Goal: Communication & Community: Answer question/provide support

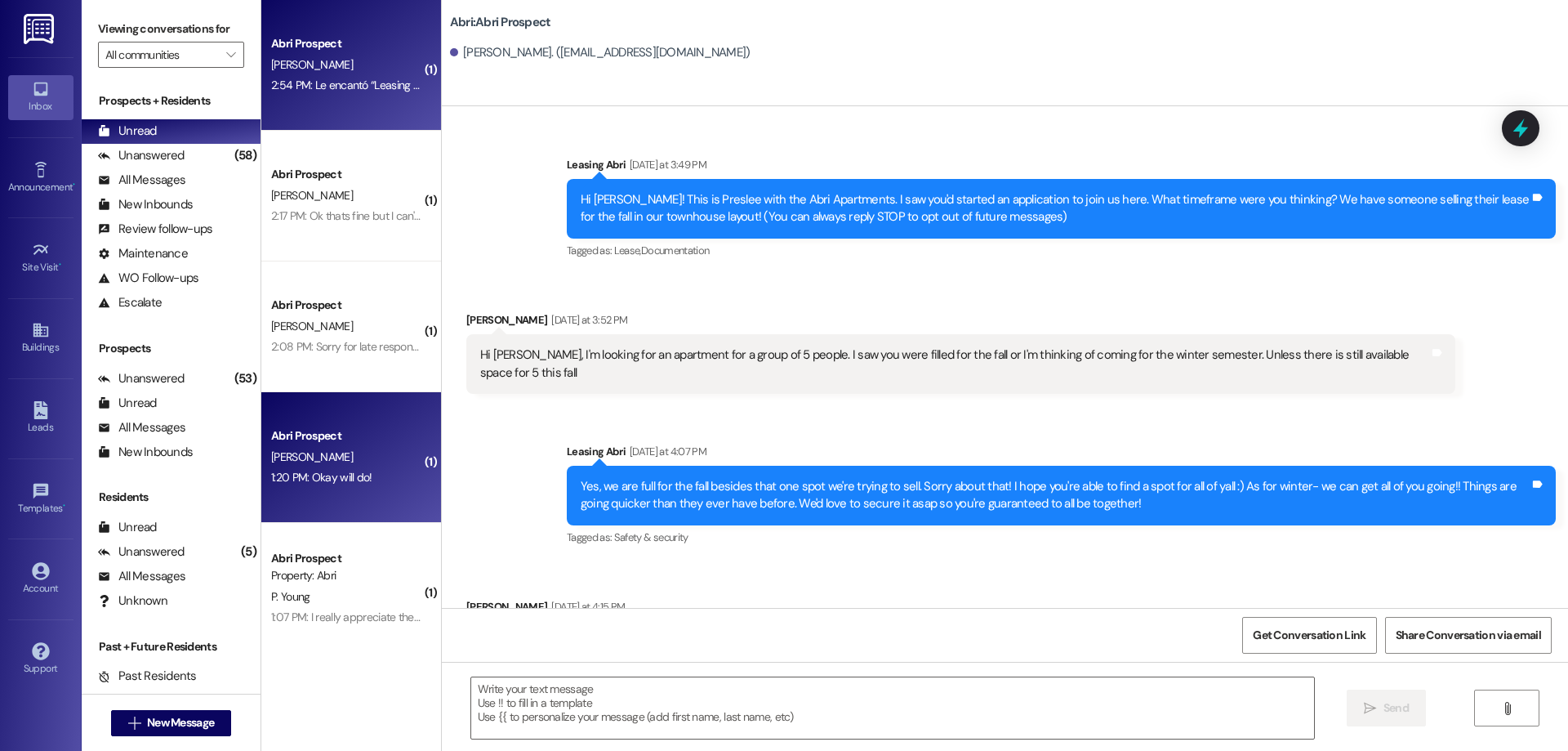
scroll to position [1633, 0]
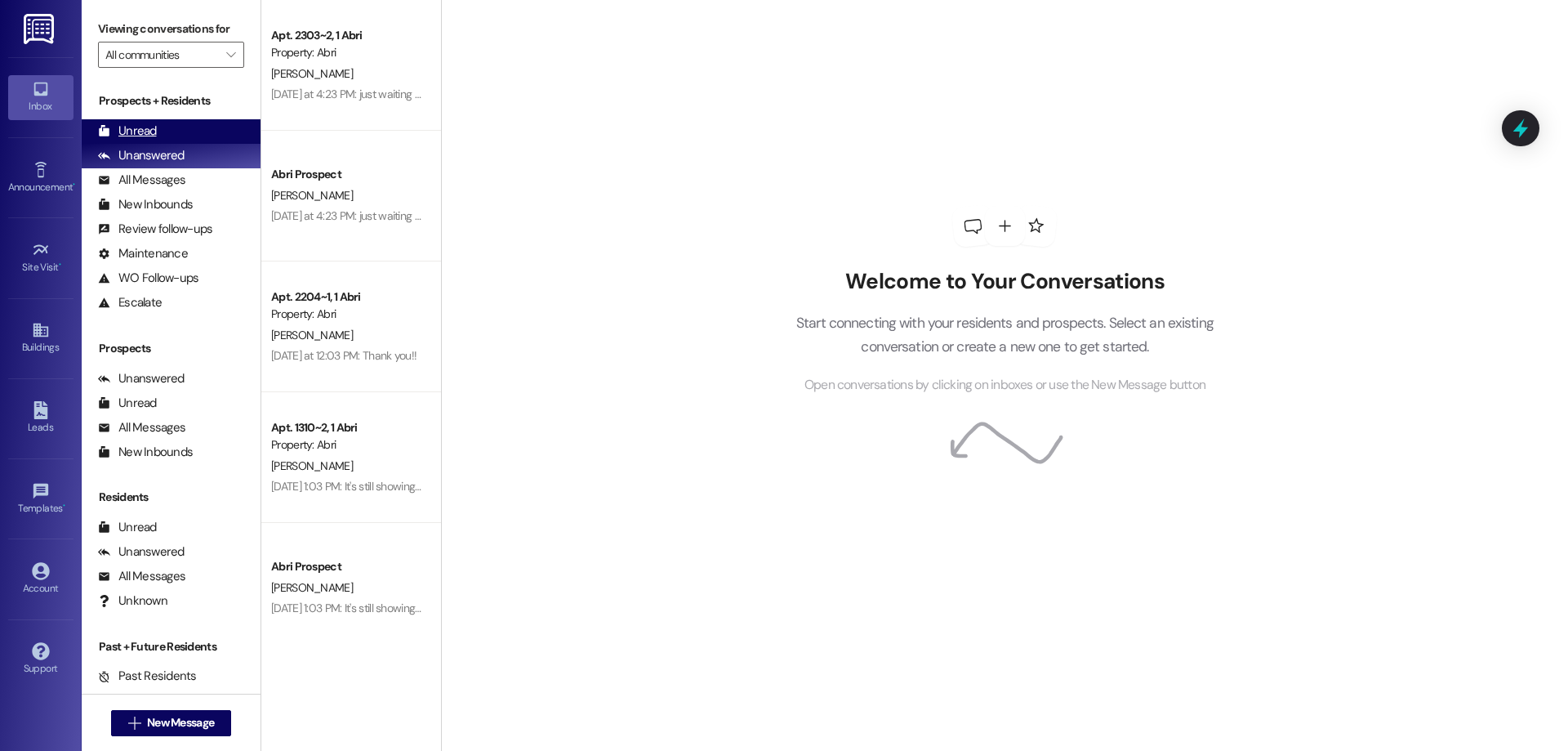
click at [200, 128] on div "Unread (0)" at bounding box center [171, 132] width 179 height 25
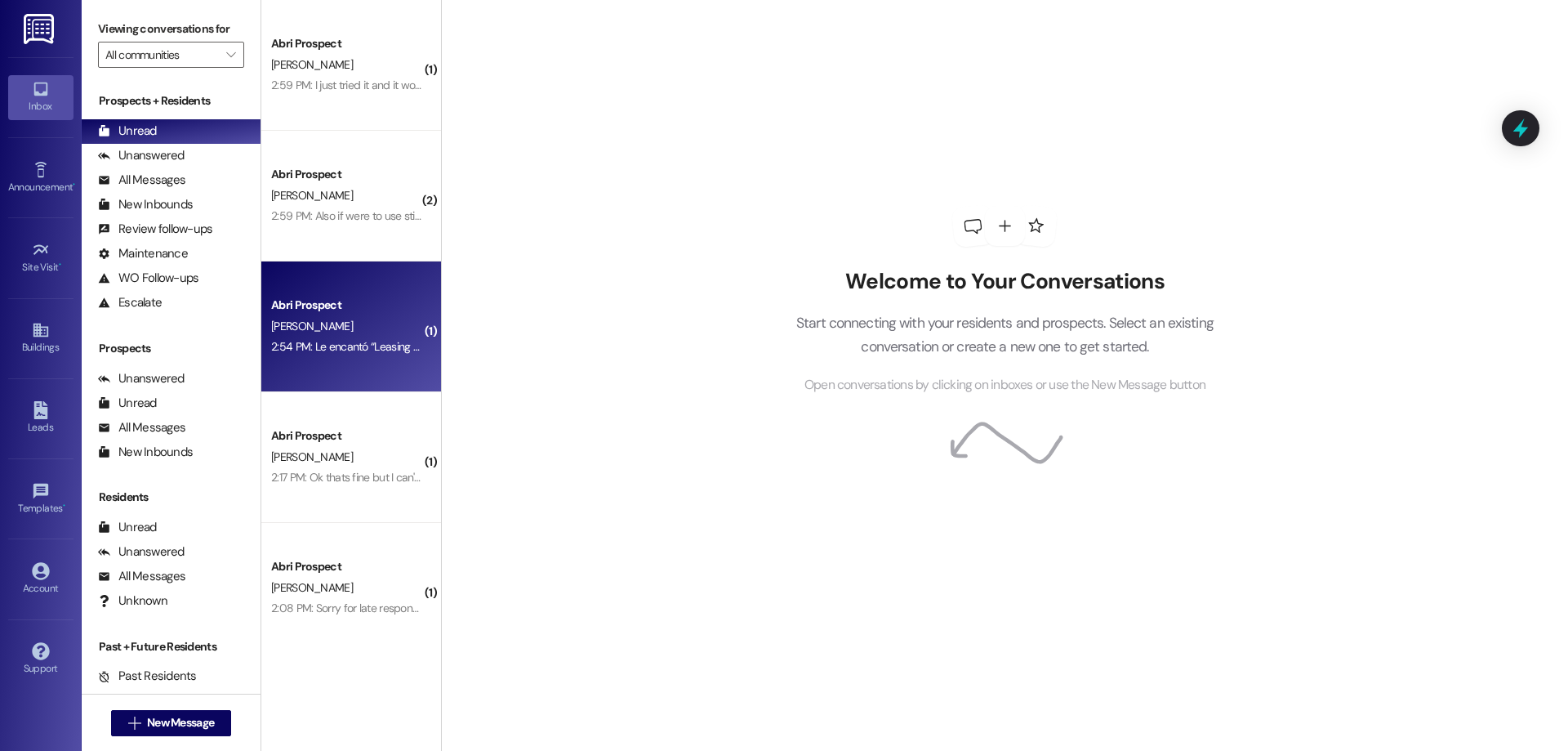
scroll to position [82, 0]
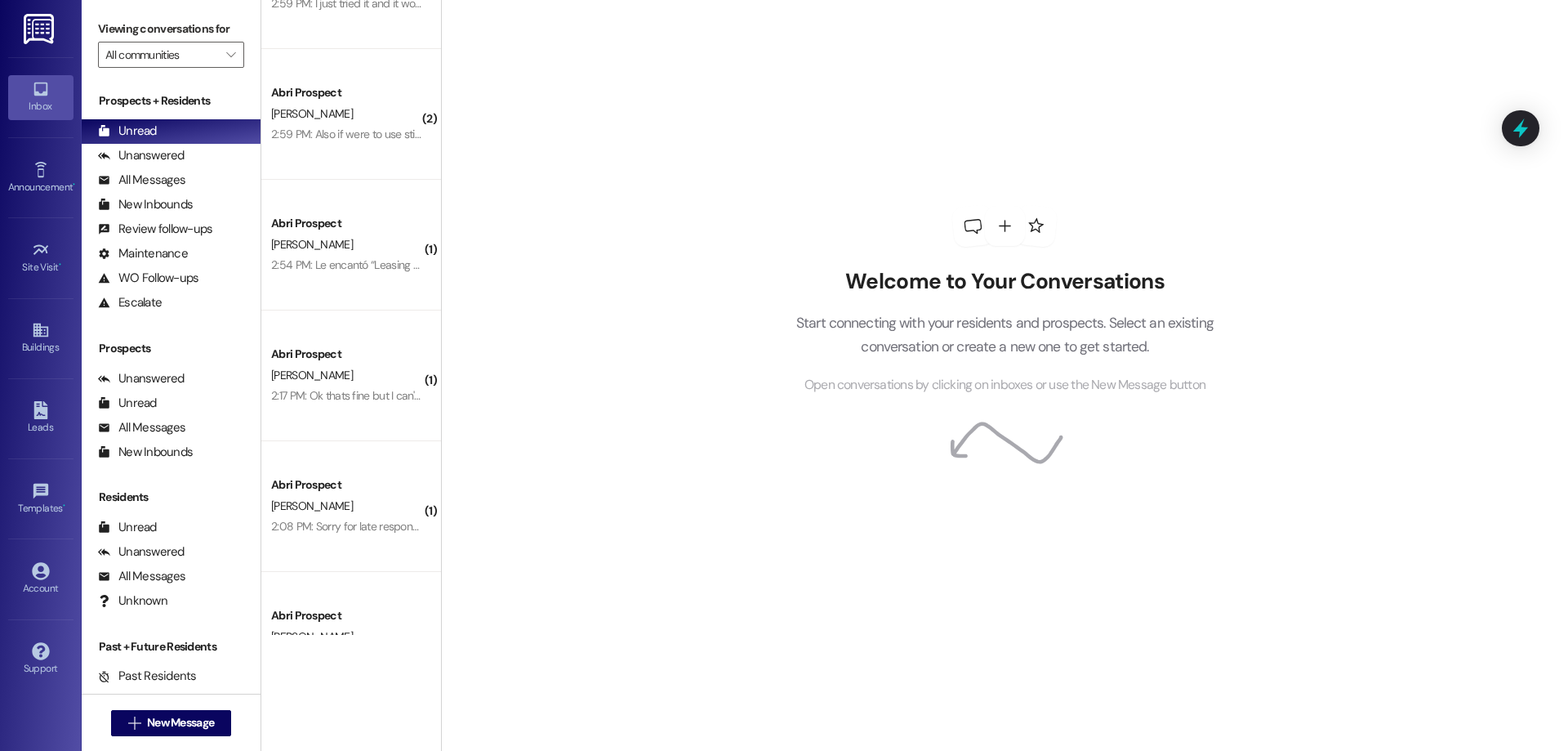
click at [132, 705] on div " New Message" at bounding box center [171, 722] width 121 height 41
click at [152, 718] on span "New Message" at bounding box center [180, 722] width 67 height 17
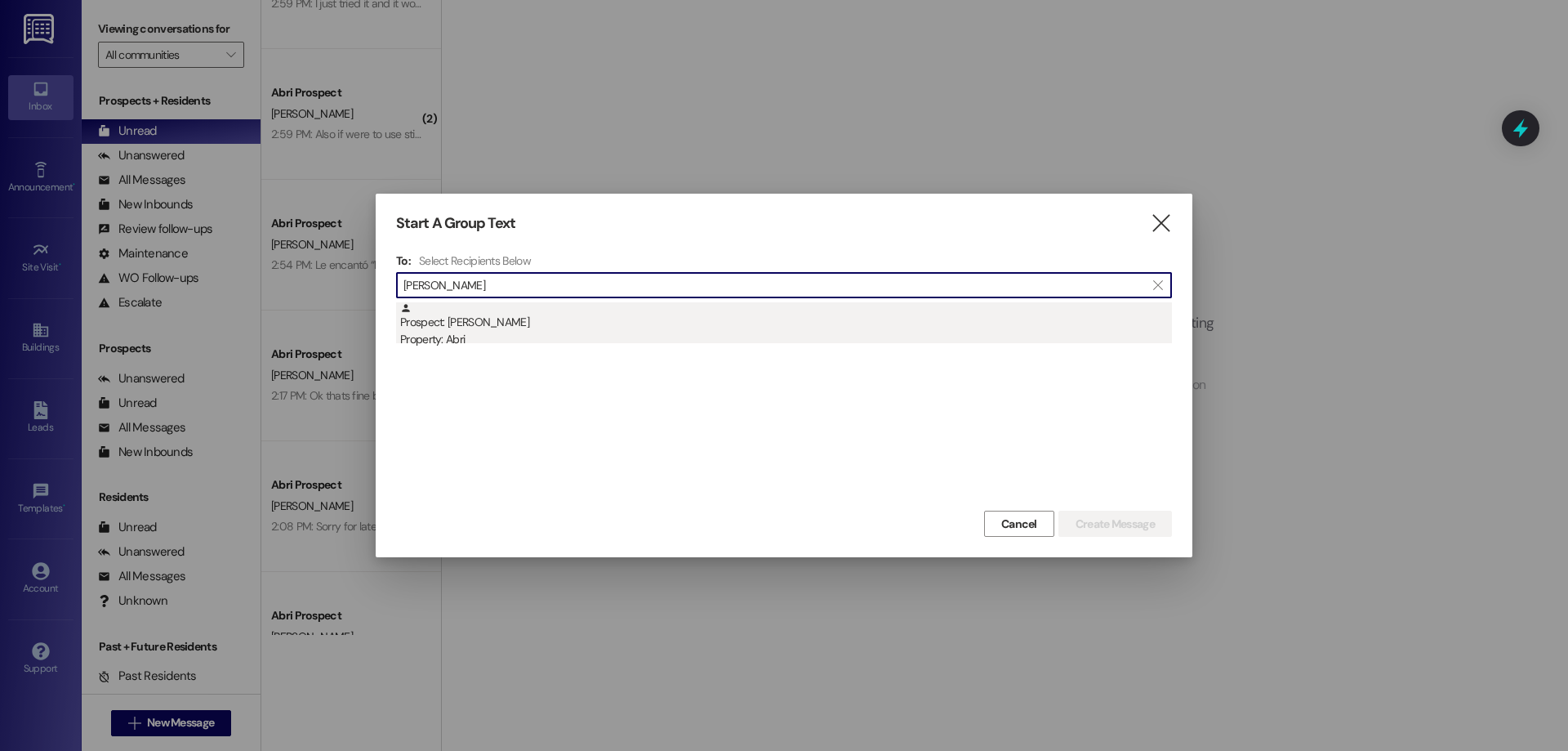
type input "katherine peter"
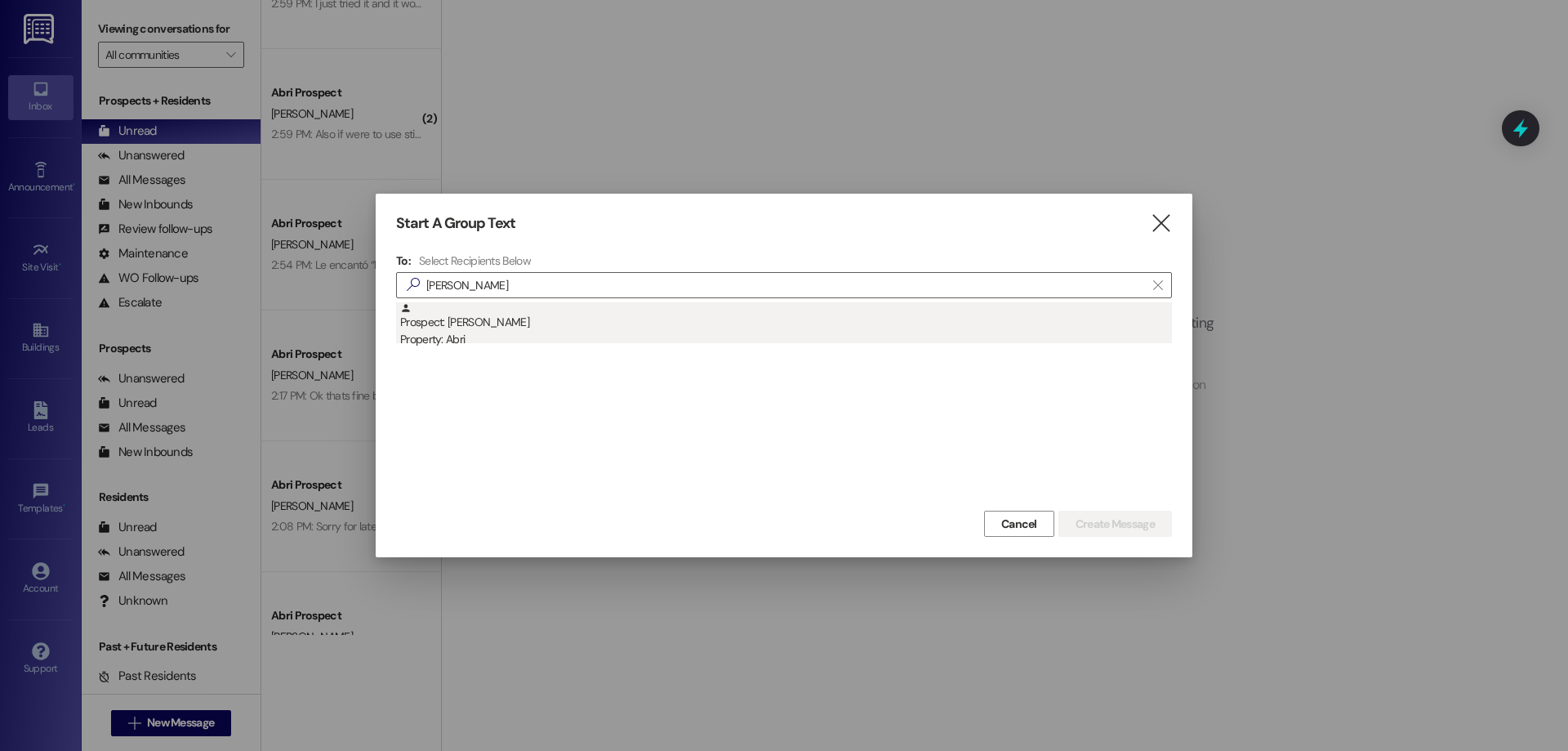
click at [707, 340] on div "Property: Abri" at bounding box center [786, 339] width 772 height 17
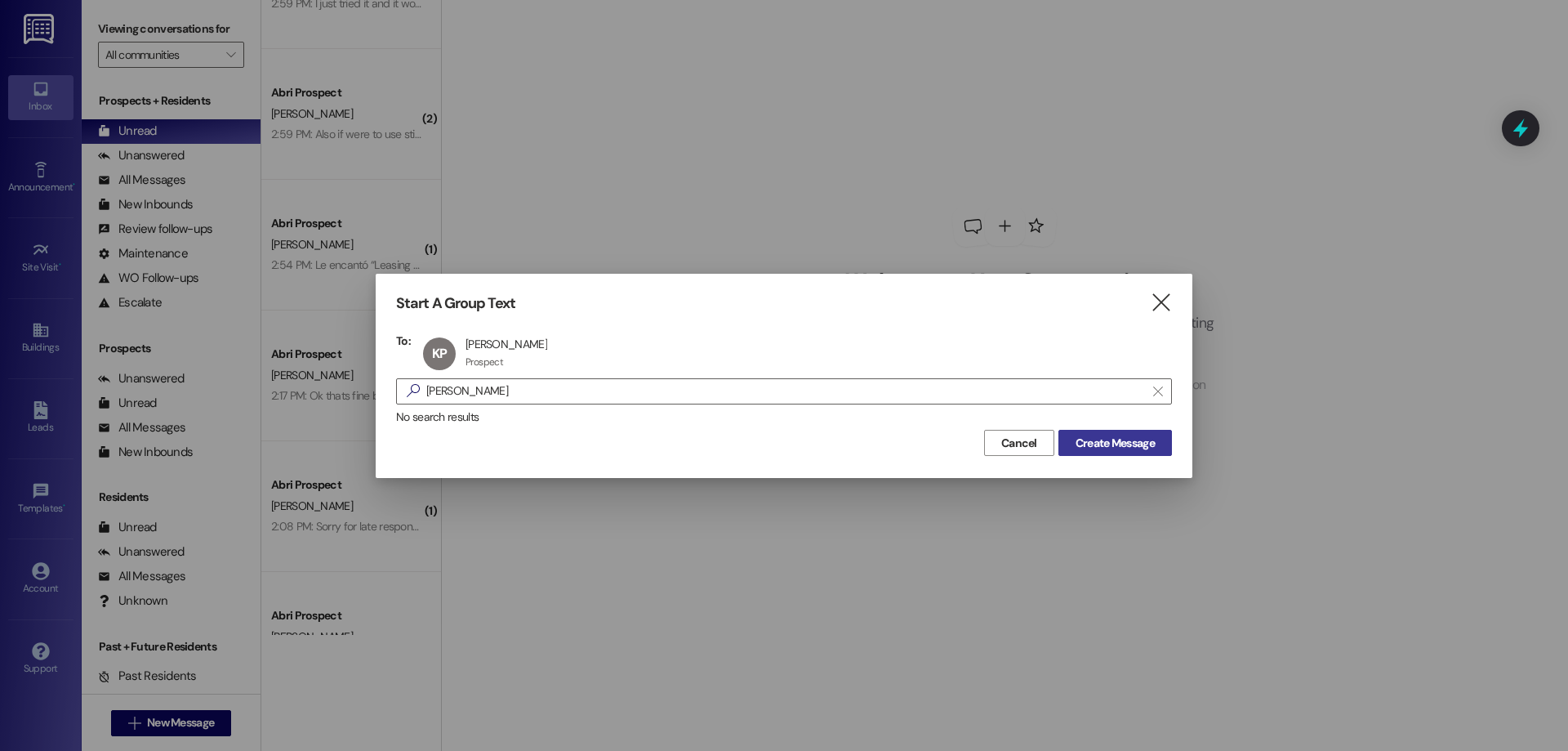
click at [1131, 443] on span "Create Message" at bounding box center [1115, 443] width 79 height 17
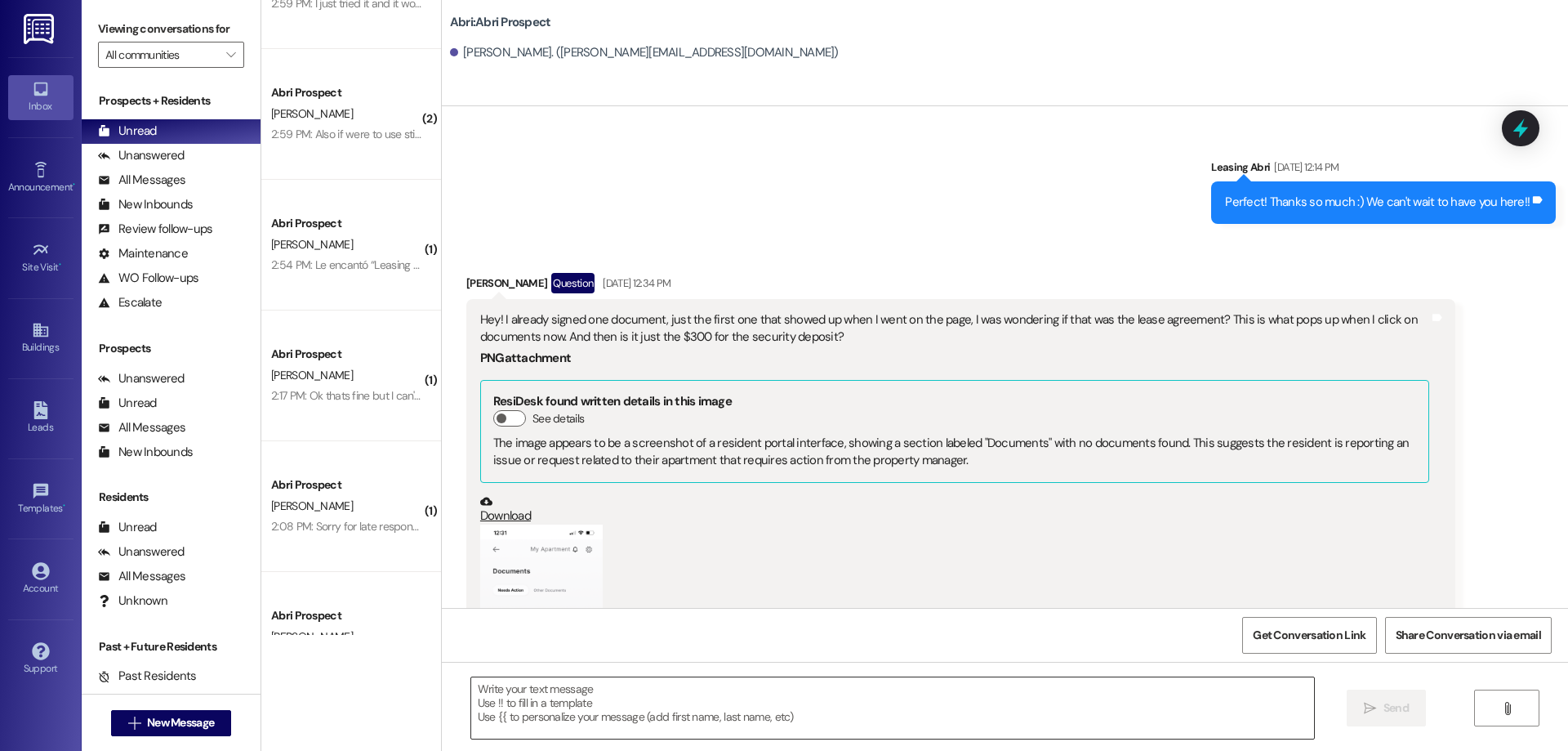
click at [691, 706] on textarea at bounding box center [893, 707] width 843 height 61
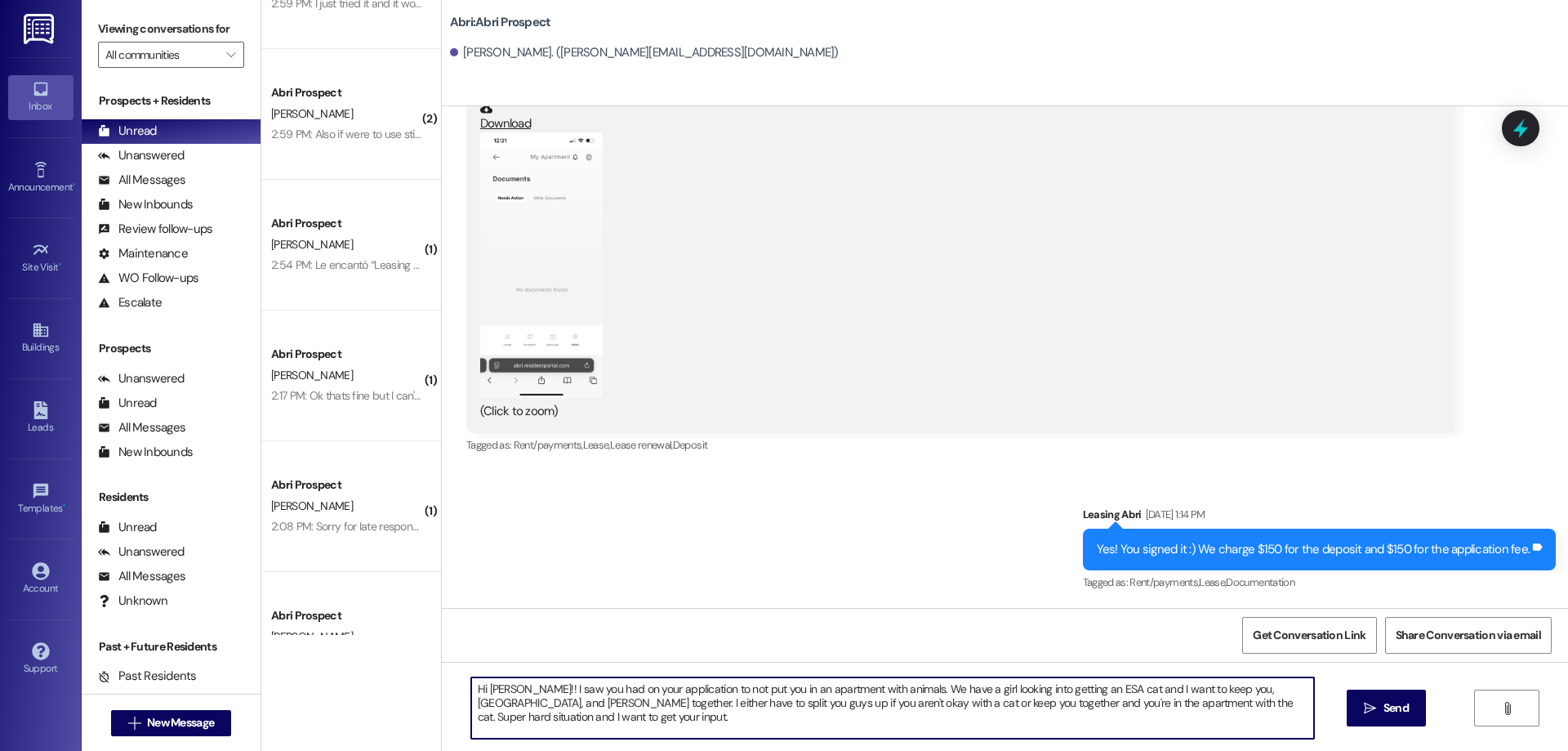
type textarea "Hi Katherine!! I saw you had on your application to not put you in an apartment…"
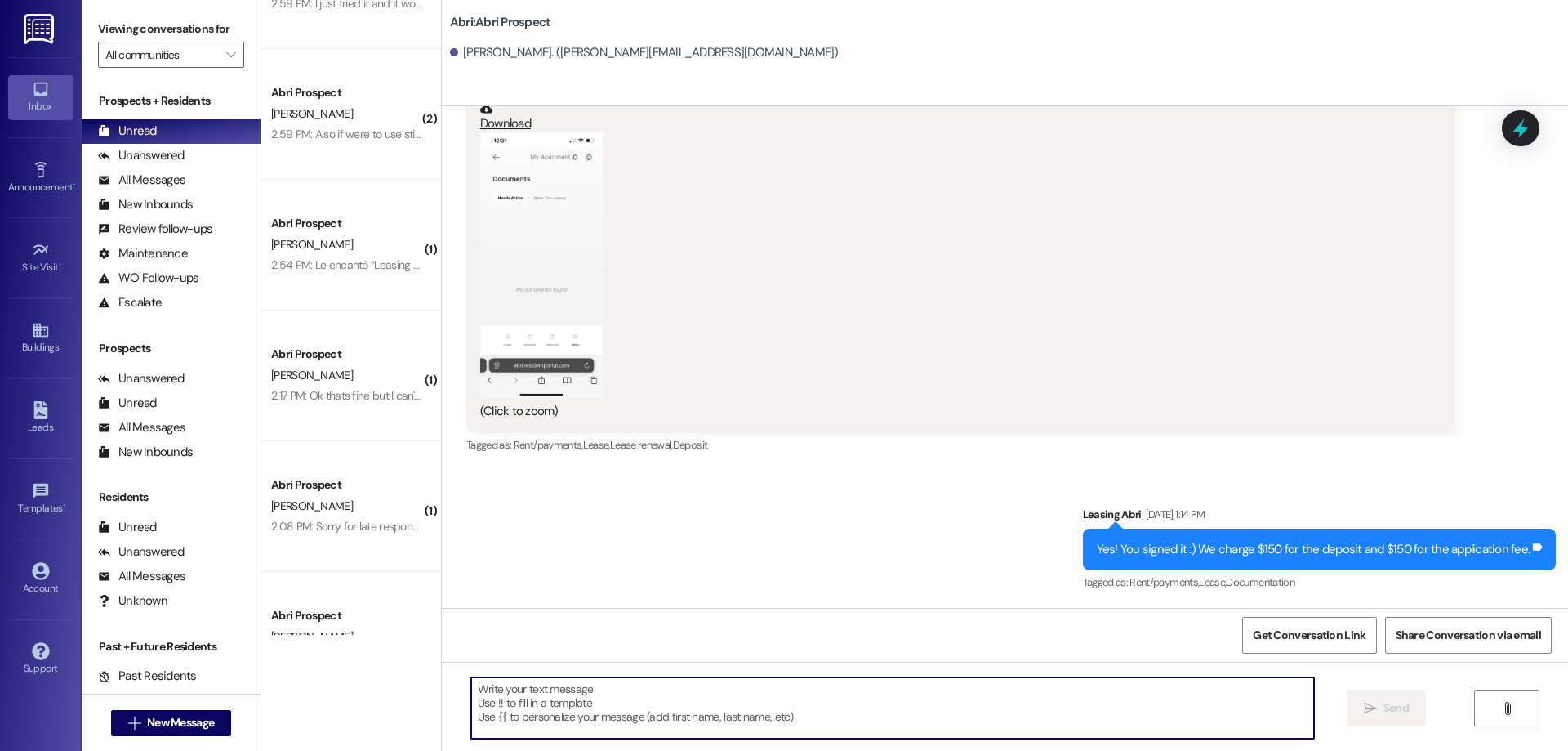
click at [828, 712] on textarea at bounding box center [893, 707] width 843 height 61
paste textarea "Hi Katherine! I noticed on your application that you preferred not to be in an …"
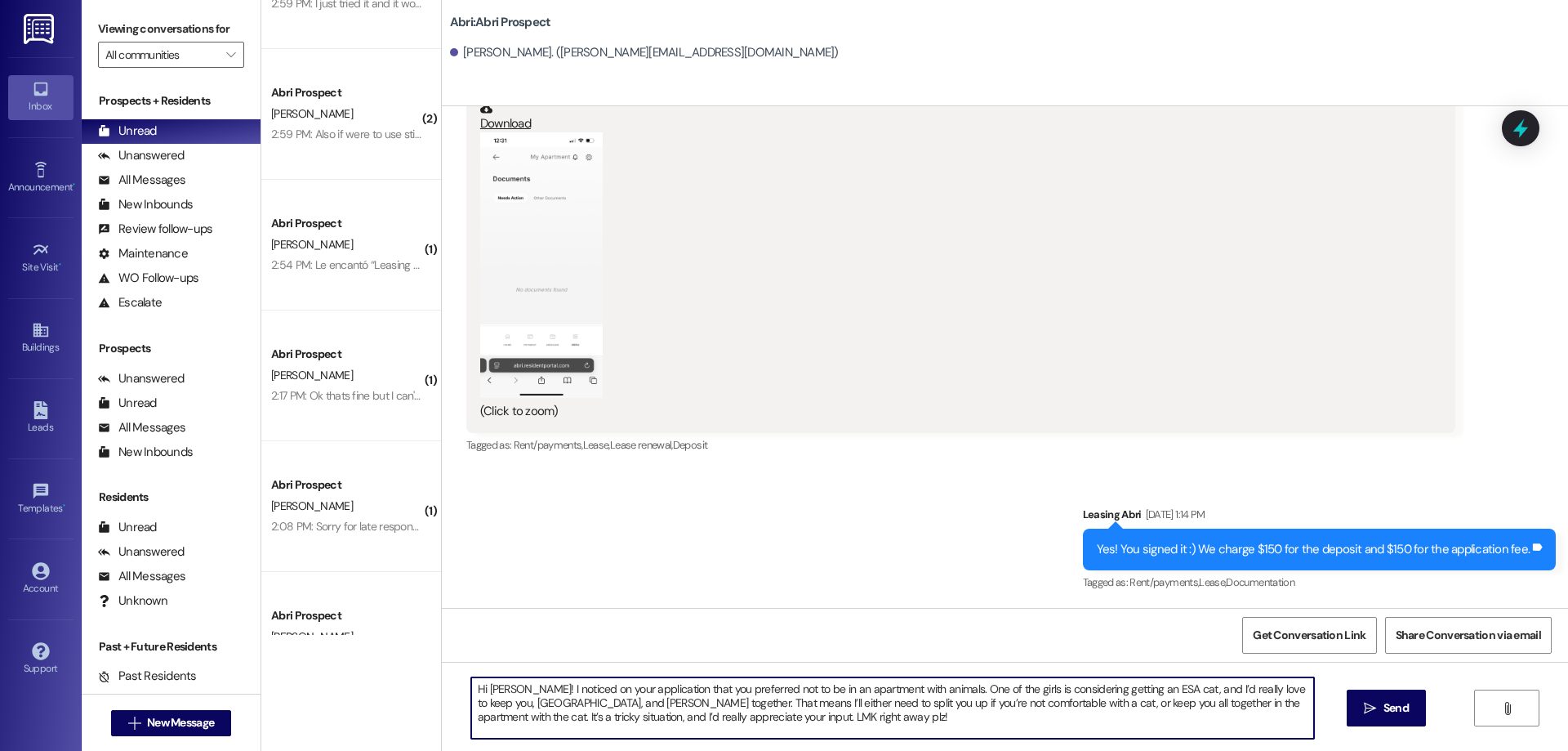
type textarea "Hi Katherine! I noticed on your application that you preferred not to be in an …"
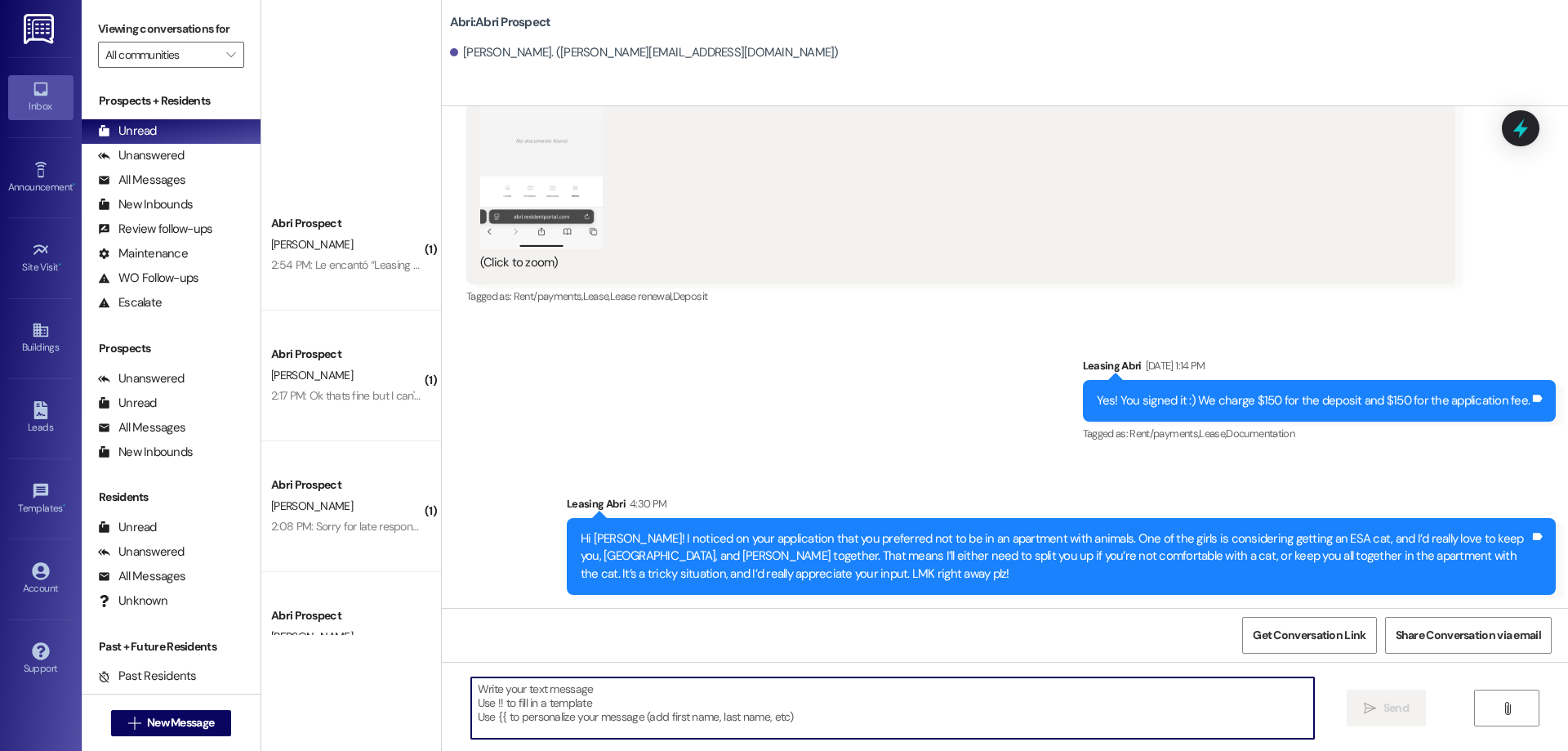
scroll to position [411, 0]
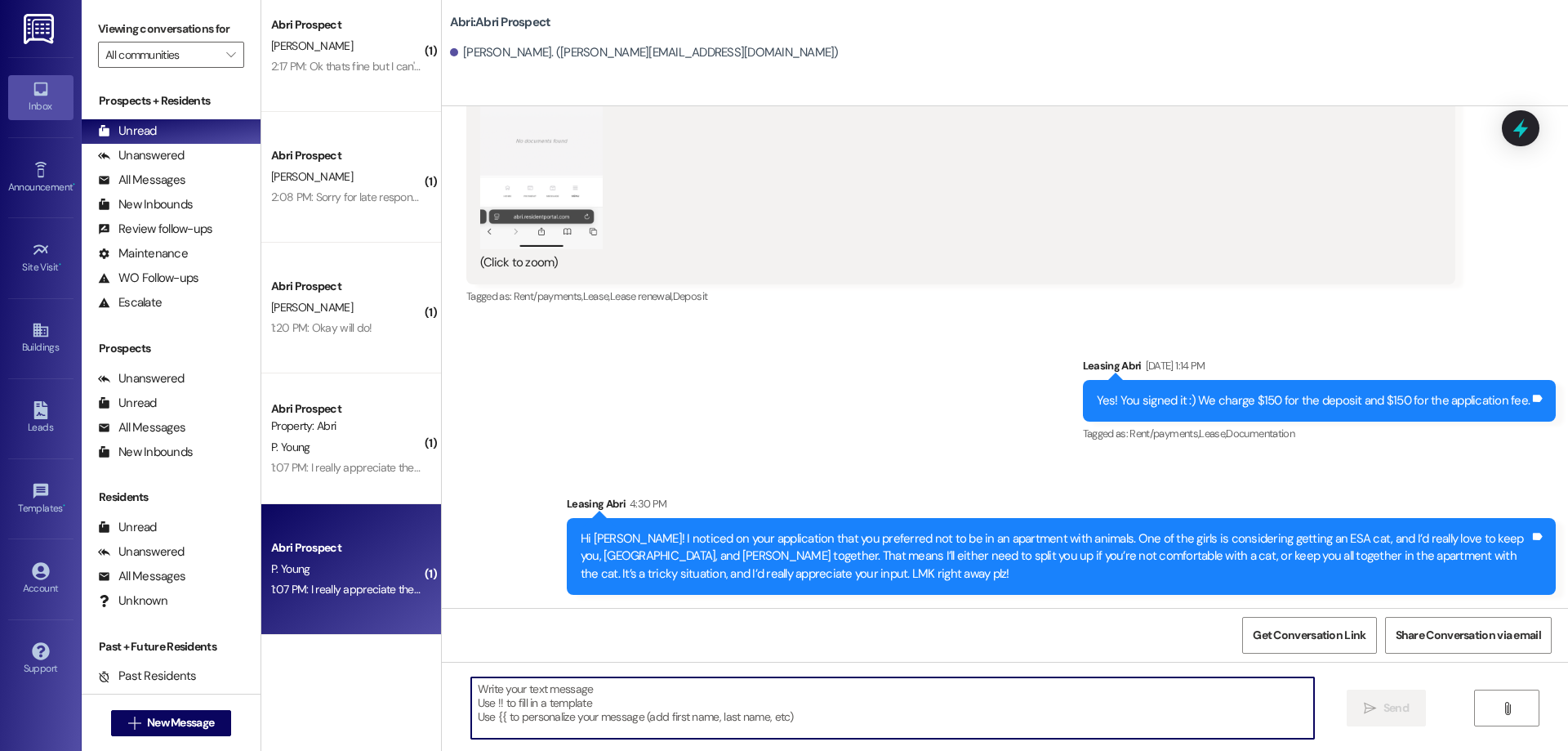
click at [374, 589] on div "1:07 PM: I really appreciate the update! Thank you for being so understanding a…" at bounding box center [501, 588] width 459 height 15
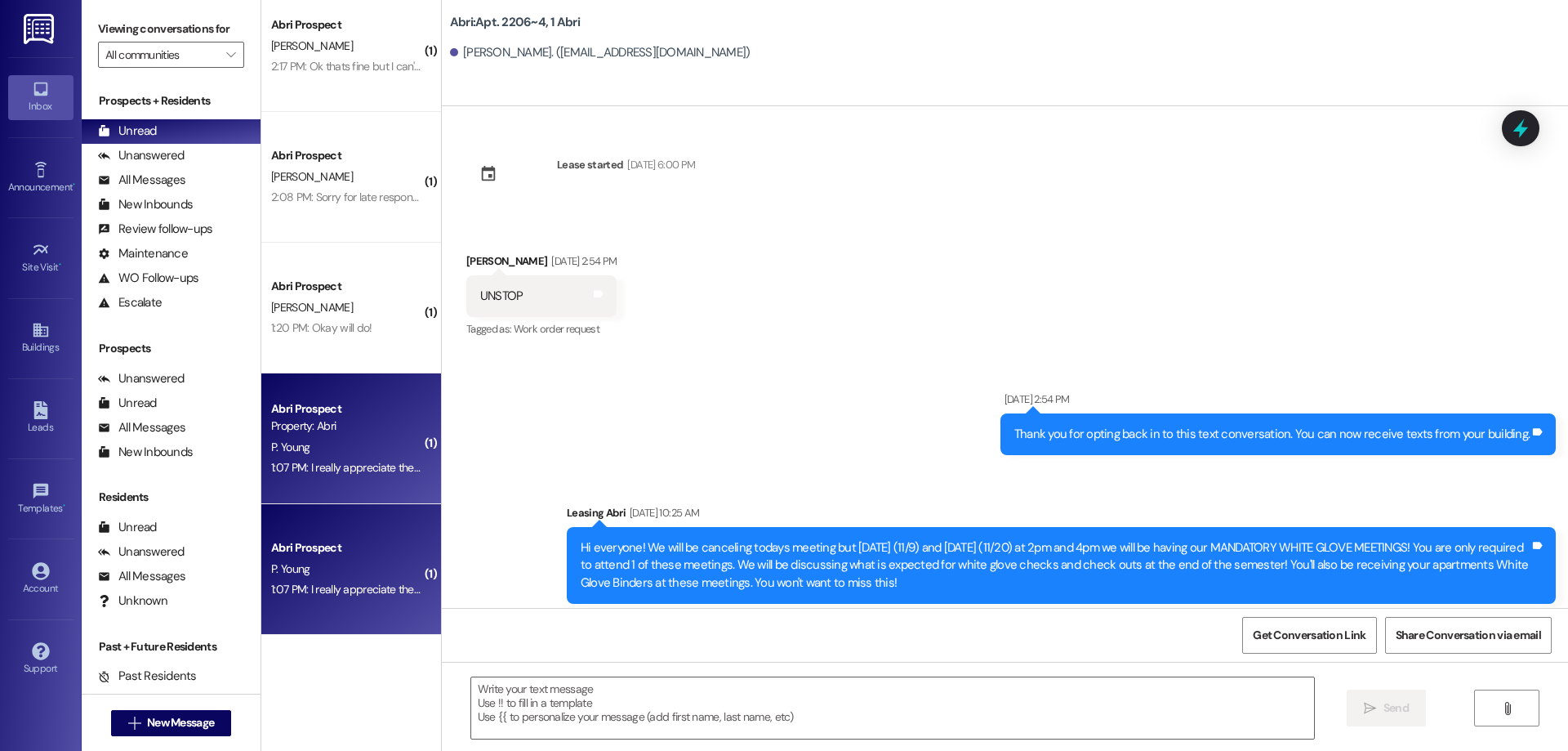
scroll to position [27682, 0]
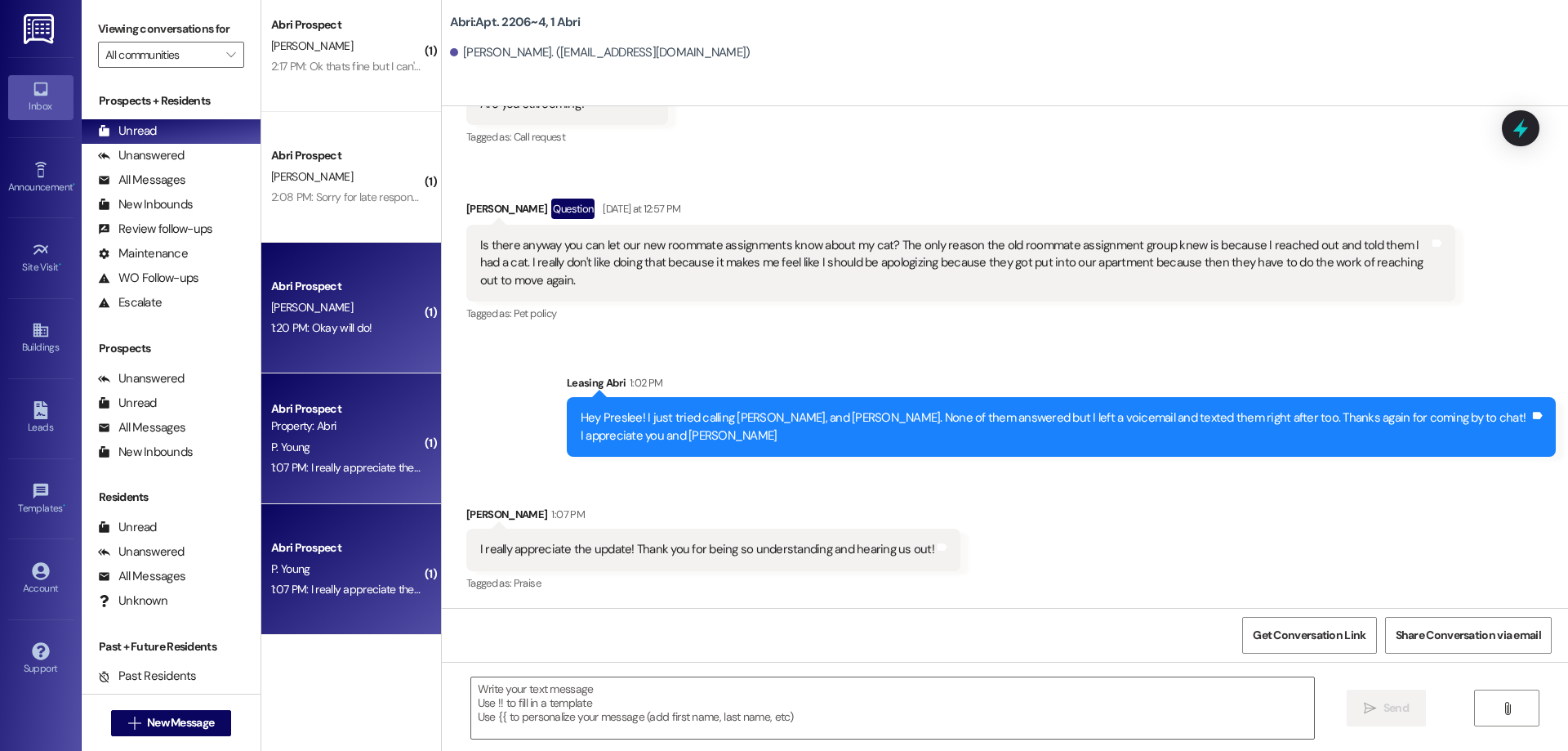
click at [342, 306] on div "D. Orizu" at bounding box center [346, 307] width 155 height 20
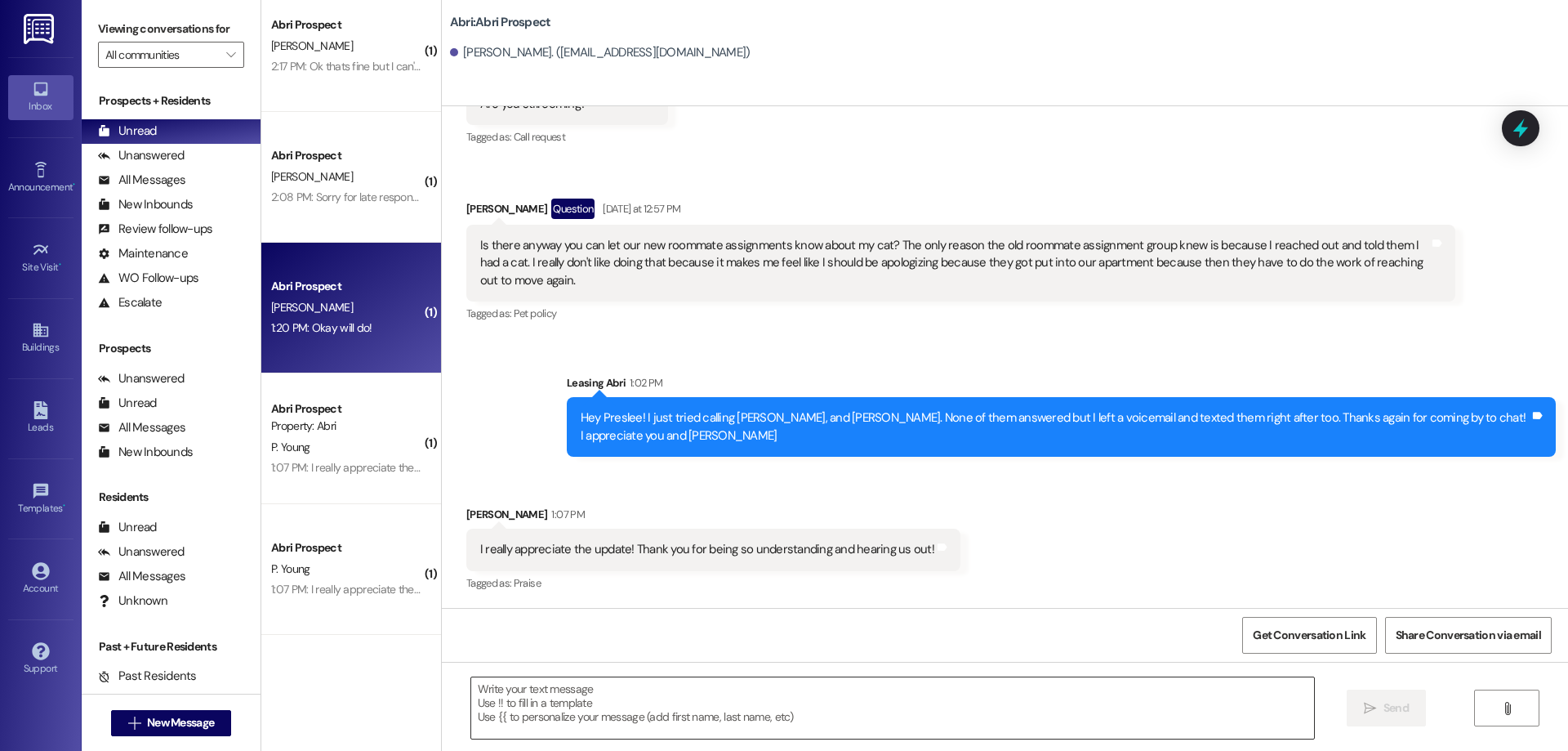
scroll to position [1634, 0]
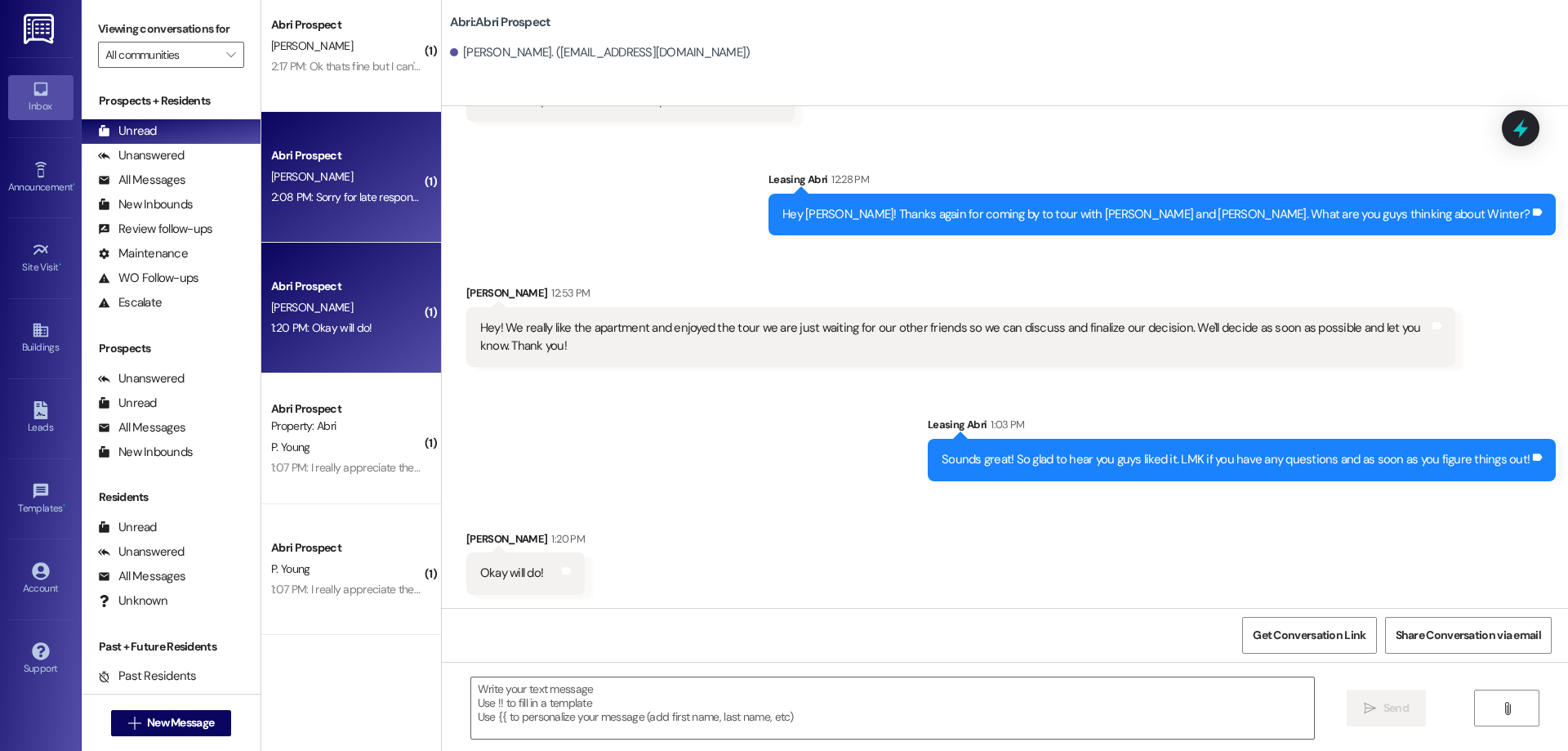
click at [318, 188] on div "2:08 PM: Sorry for late response I did it this morning 2:08 PM: Sorry for late …" at bounding box center [346, 197] width 155 height 20
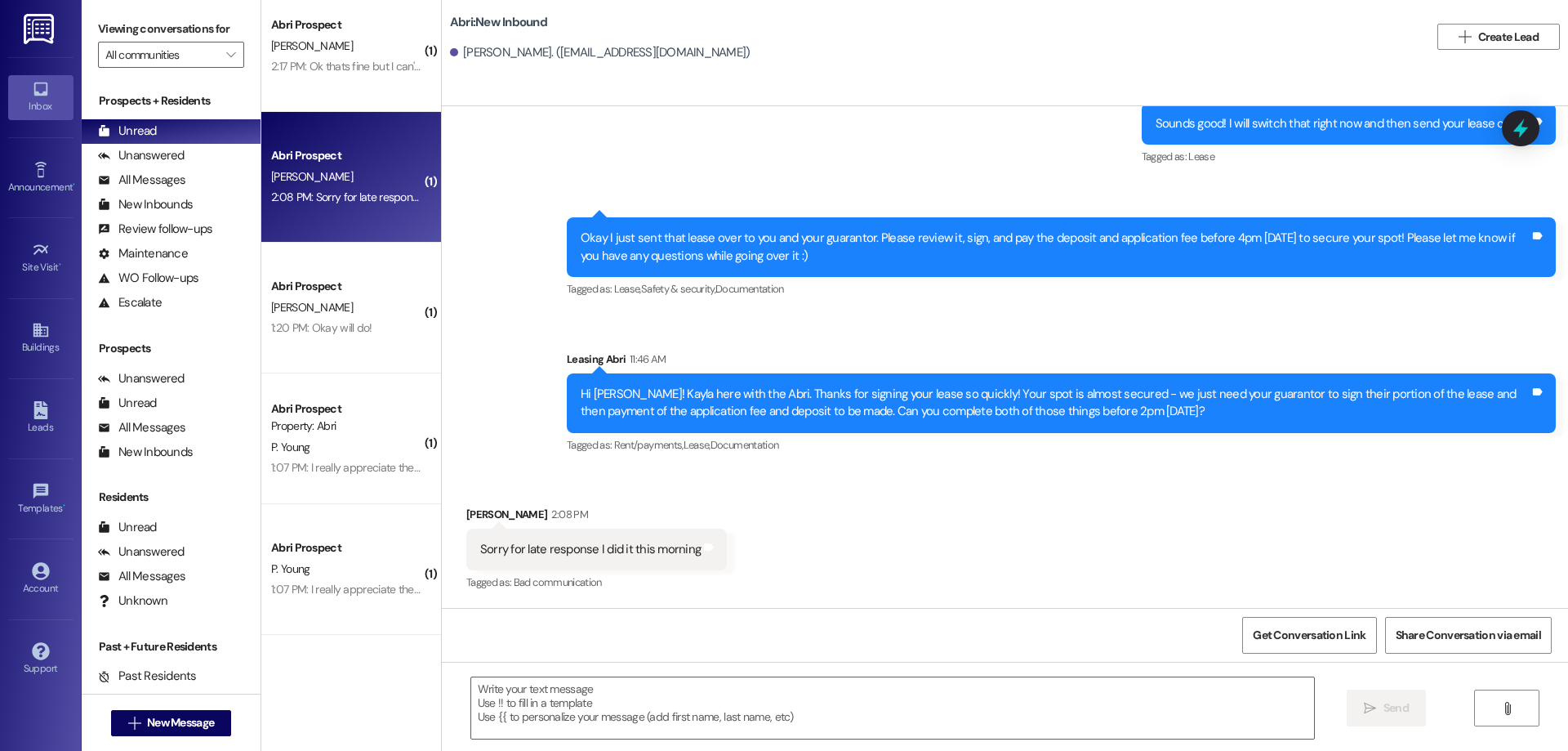
scroll to position [483, 0]
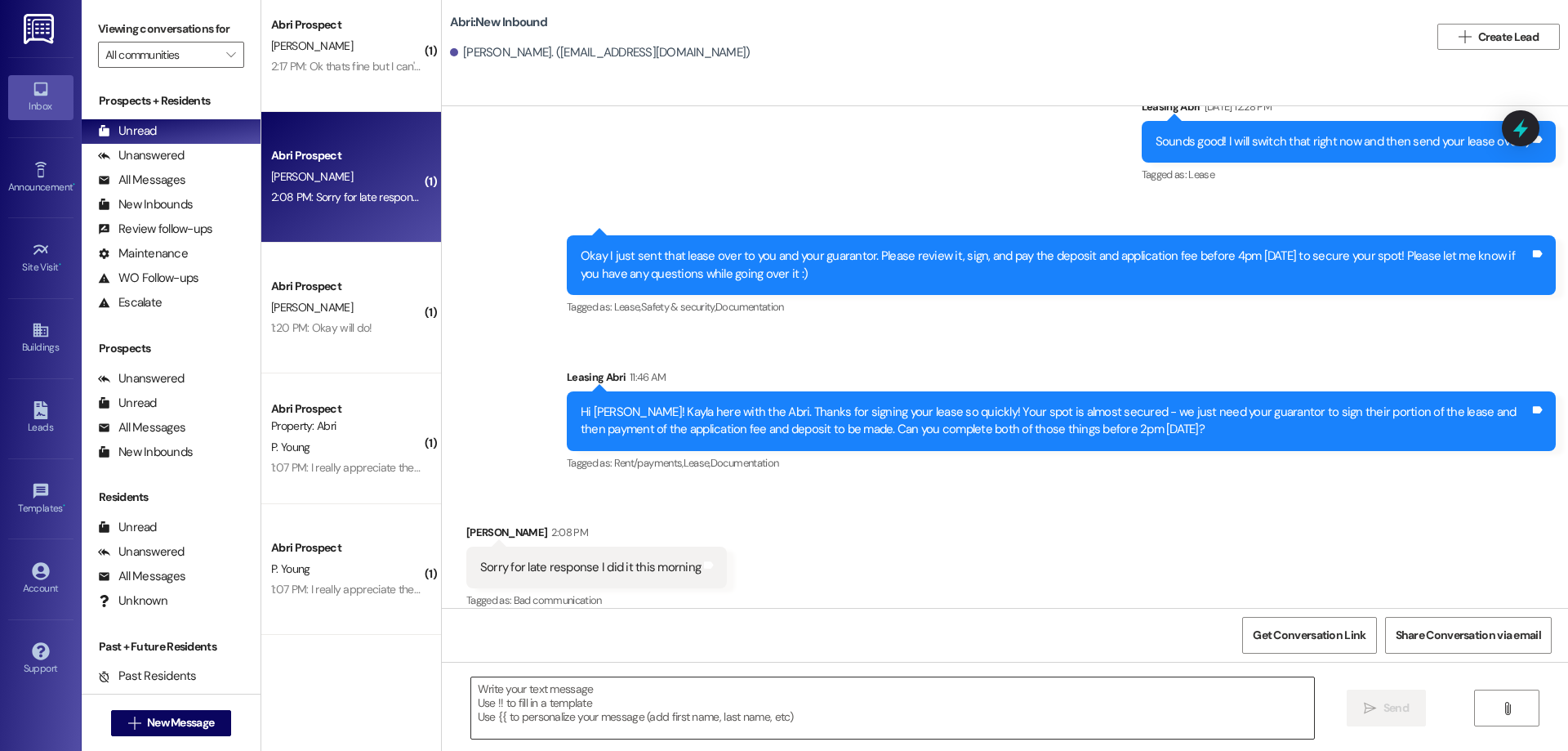
click at [703, 699] on textarea at bounding box center [893, 707] width 843 height 61
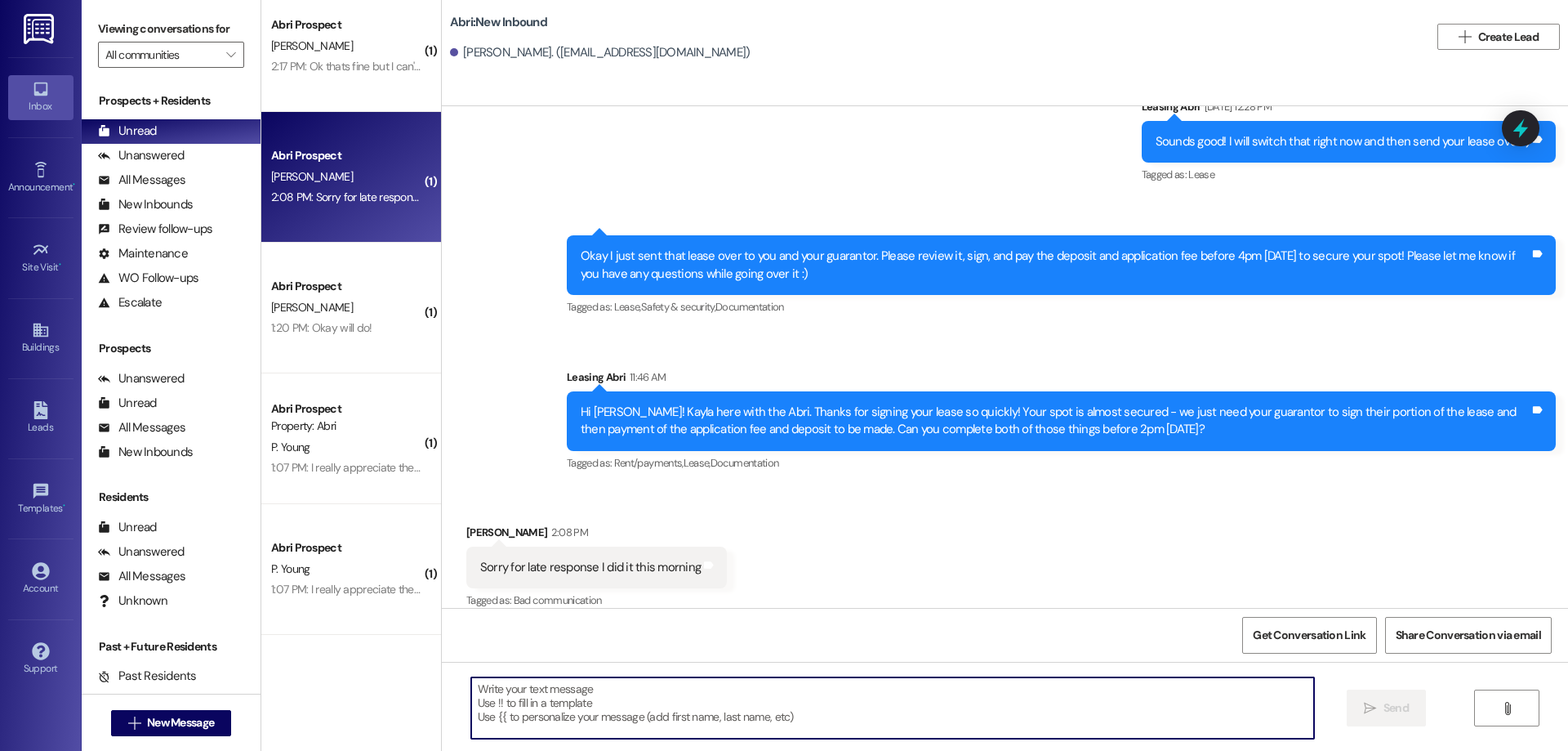
click at [582, 679] on textarea at bounding box center [893, 707] width 843 height 61
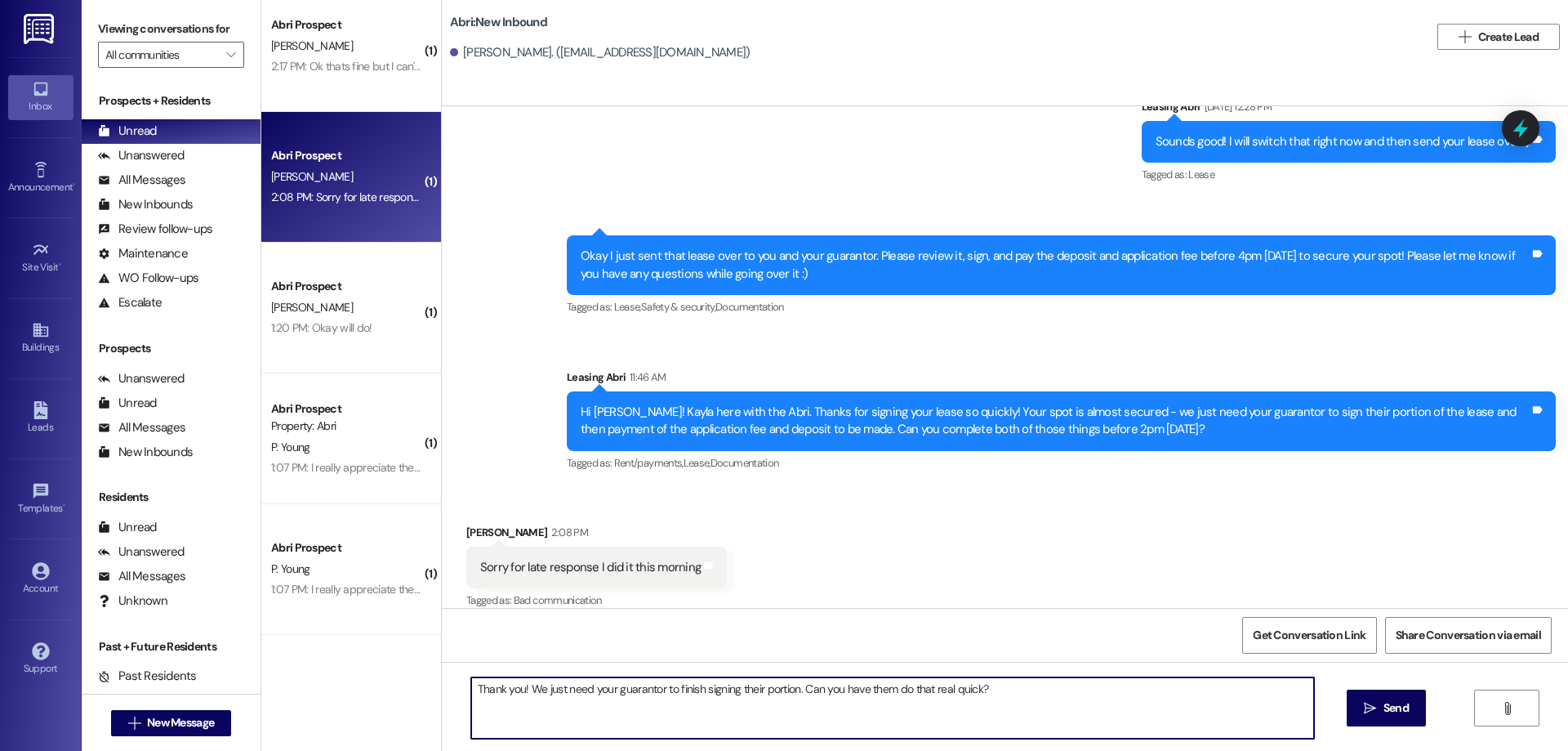
type textarea "Thank you! We just need your guarantor to finish signing their portion. Can you…"
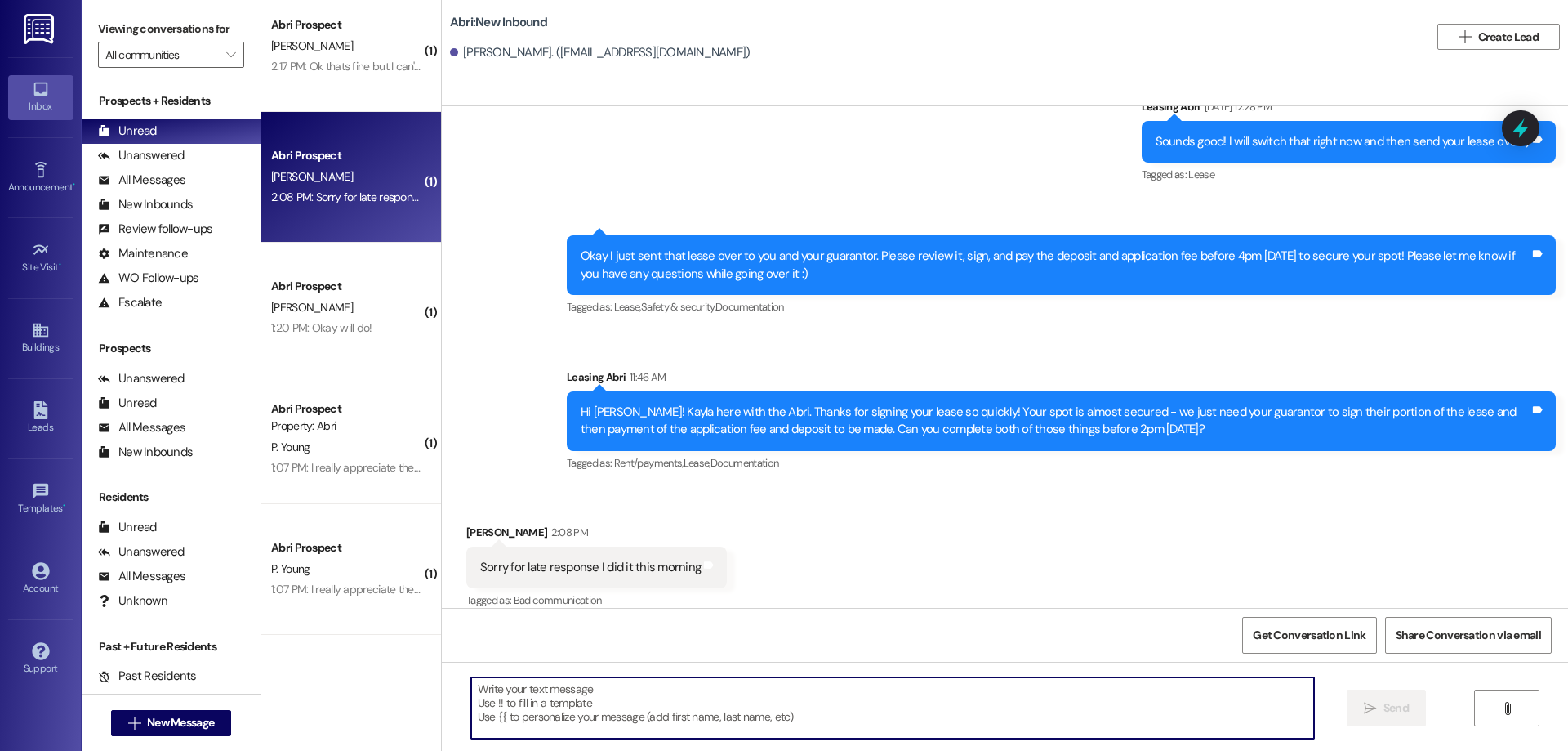
scroll to position [247, 0]
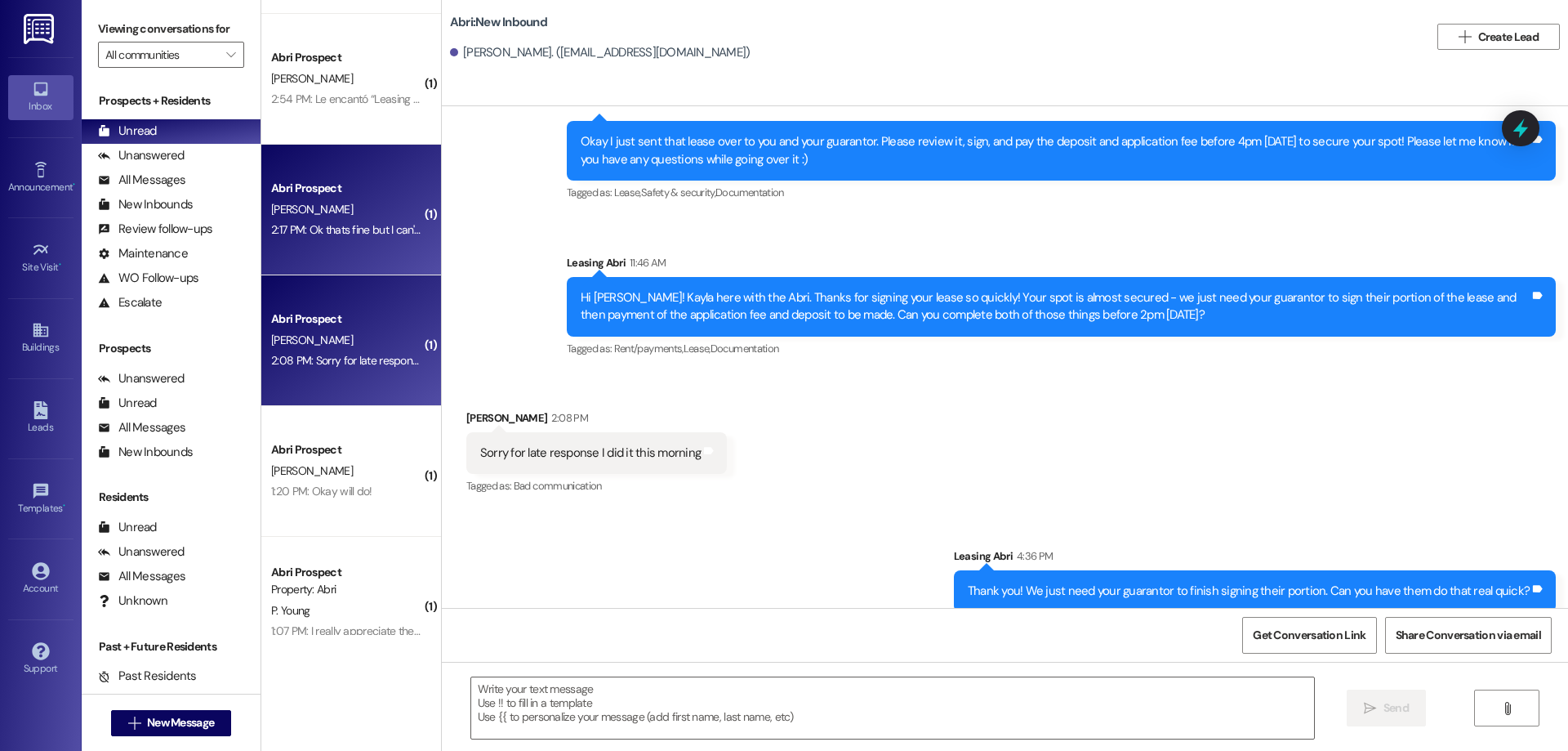
click at [261, 187] on div "Abri Prospect B. wilson 2:17 PM: Ok thats fine but I can't be in a room with a …" at bounding box center [351, 209] width 180 height 131
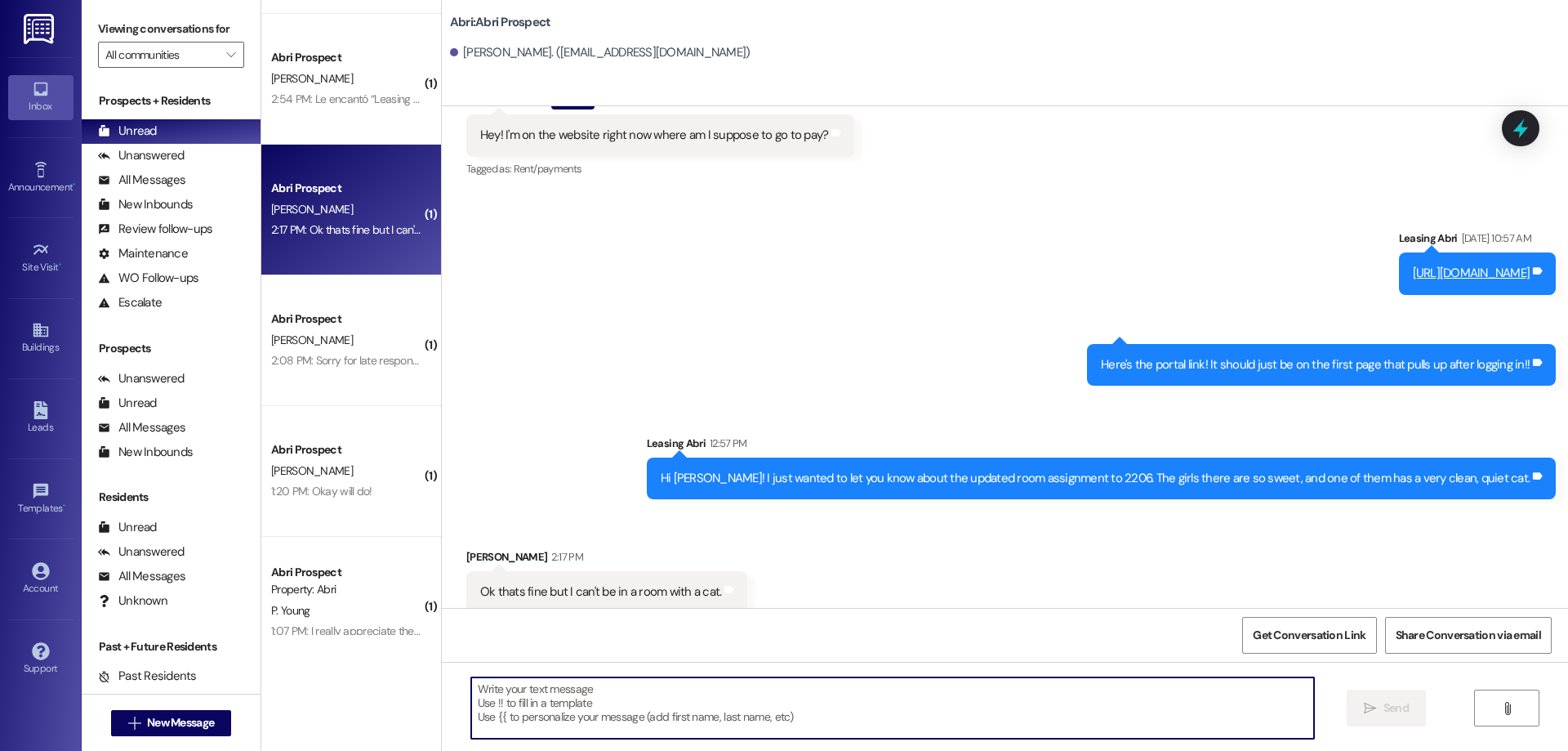
click at [738, 713] on textarea at bounding box center [893, 707] width 843 height 61
type textarea "T"
type textarea "P"
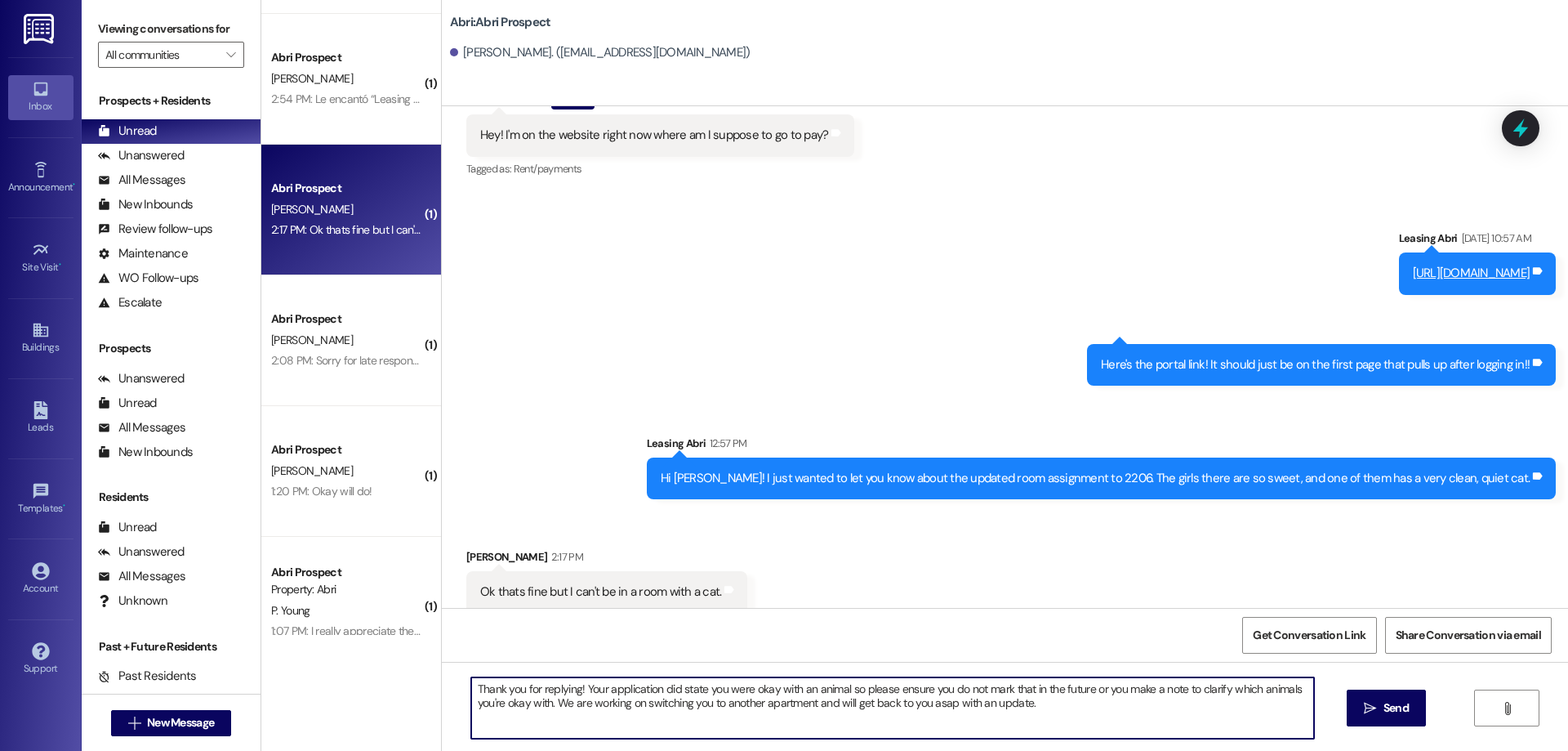
type textarea "Thank you for replying! Your application did state you were okay with an animal…"
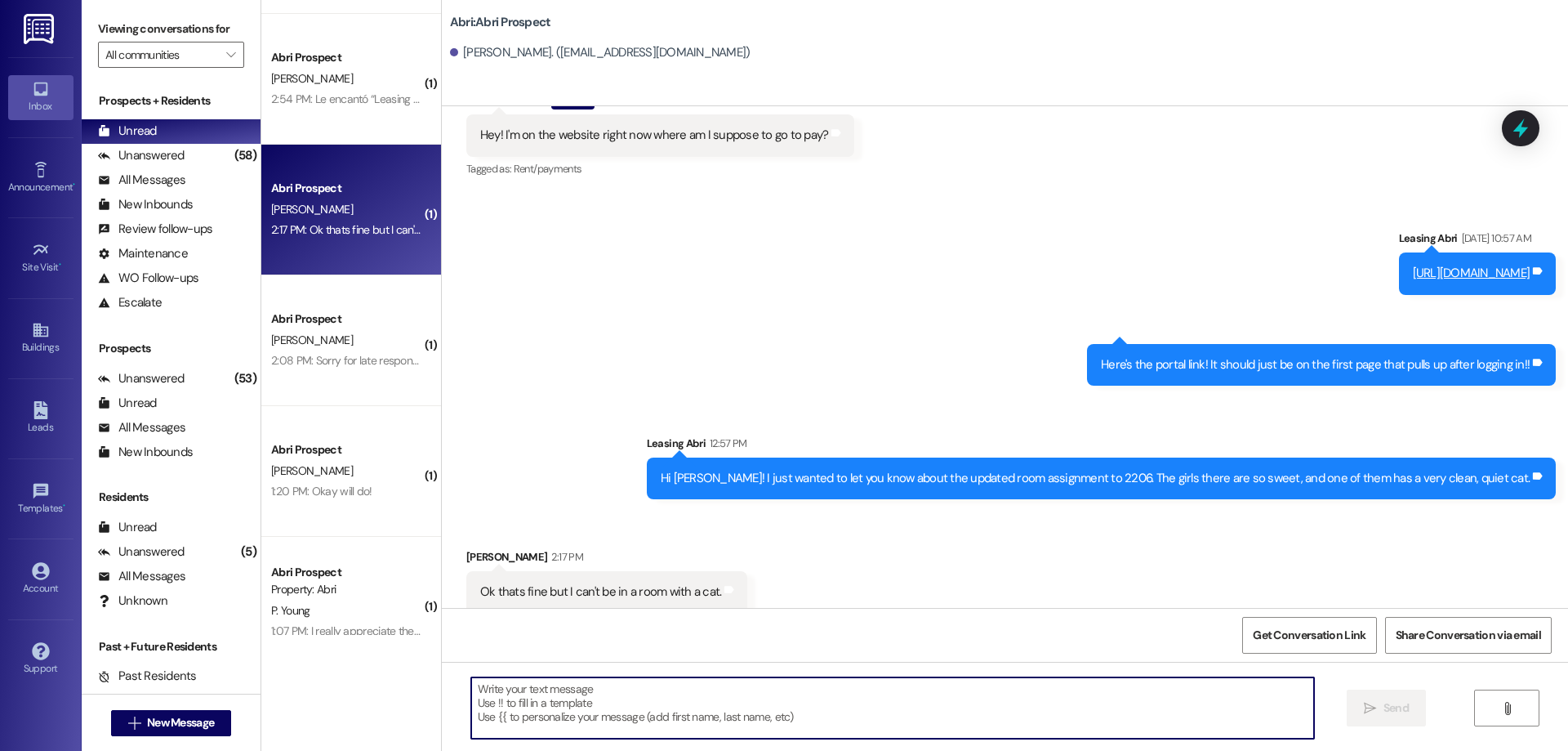
scroll to position [2131, 0]
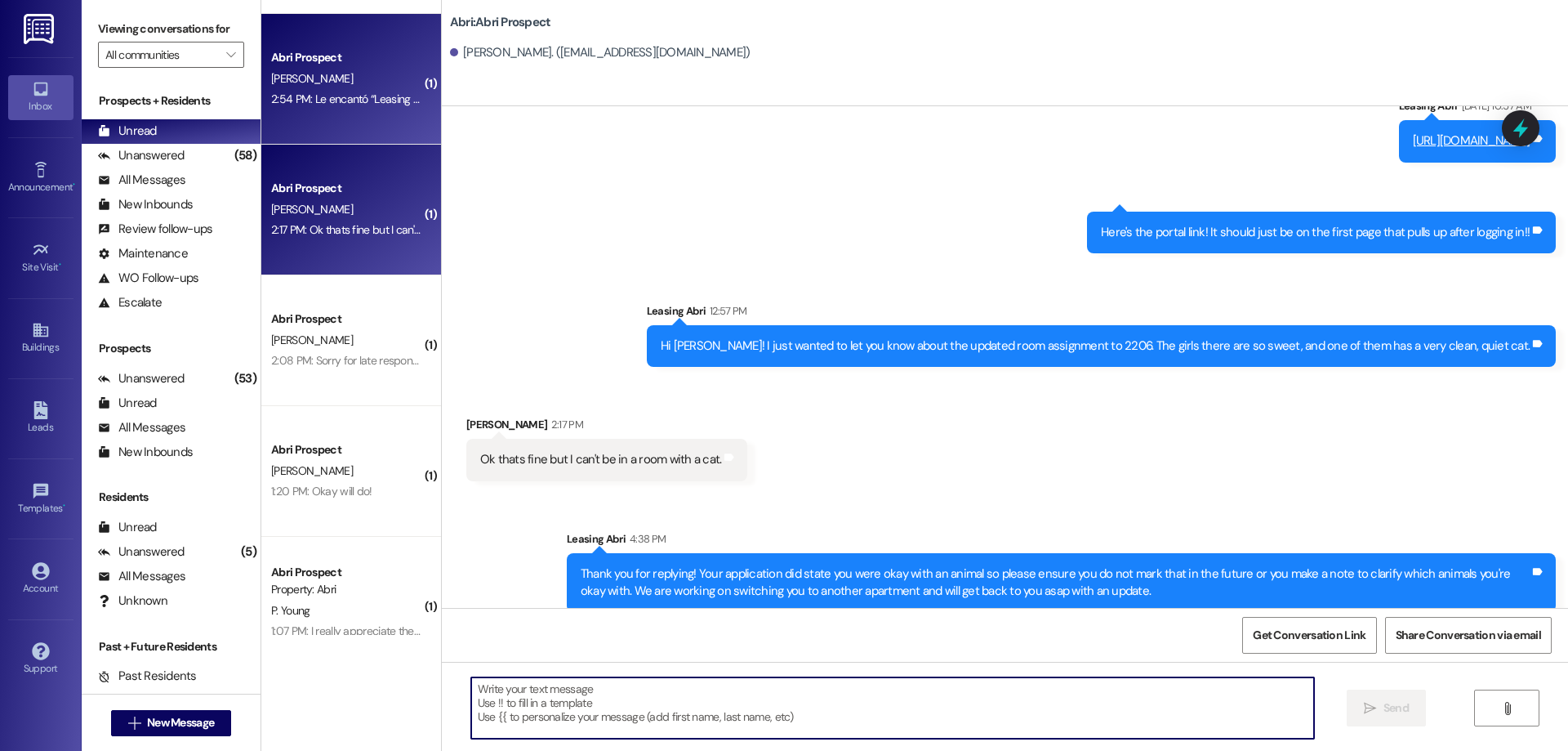
click at [311, 127] on div "Abri Prospect Z. Shepherd 2:54 PM: Le encantó “Leasing Abri (Abri): Perfect! I …" at bounding box center [351, 79] width 180 height 131
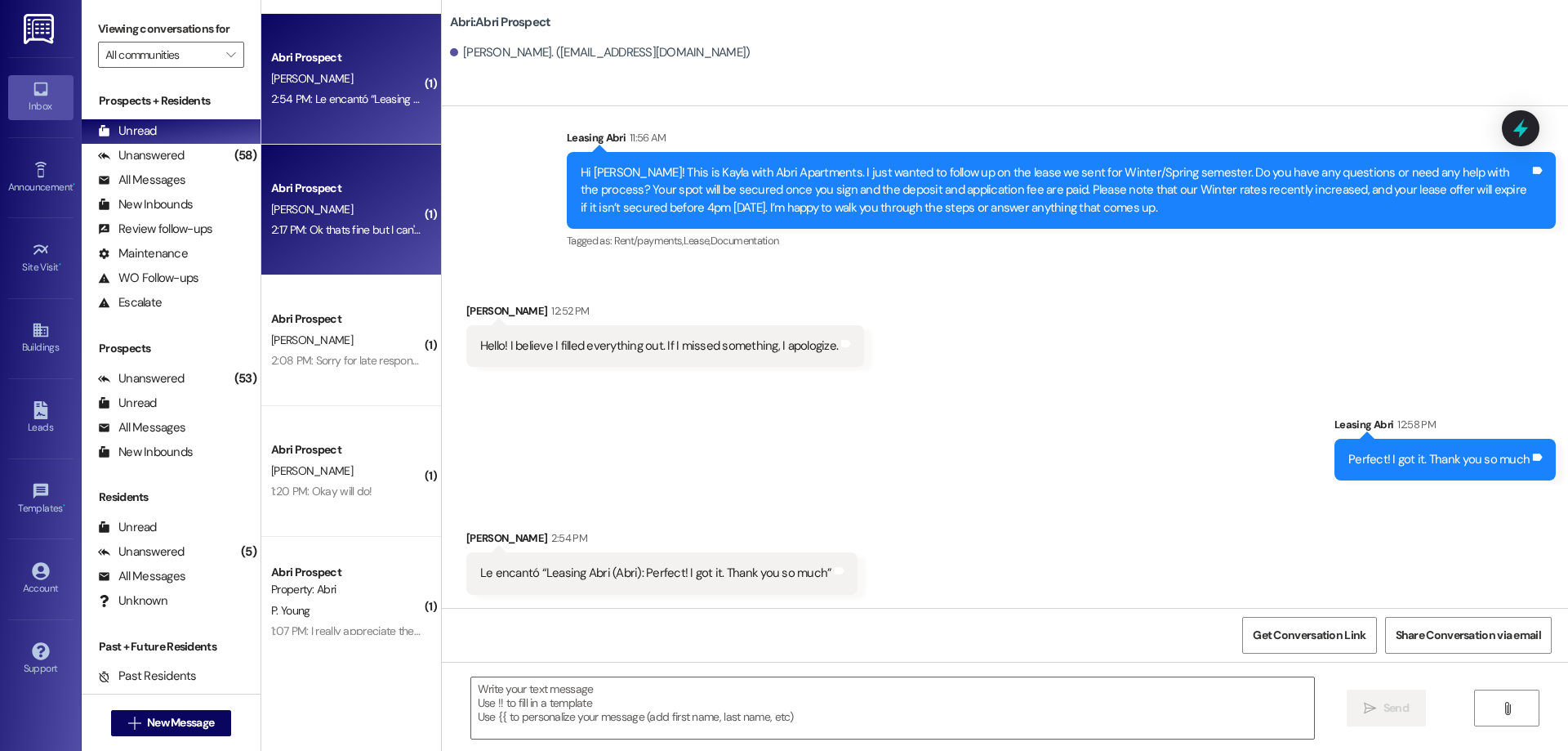
scroll to position [84, 0]
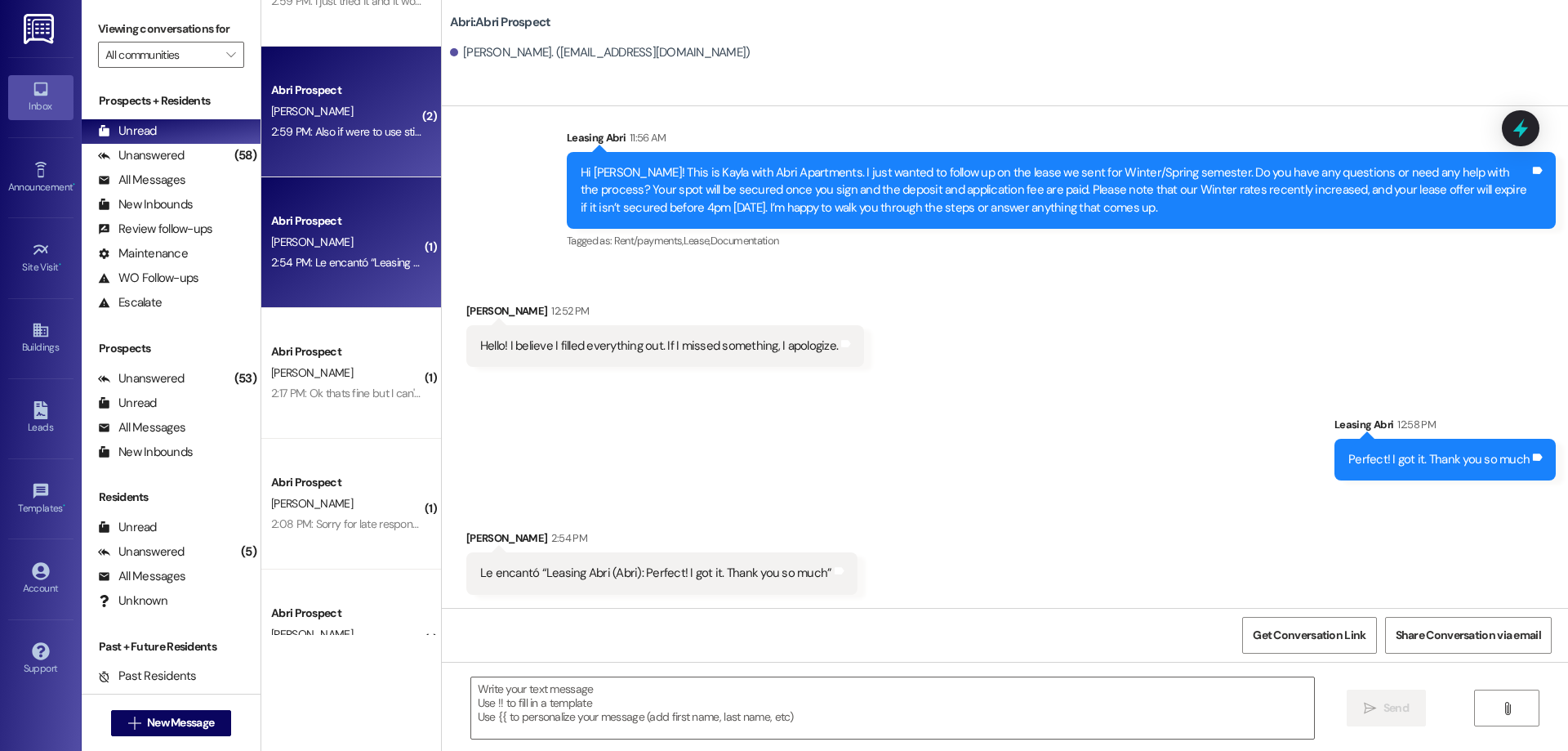
click at [343, 130] on div "2:59 PM: Also if were to use sticky tack what happens if when we remove it if i…" at bounding box center [544, 131] width 545 height 15
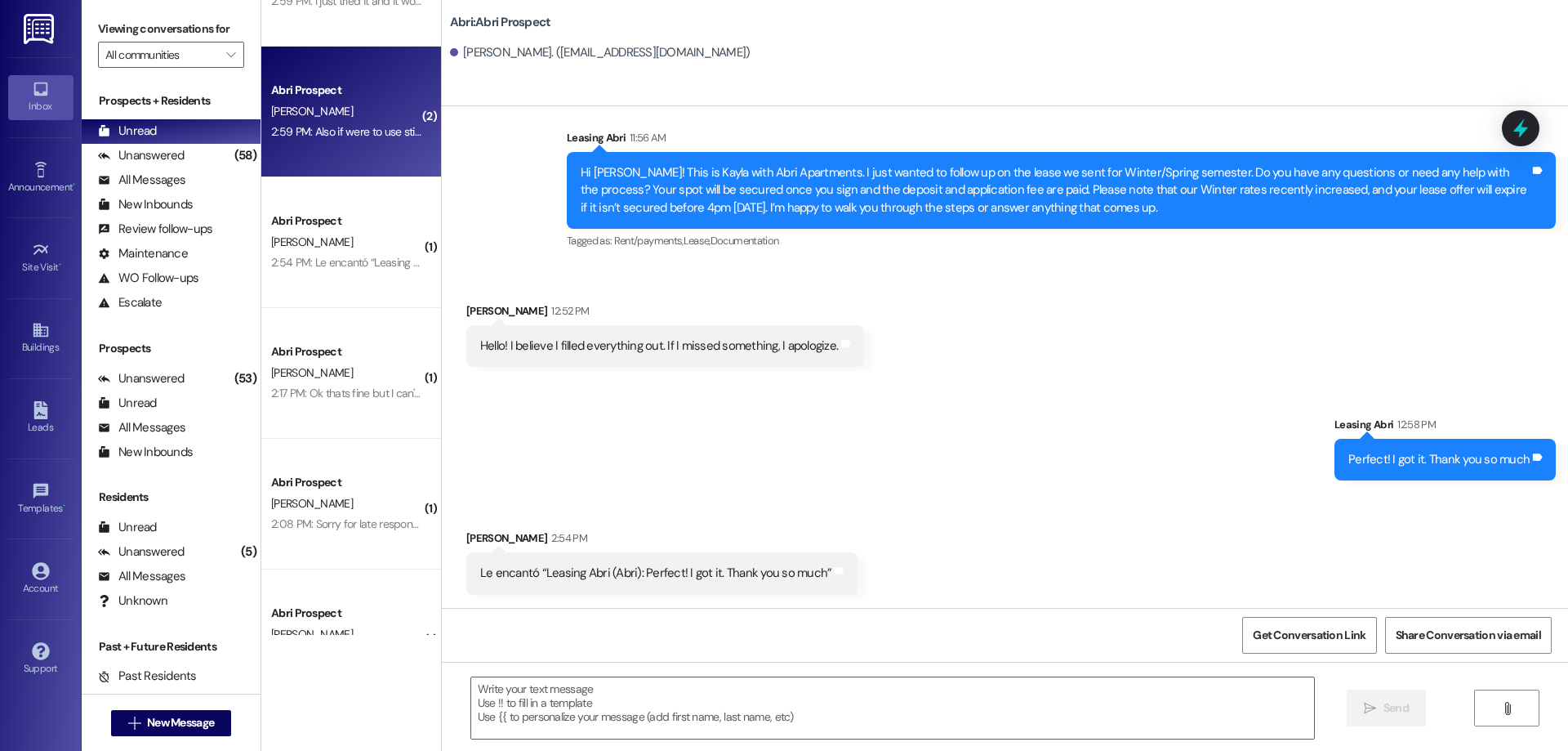
scroll to position [4748, 0]
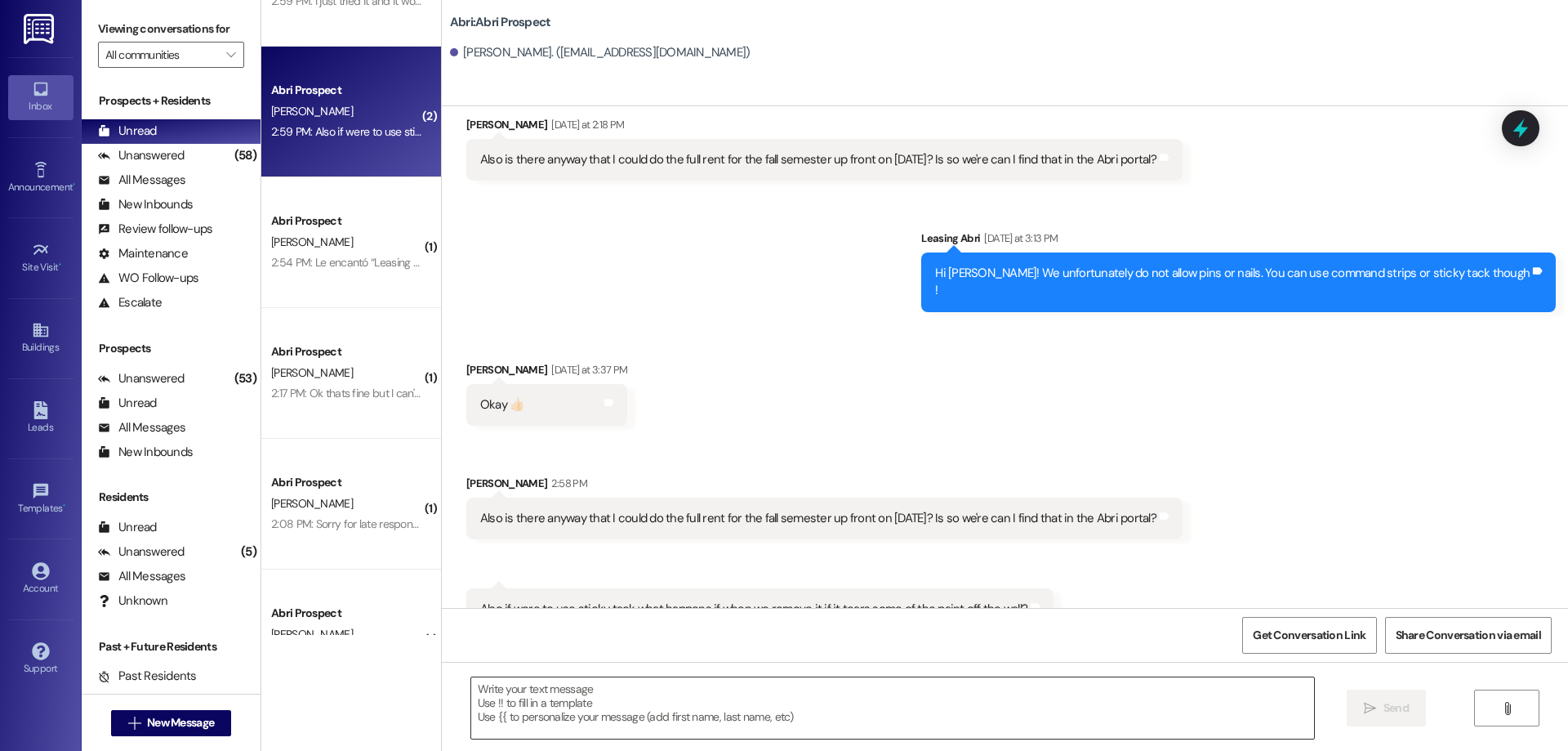
click at [676, 713] on textarea at bounding box center [893, 707] width 843 height 61
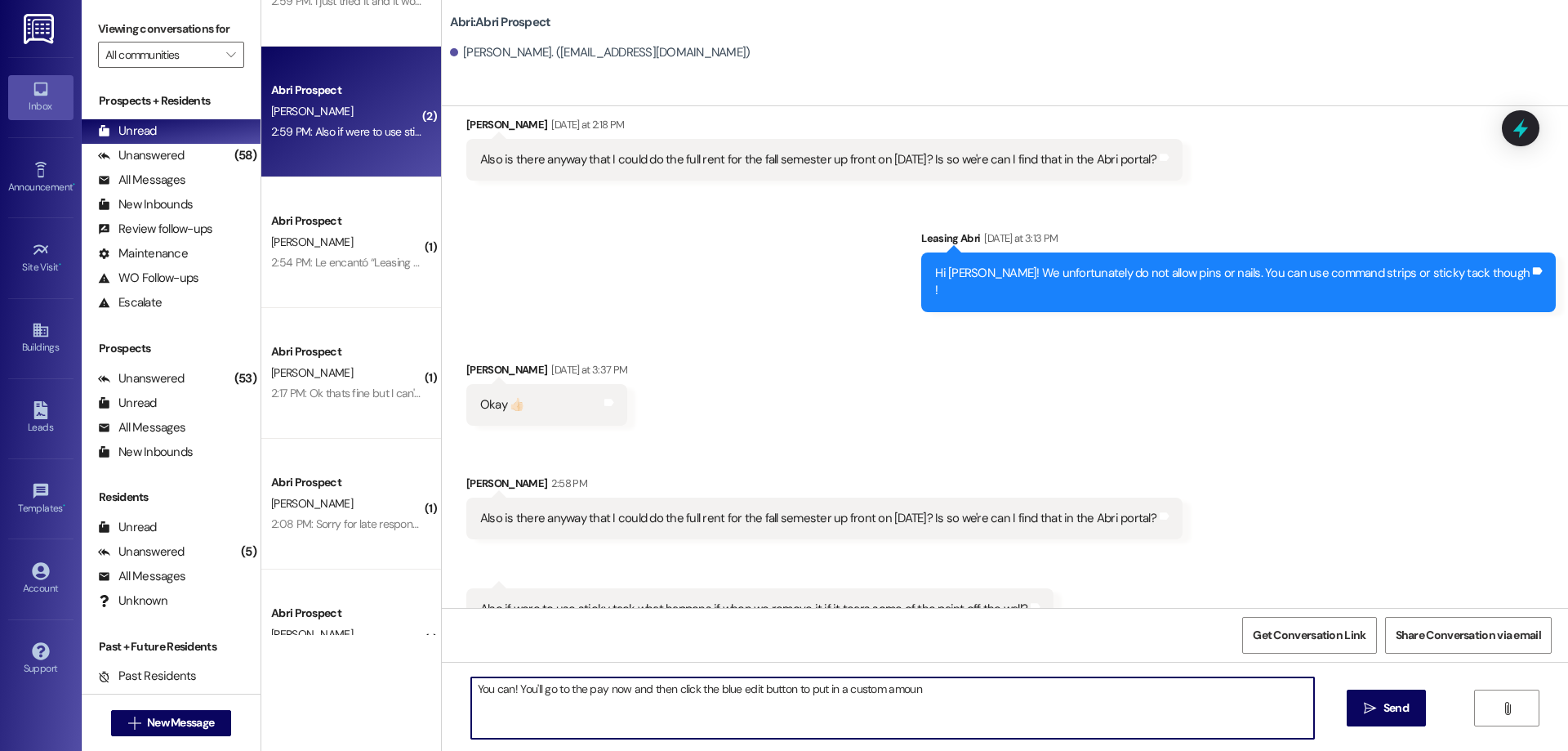
type textarea "You can! You'll go to the pay now and then click the blue edit button to put in…"
type textarea "You'll pay for those damages but usually sticky tack doesn't remove paint!"
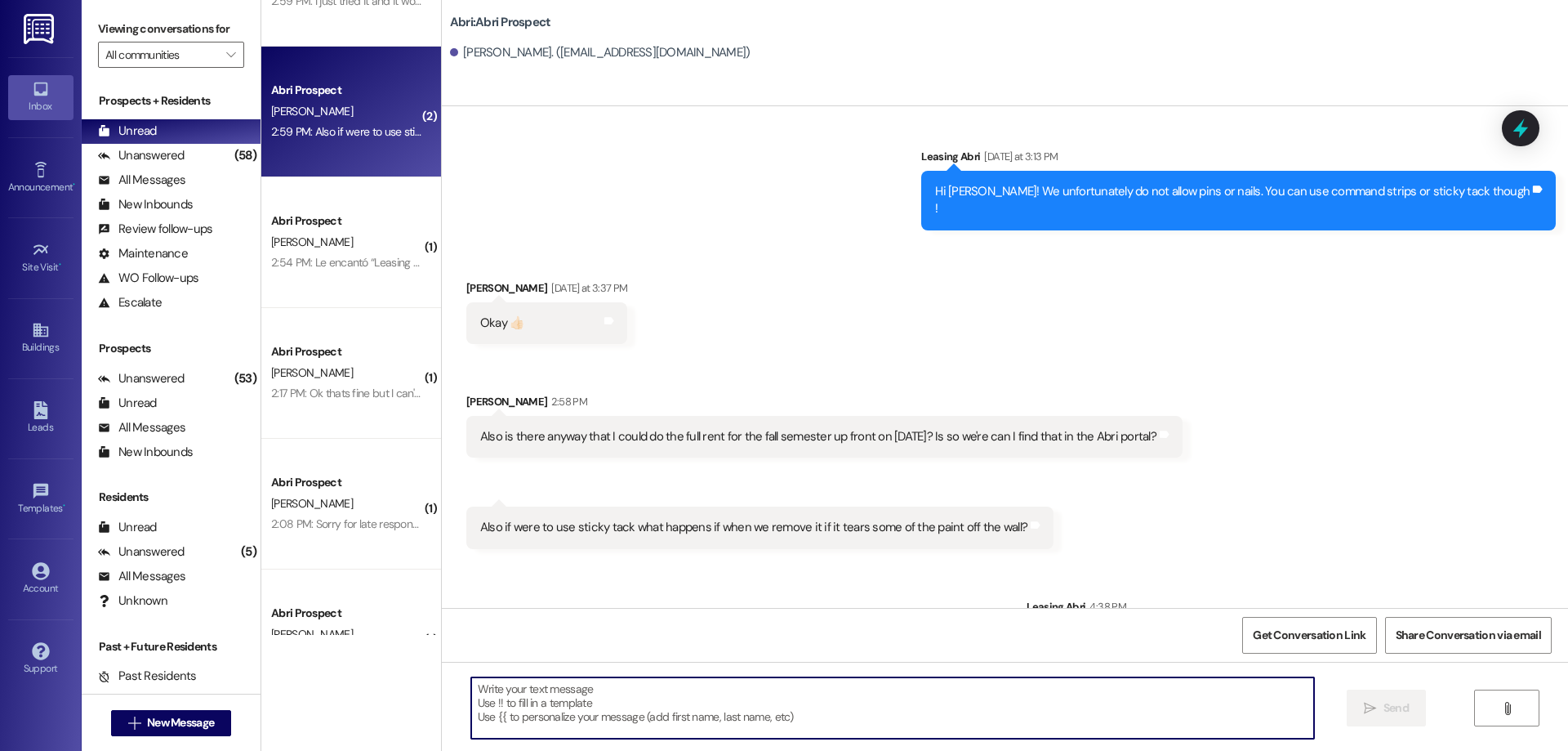
scroll to position [0, 0]
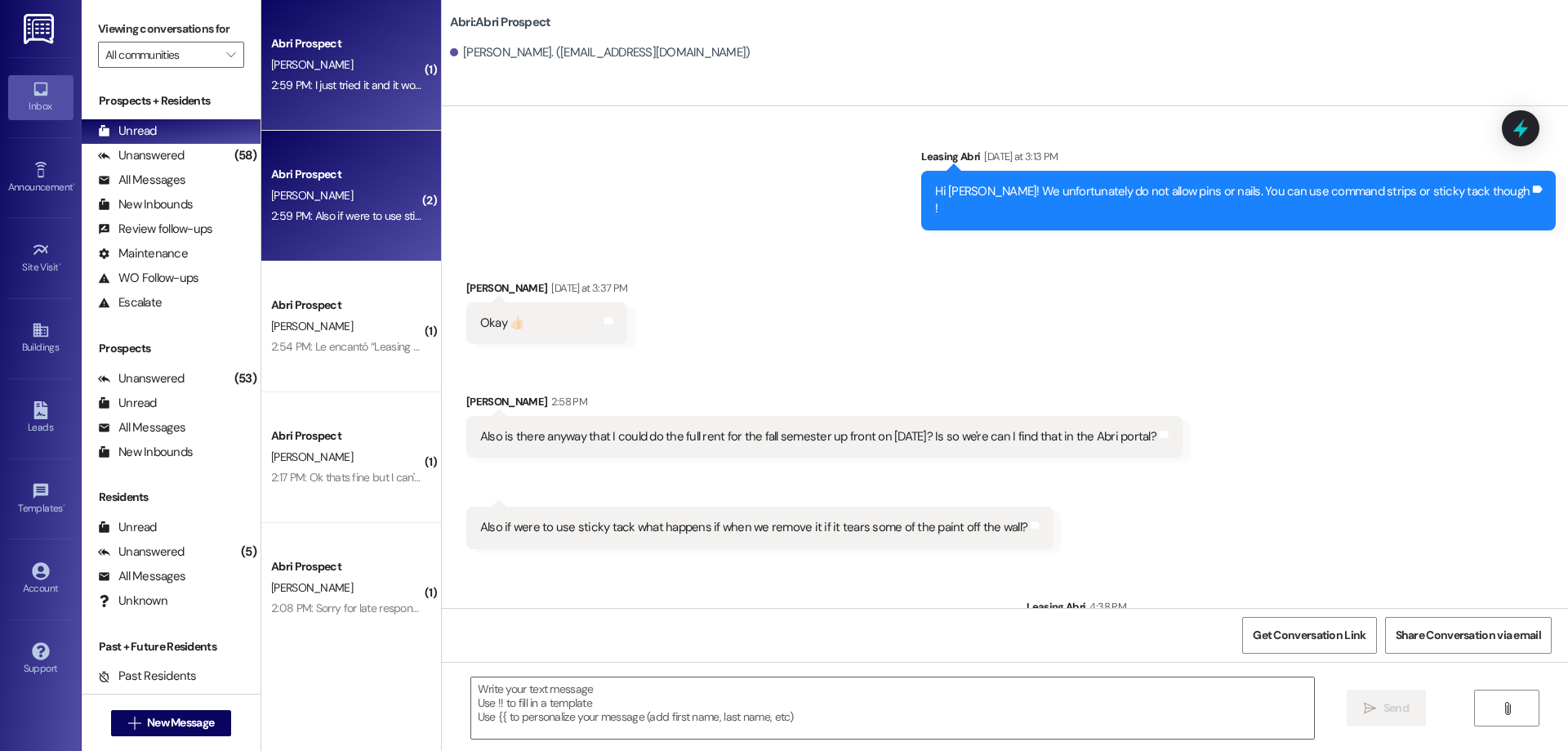
click at [314, 92] on div "2:59 PM: I just tried it and it wont let me log in, can you reset my password? …" at bounding box center [448, 85] width 354 height 15
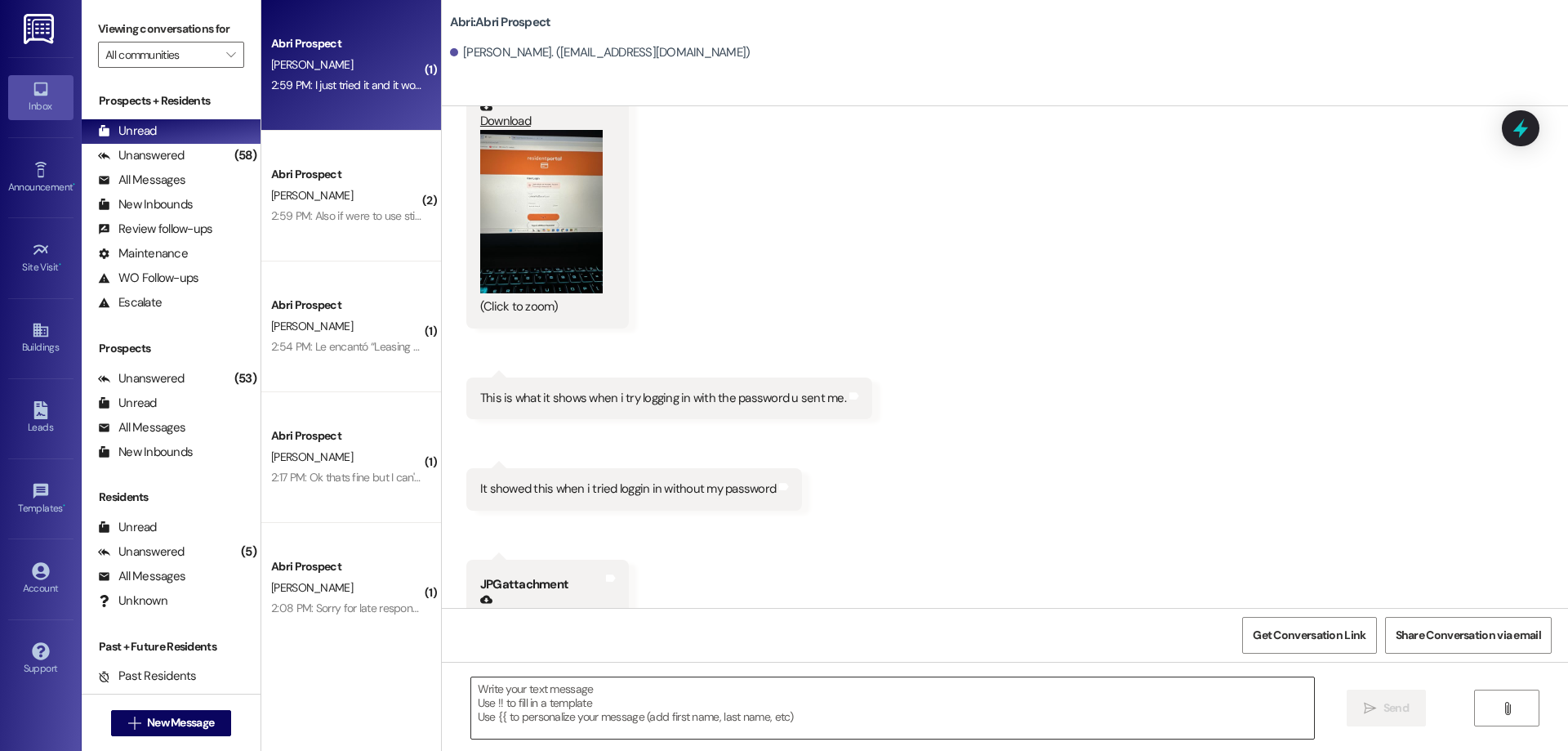
scroll to position [1874, 0]
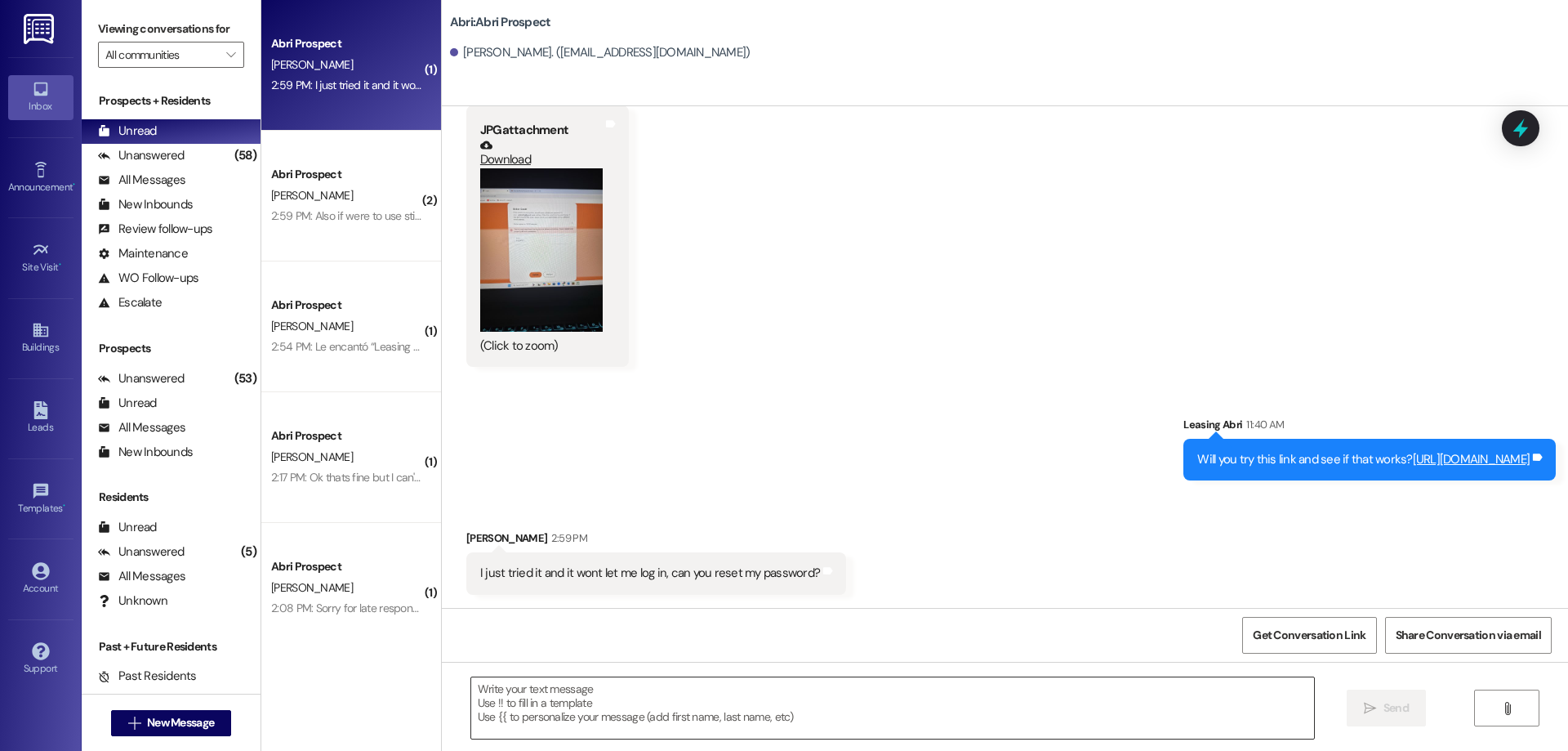
click at [664, 719] on textarea at bounding box center [893, 707] width 843 height 61
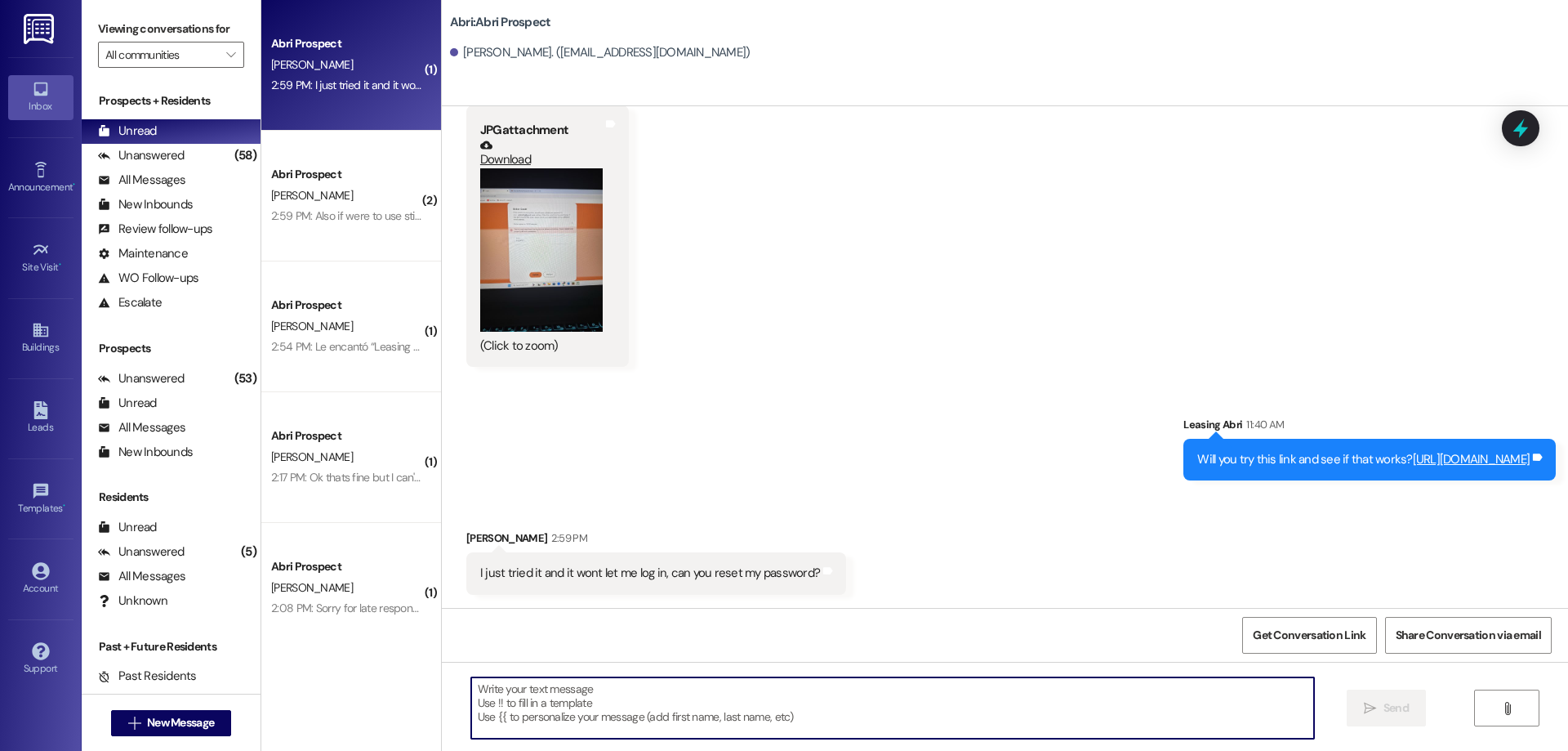
click at [642, 695] on textarea at bounding box center [893, 707] width 843 height 61
type textarea "Try CalebHunter1!"
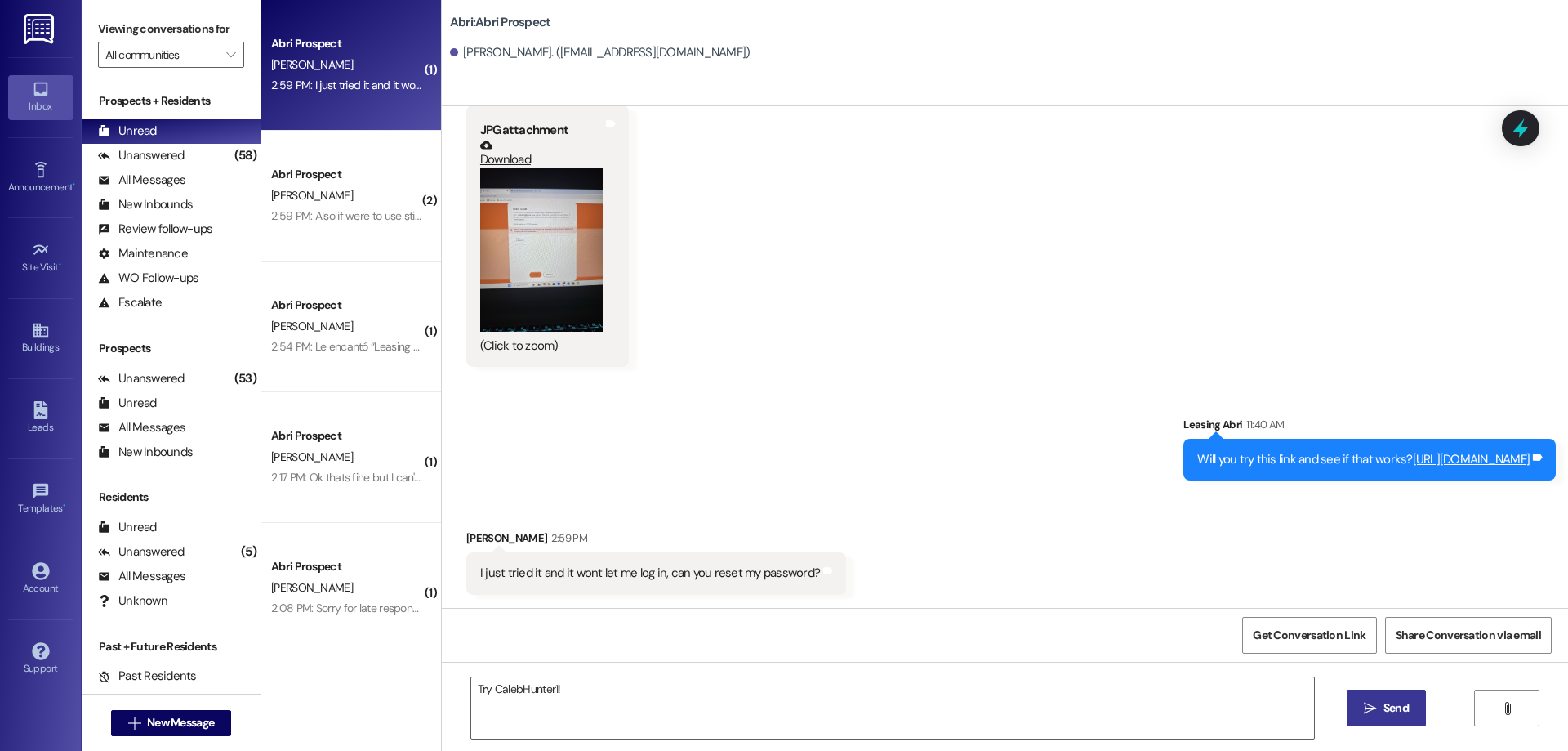
click at [1374, 706] on icon "" at bounding box center [1371, 707] width 12 height 13
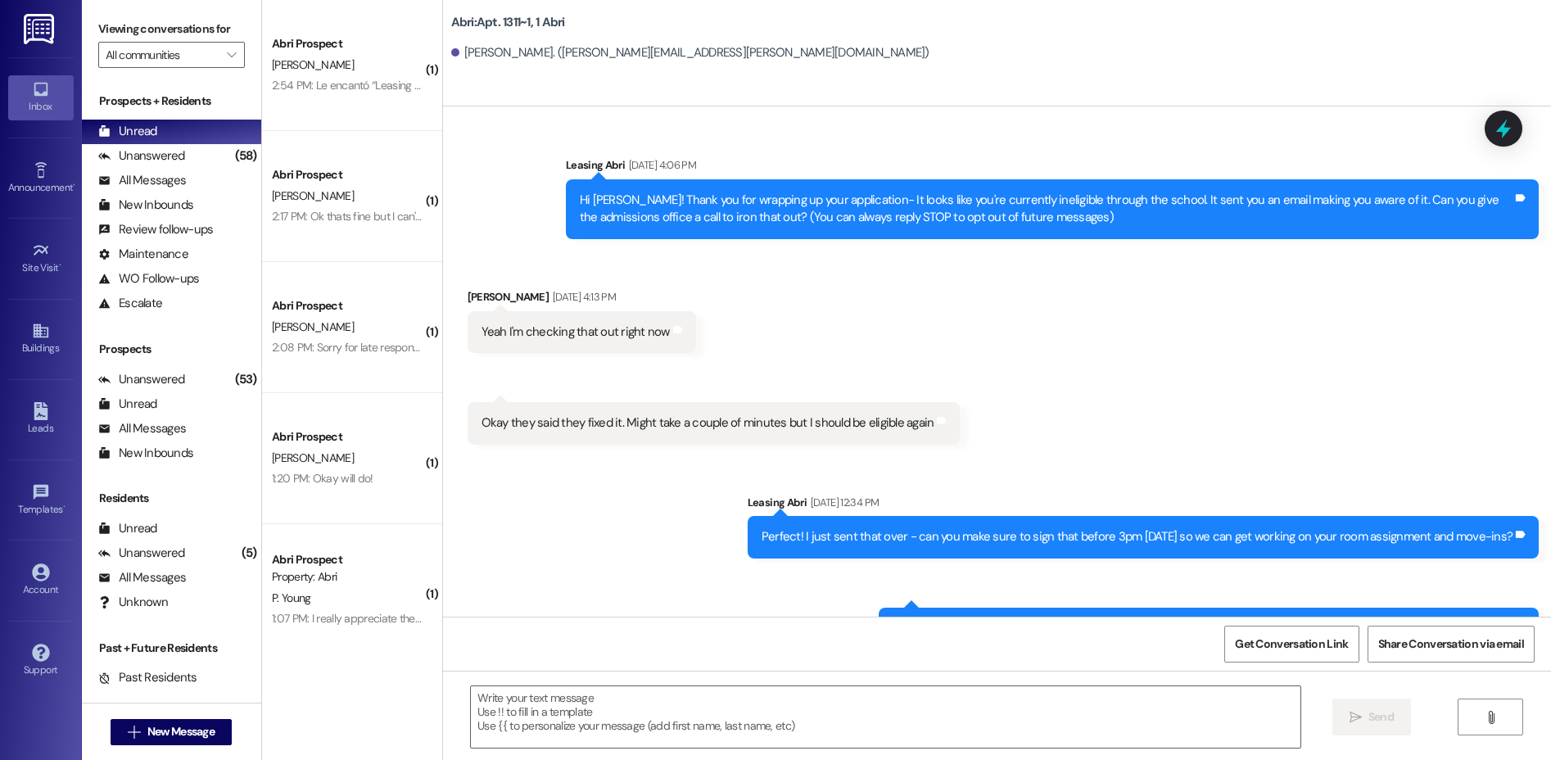
scroll to position [3034, 0]
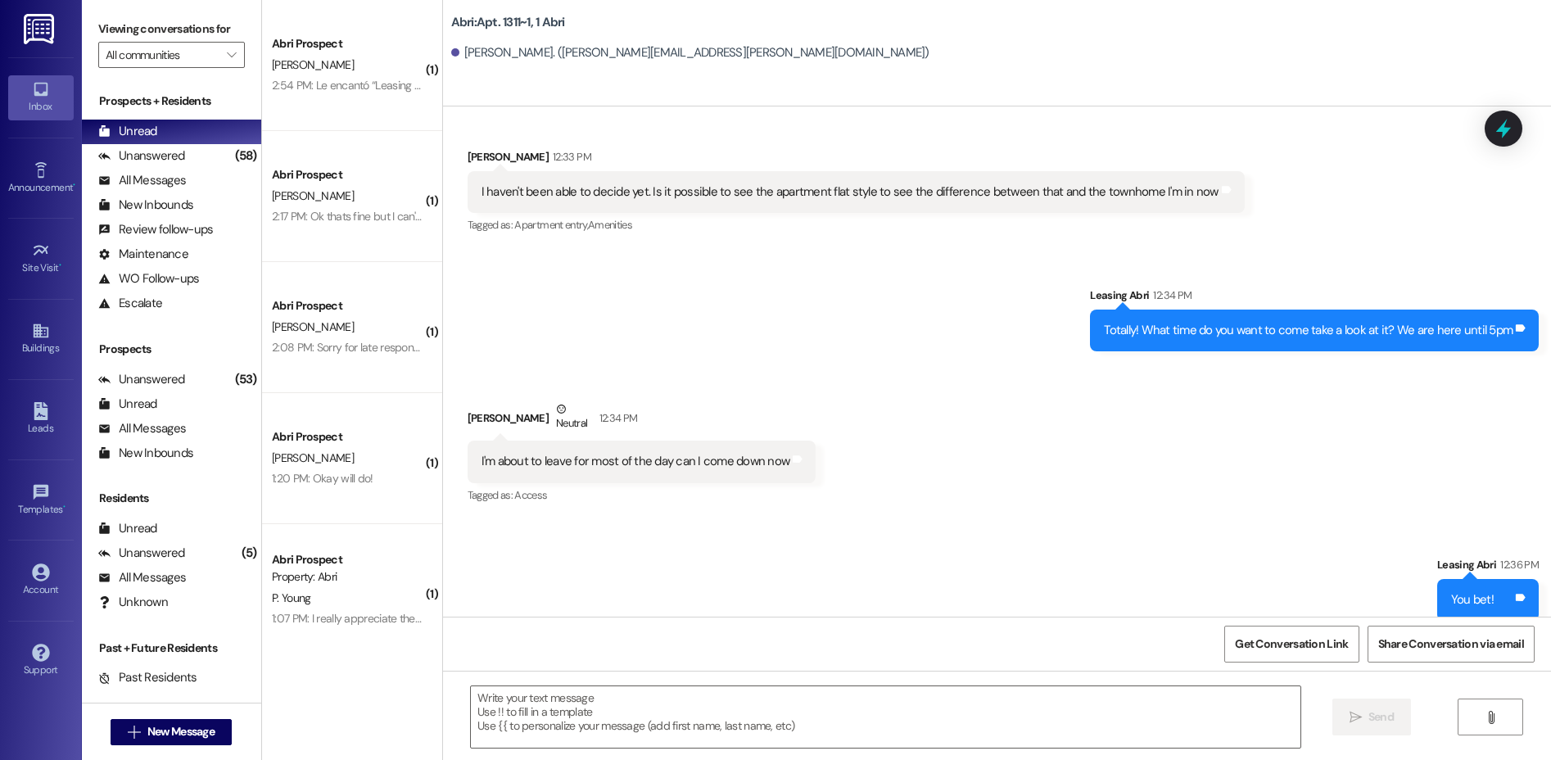
click at [1251, 111] on div "Received via SMS Jacob Miles 12:33 PM I haven't been able to decide yet. Is it …" at bounding box center [997, 180] width 1108 height 138
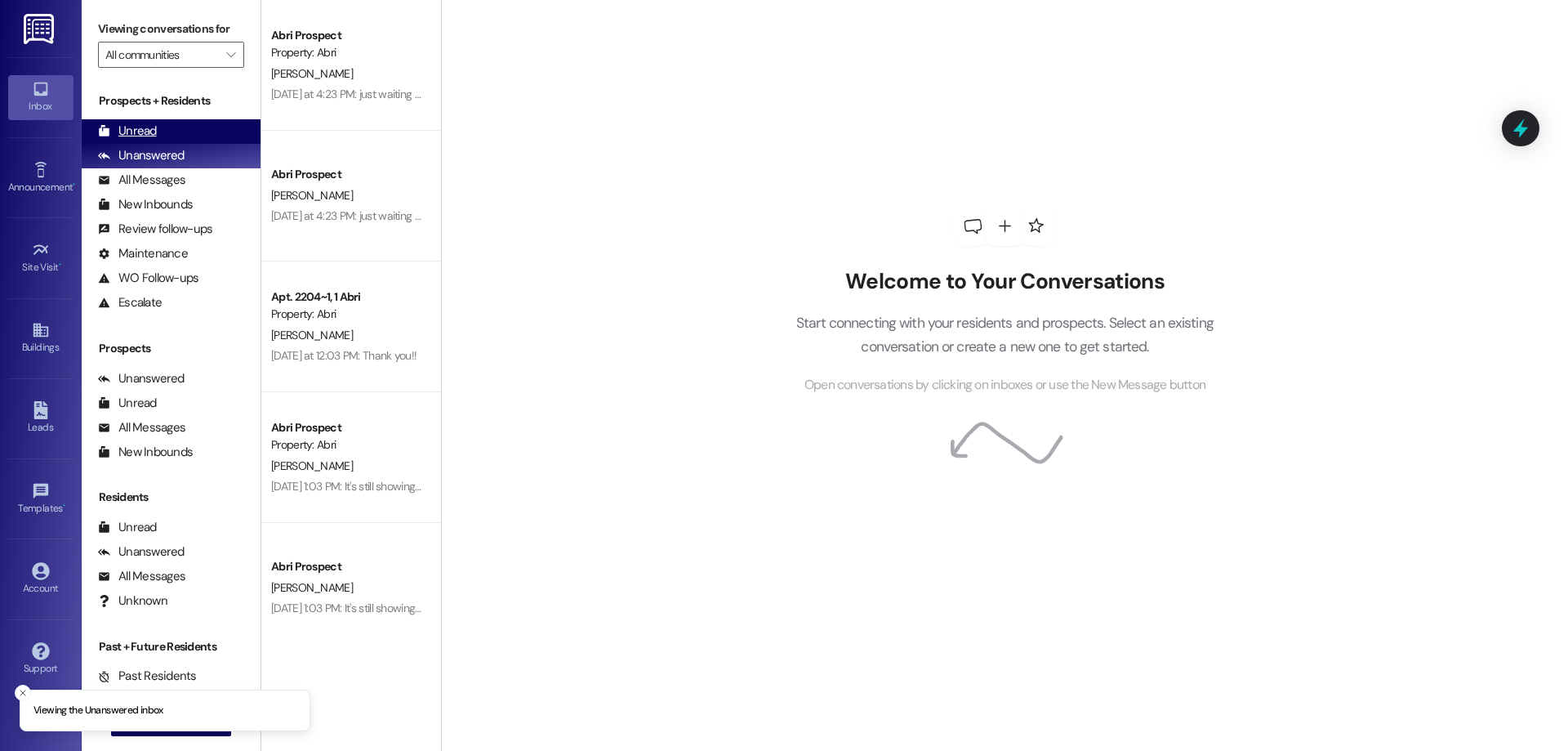
click at [157, 126] on div "Unread (0)" at bounding box center [171, 132] width 179 height 25
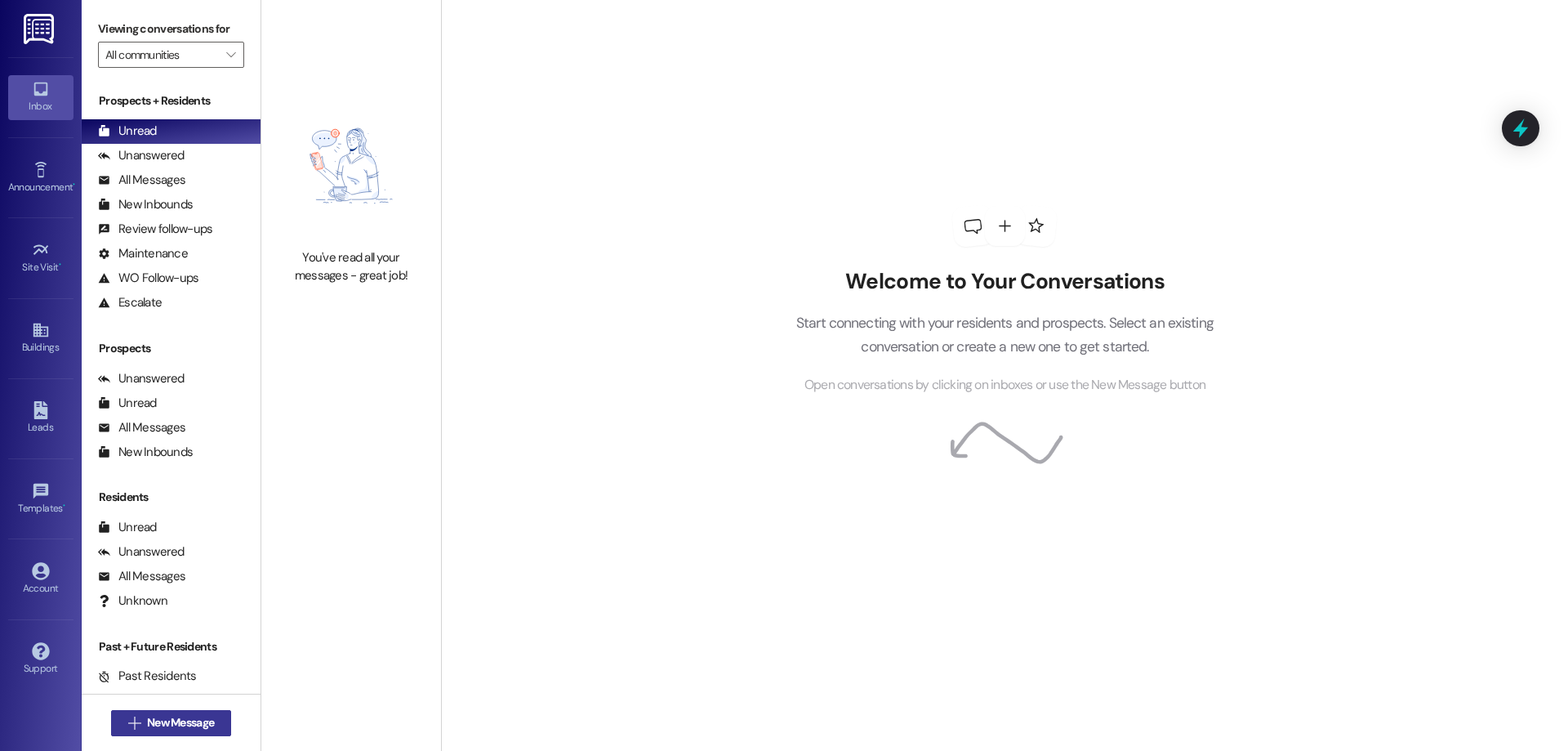
click at [208, 719] on span "New Message" at bounding box center [181, 722] width 74 height 17
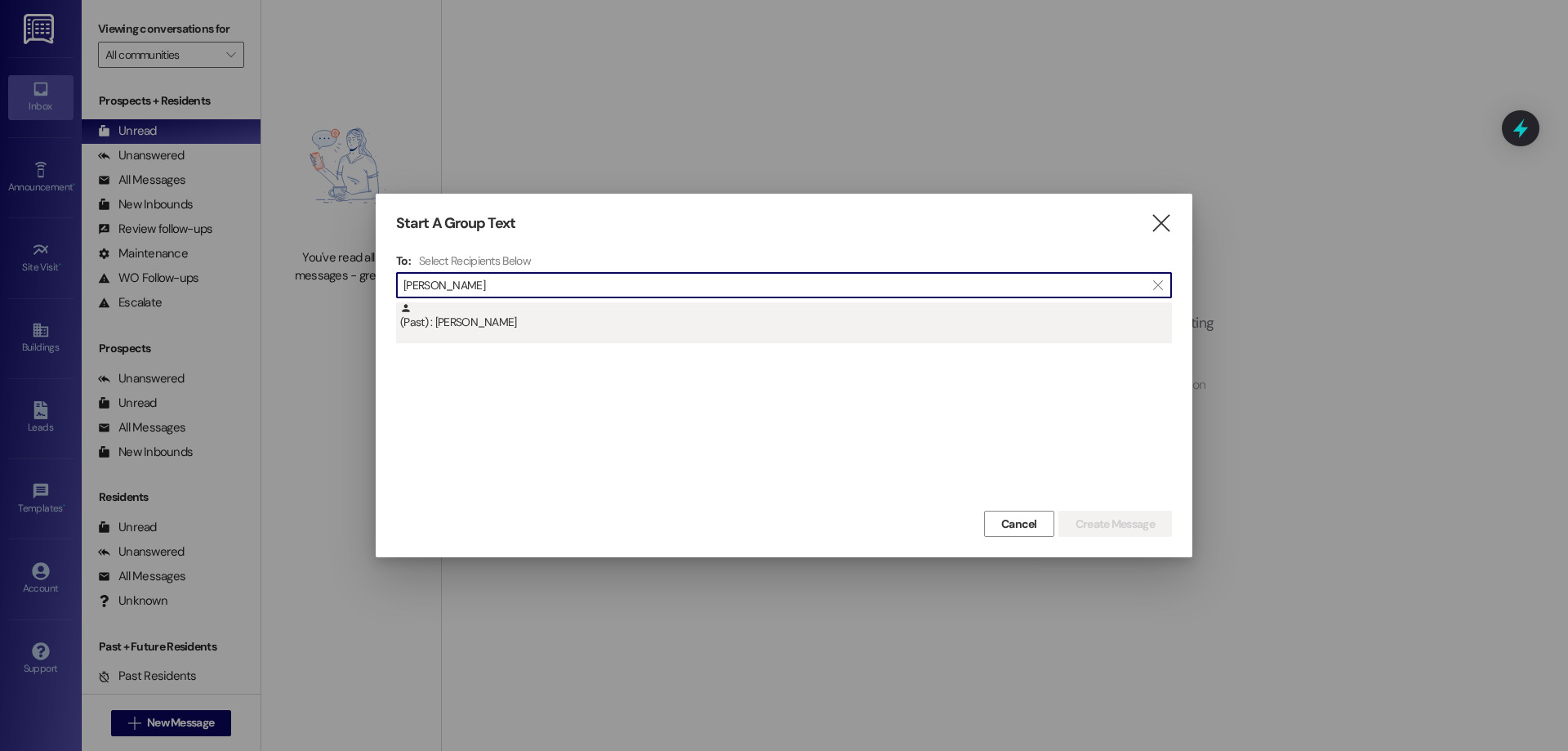
type input "ella naylo"
click at [492, 326] on div "(Past) : Ella Naylor" at bounding box center [786, 316] width 772 height 29
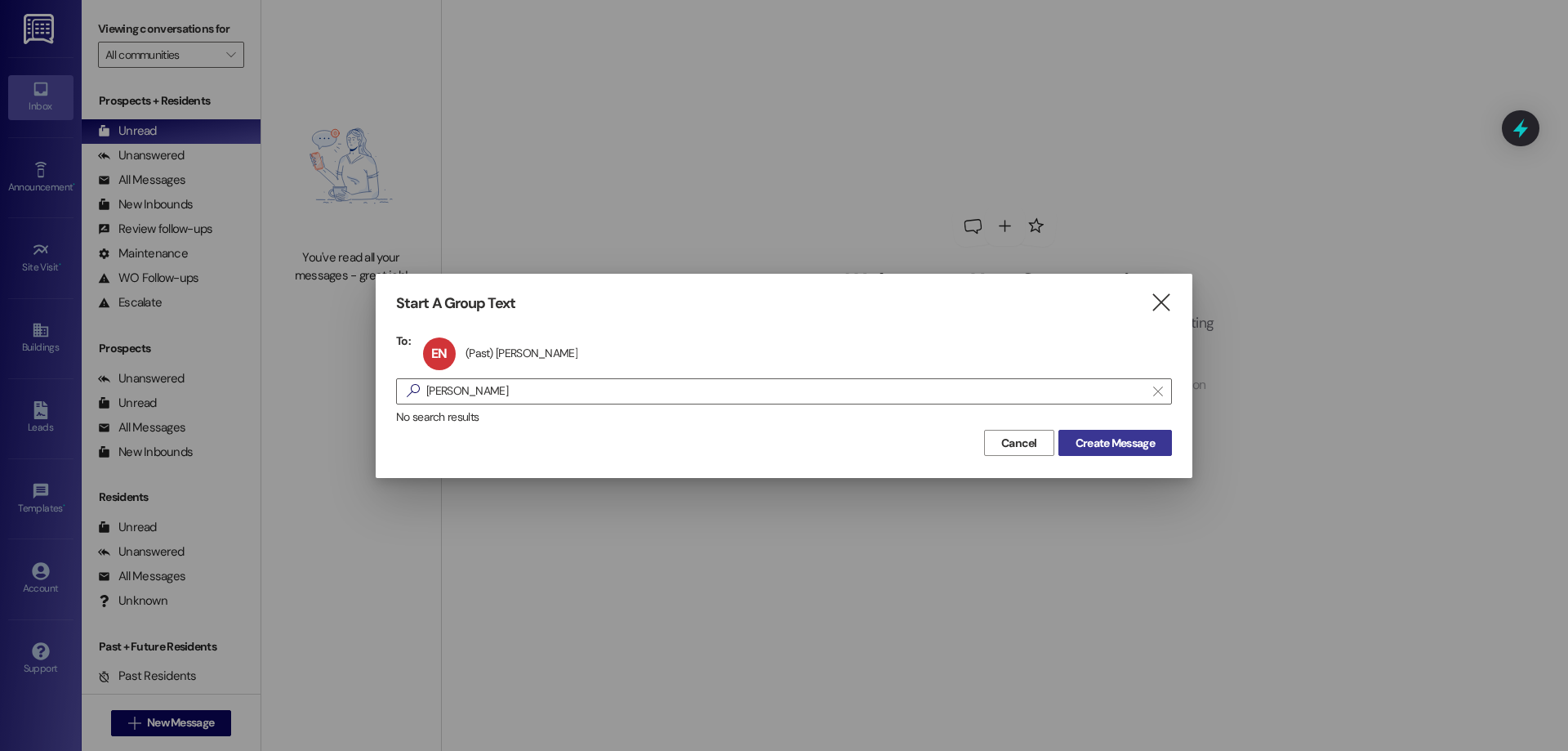
click at [1114, 432] on button "Create Message" at bounding box center [1115, 443] width 114 height 26
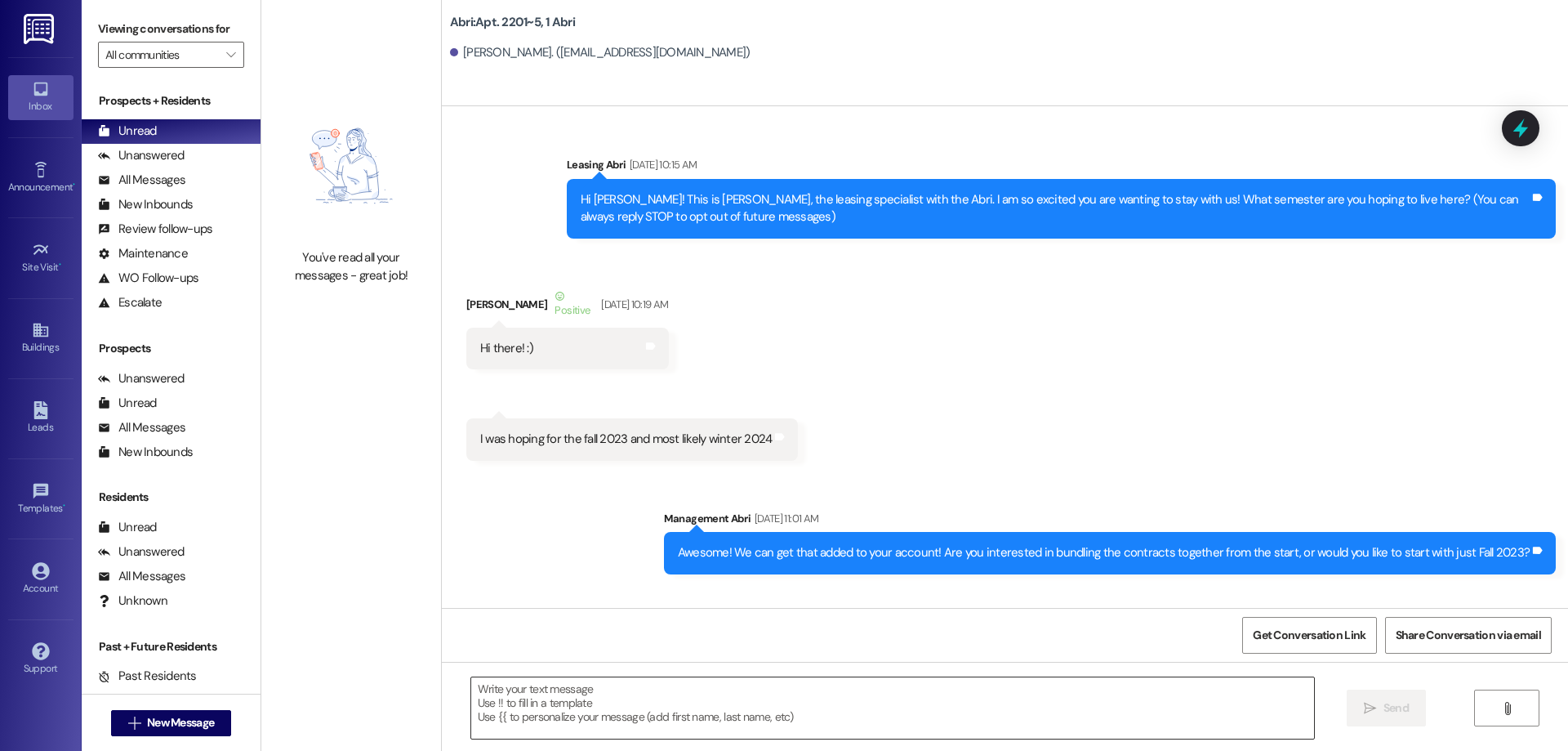
scroll to position [33667, 0]
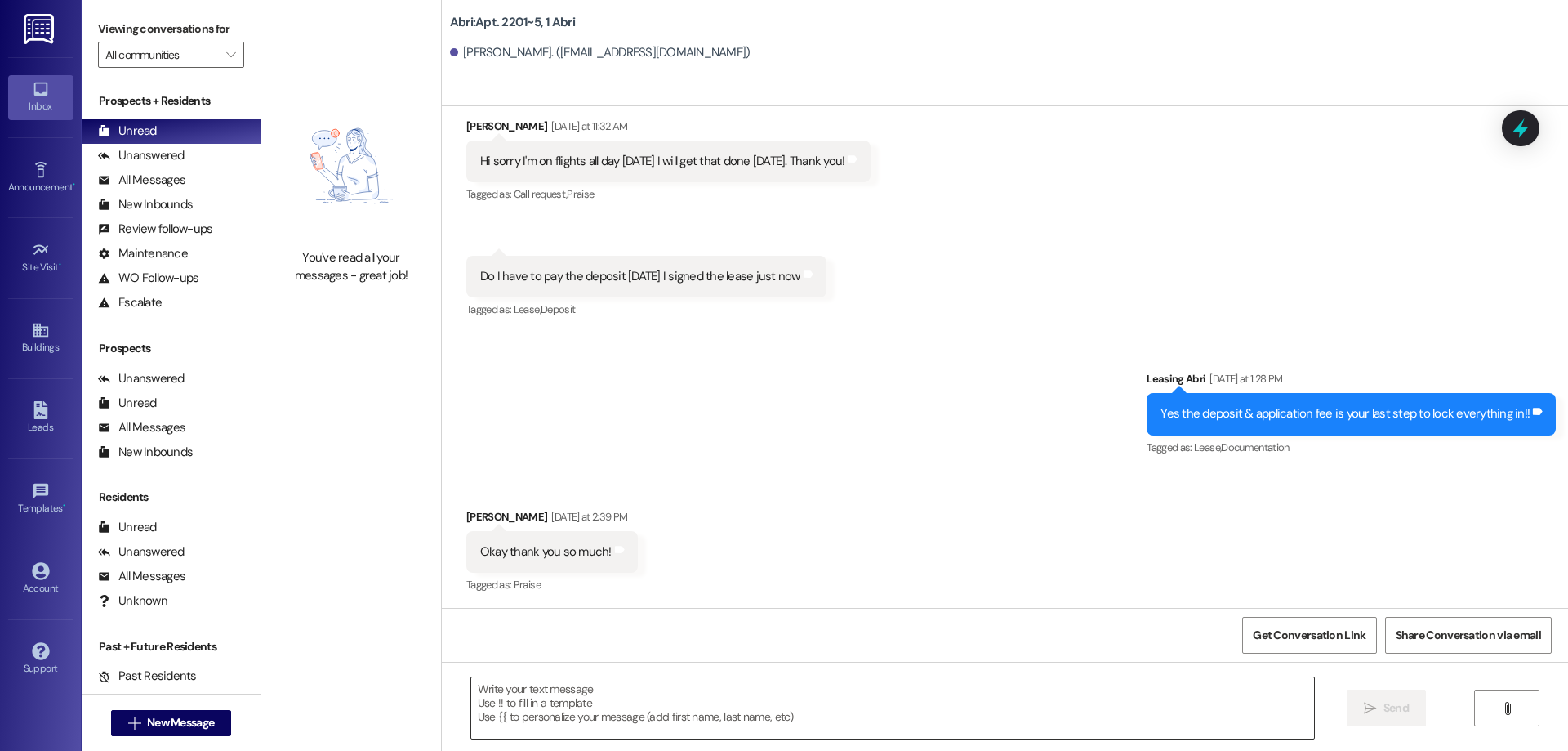
click at [663, 708] on textarea at bounding box center [893, 707] width 843 height 61
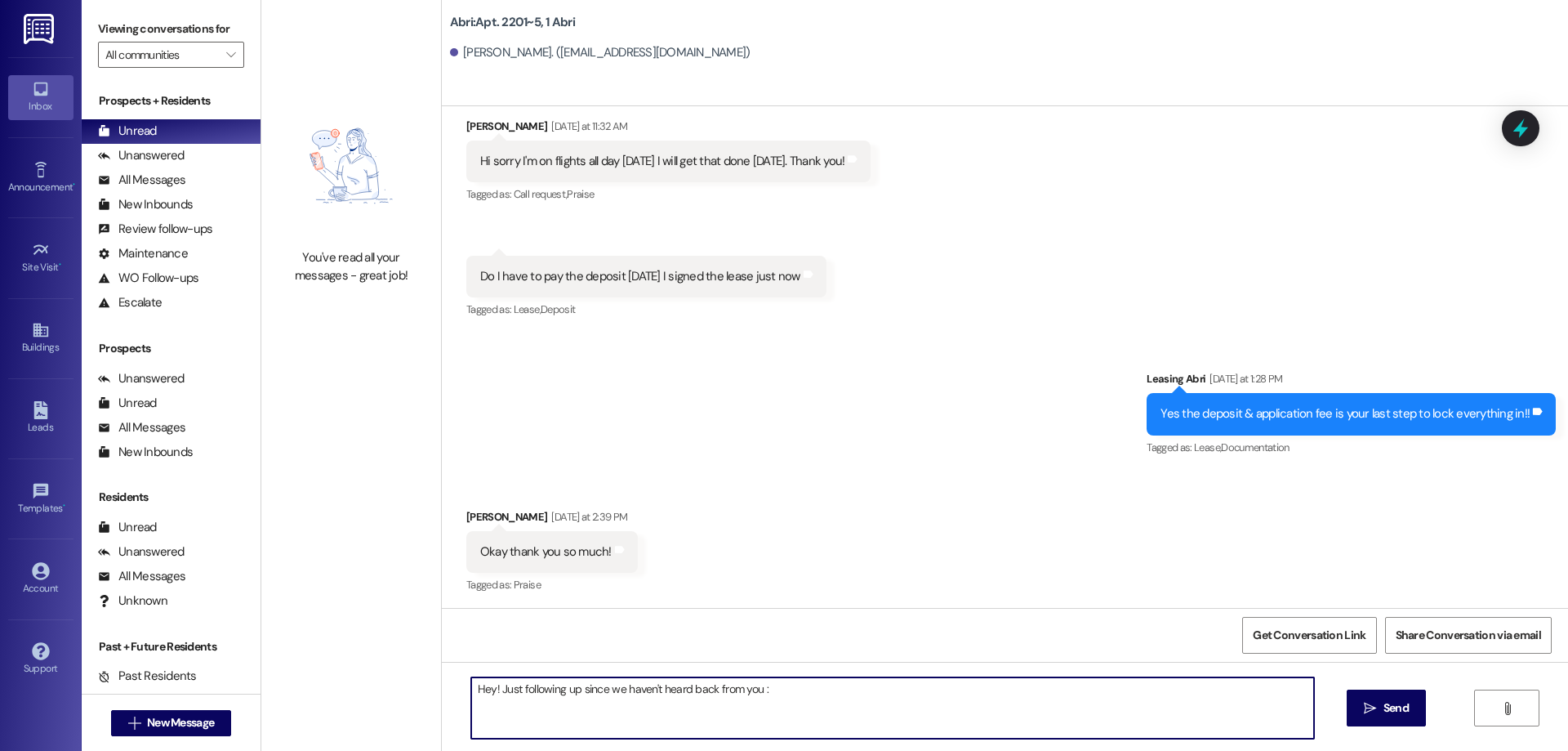
type textarea "Hey! Just following up since we haven't heard back from you"
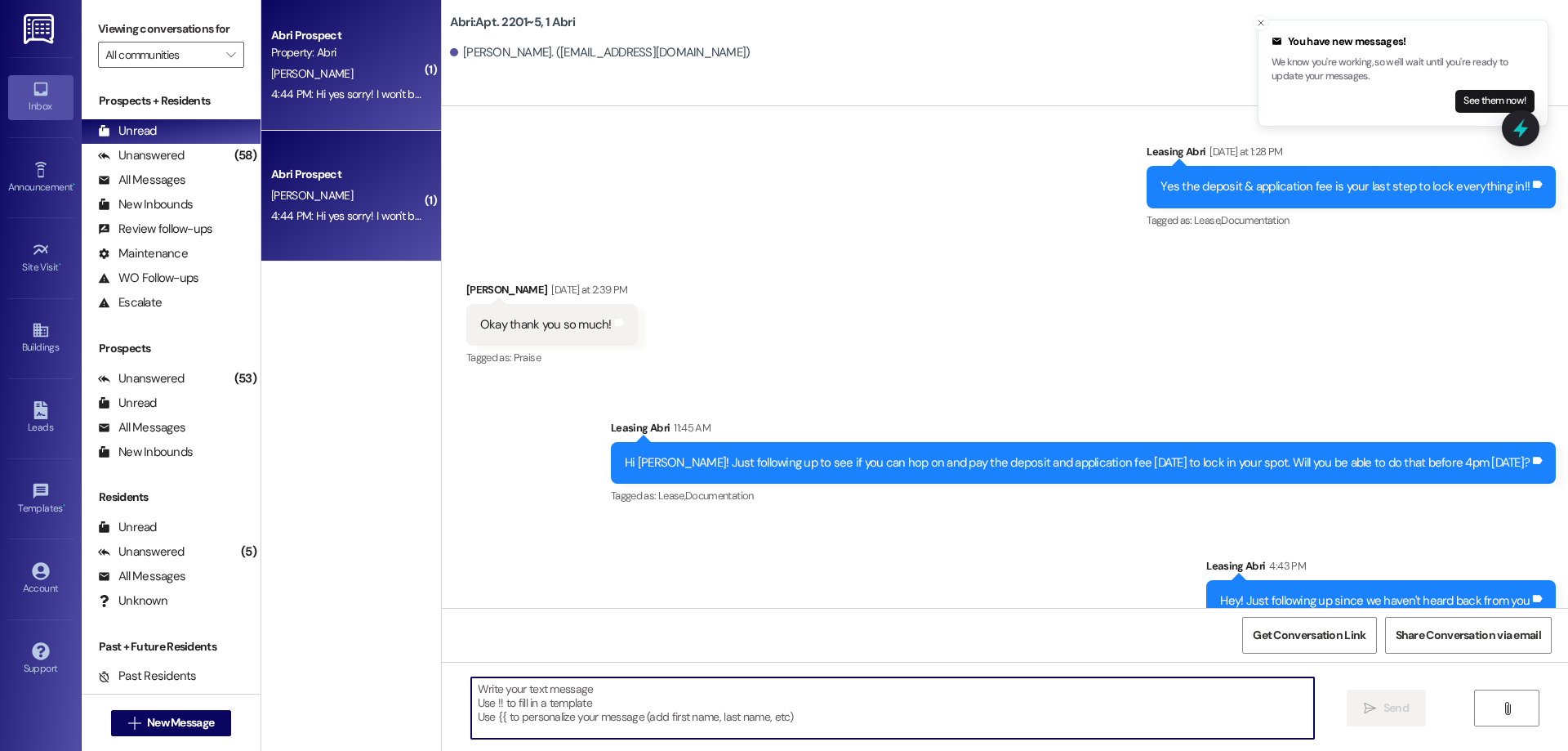
scroll to position [34008, 0]
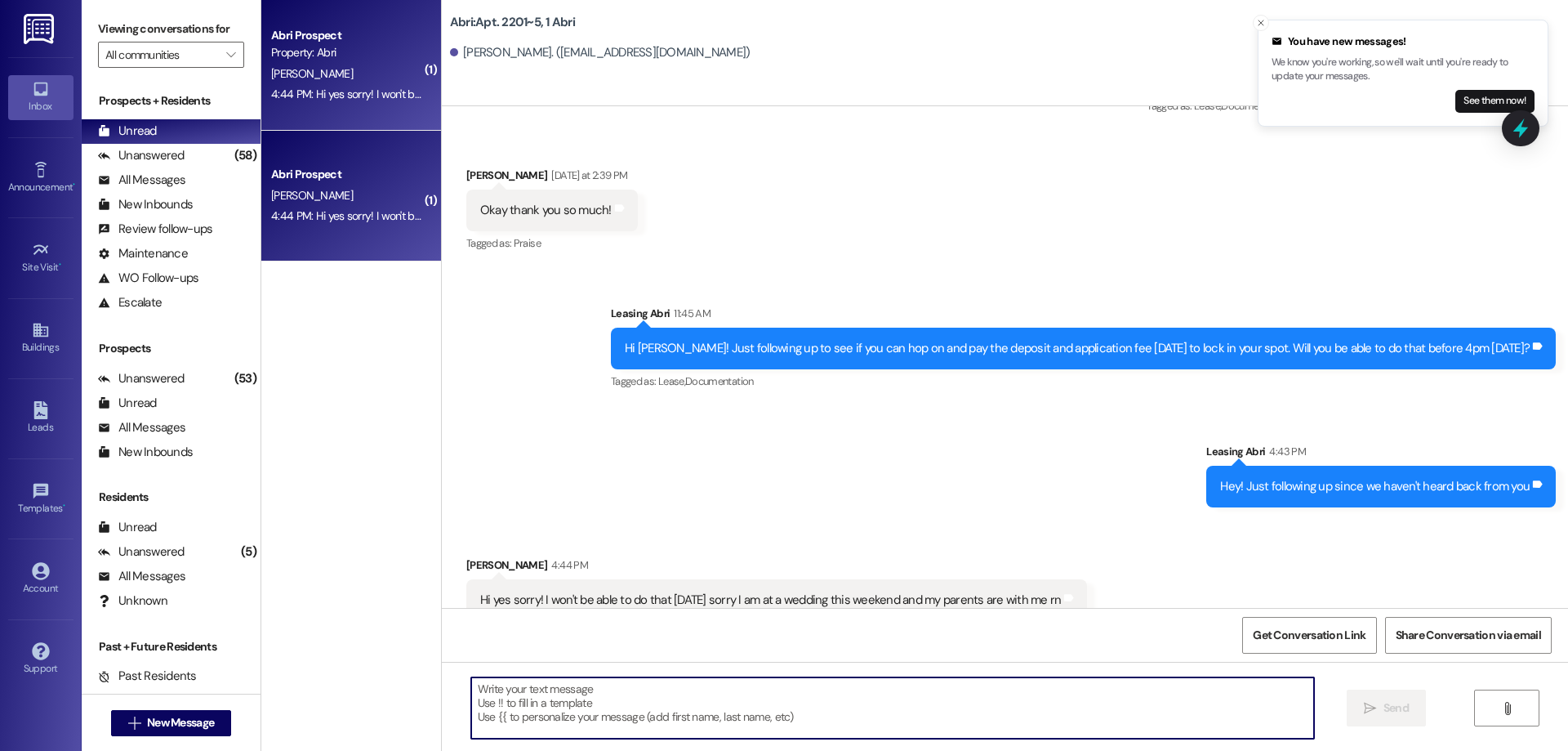
click at [659, 684] on textarea at bounding box center [893, 707] width 843 height 61
type textarea "n"
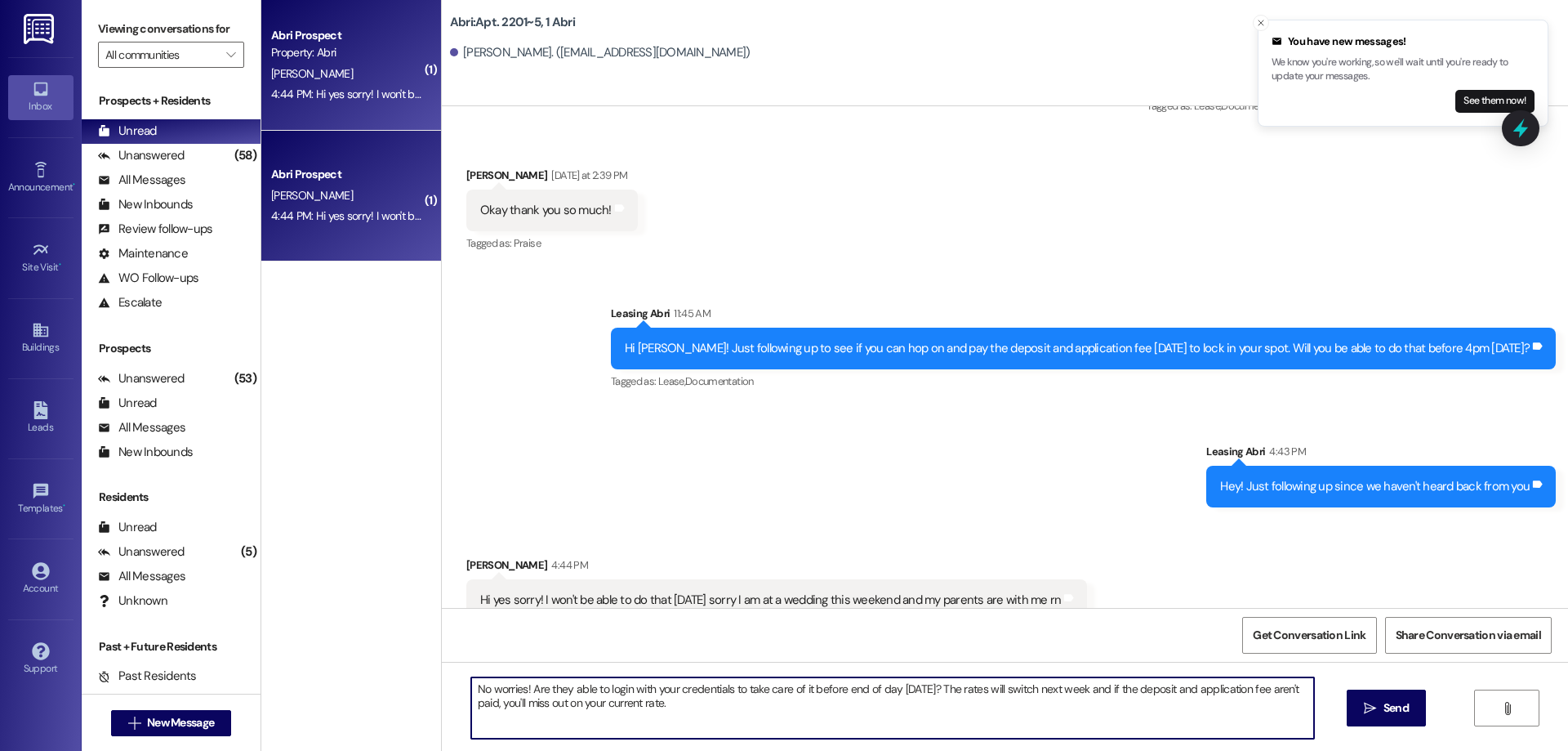
type textarea "No worries! Are they able to login with your credentials to take care of it bef…"
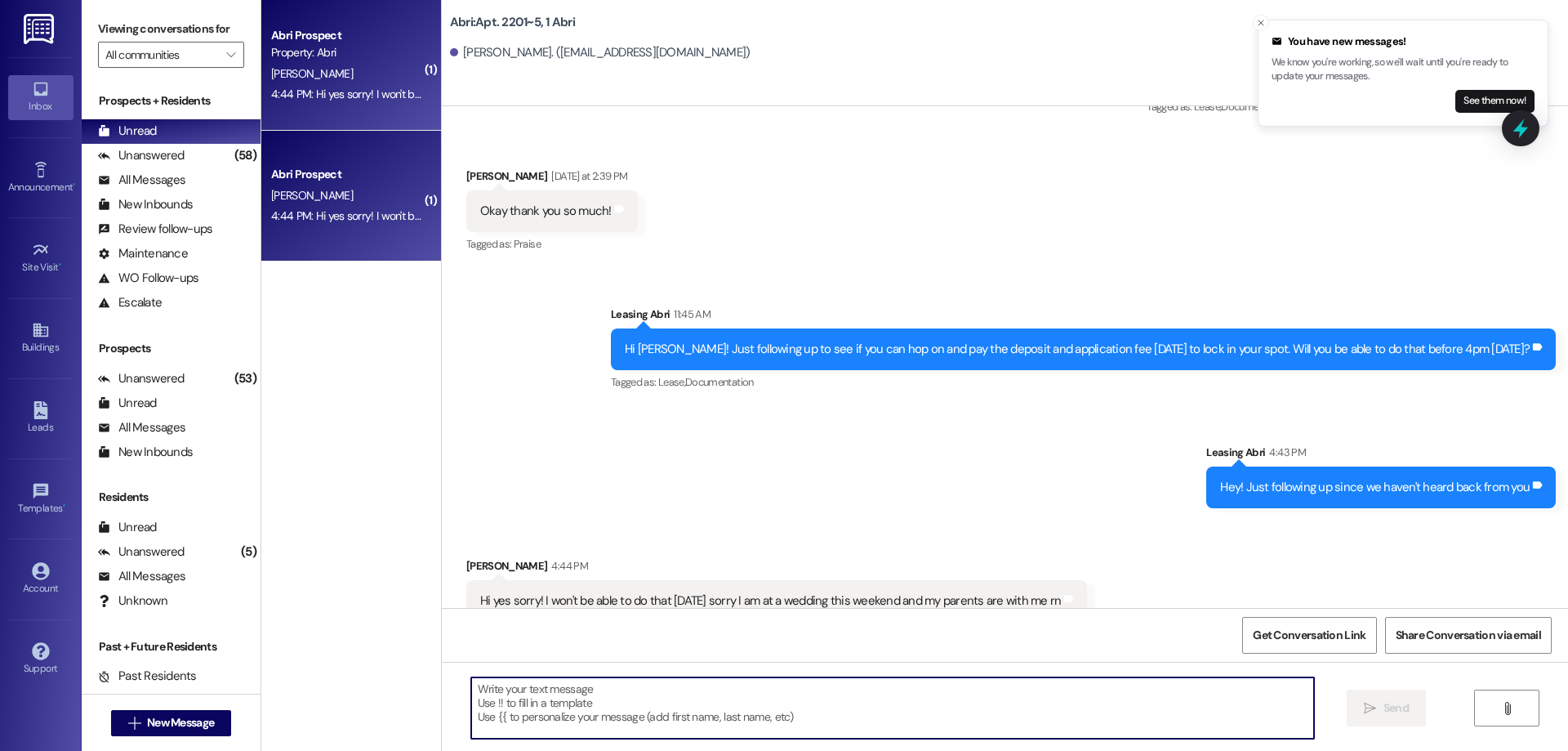
scroll to position [34140, 0]
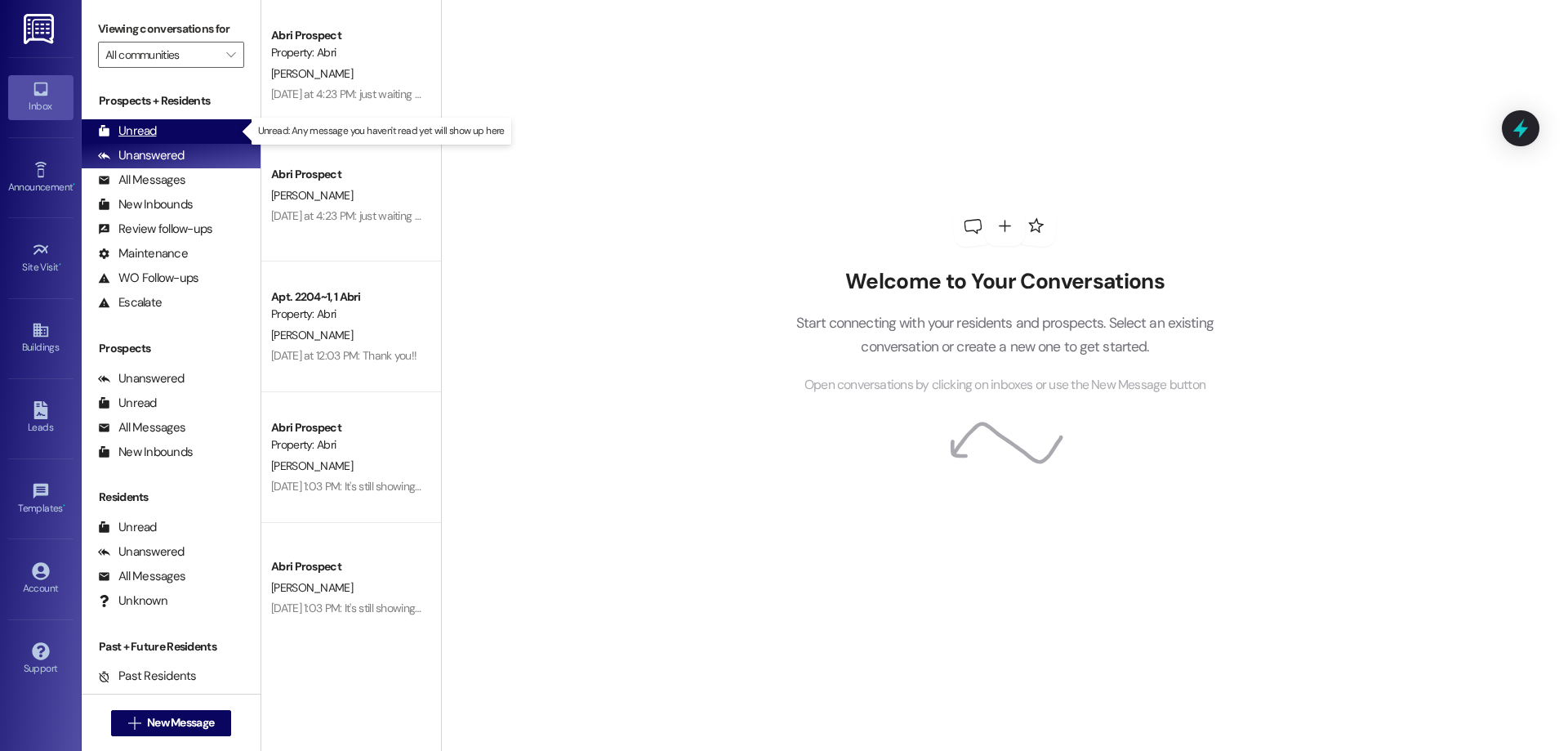
click at [182, 129] on div "Unread (0)" at bounding box center [171, 132] width 179 height 25
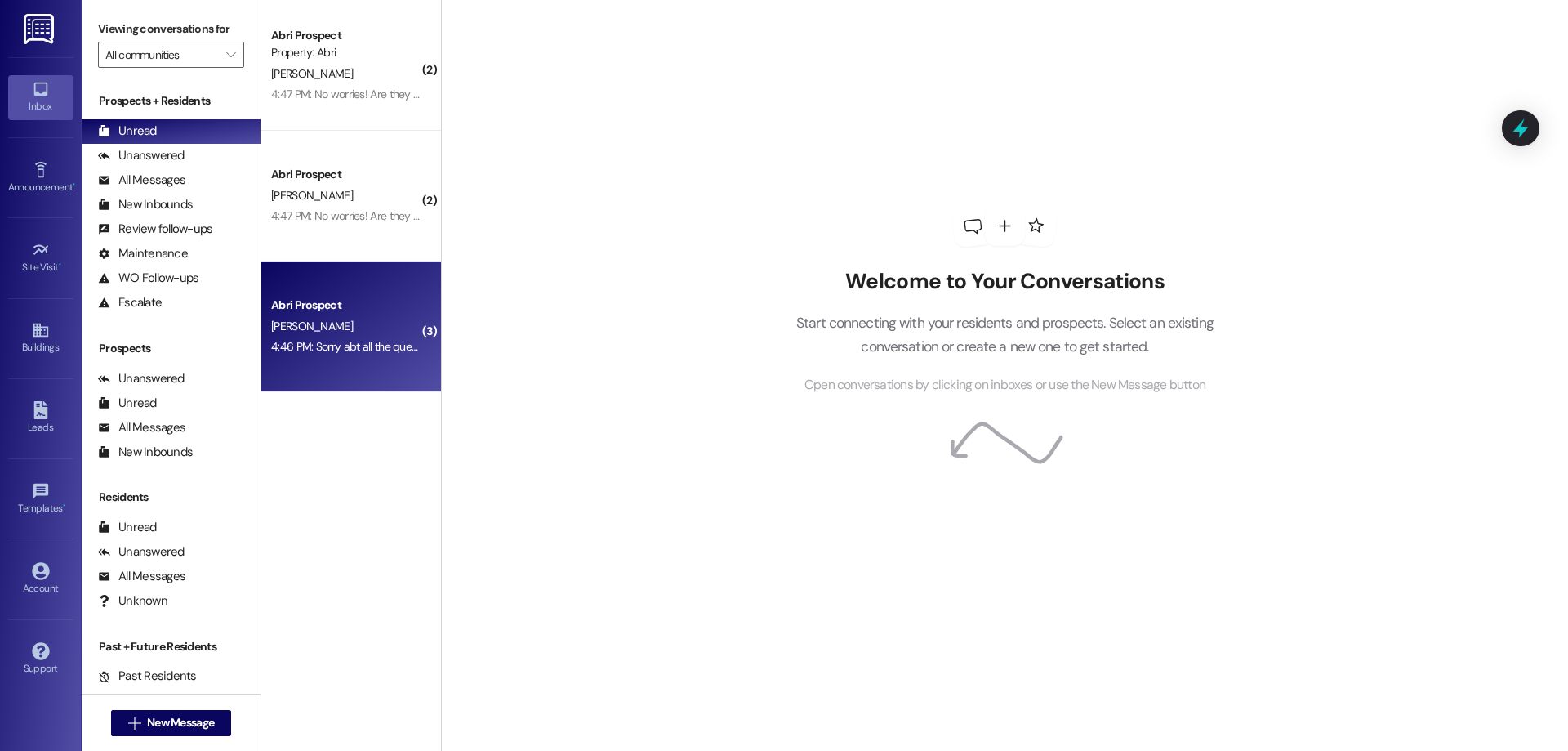
click at [368, 344] on div "4:46 PM: Sorry abt all the questions 😂 4:46 PM: Sorry abt all the questions 😂" at bounding box center [363, 346] width 184 height 15
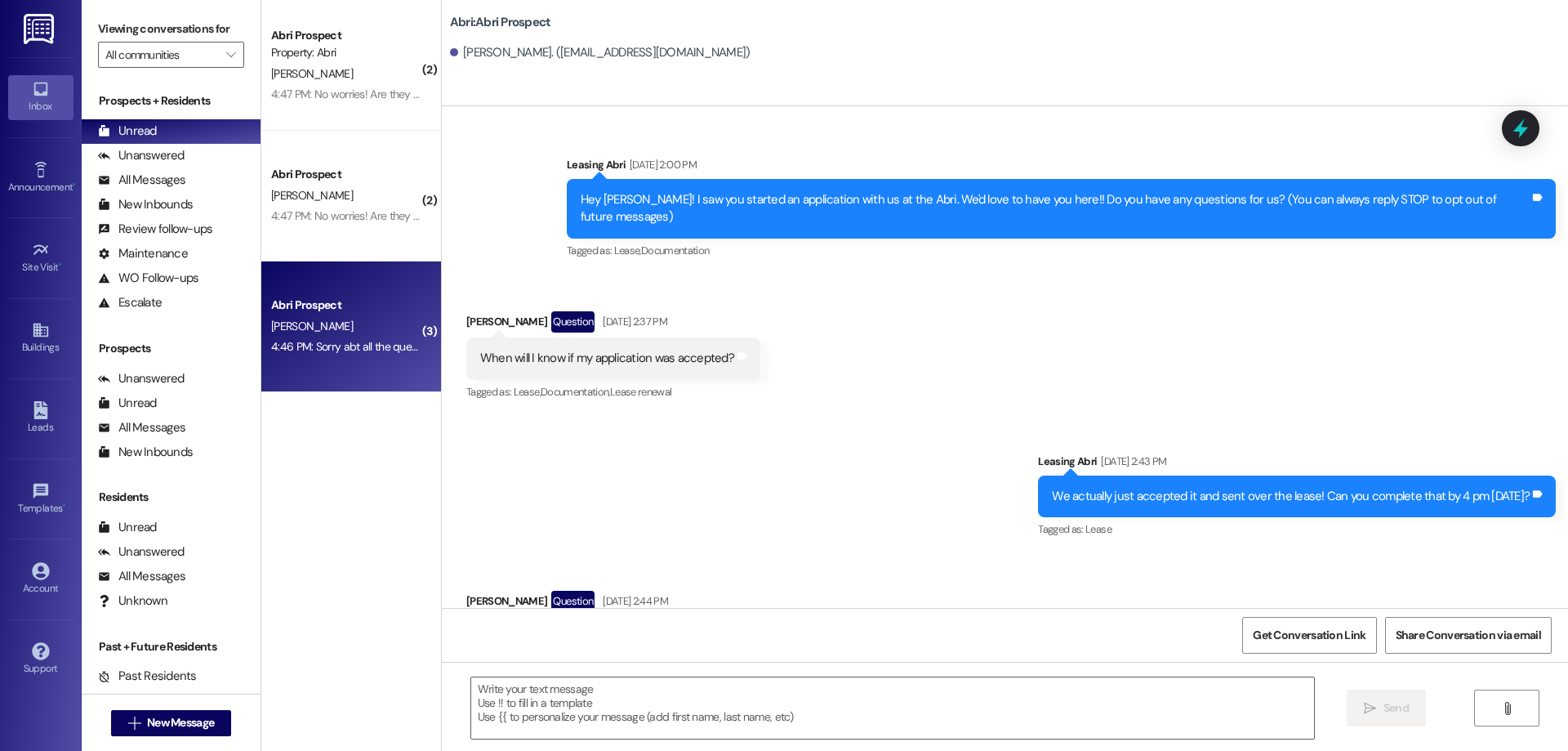
scroll to position [5249, 0]
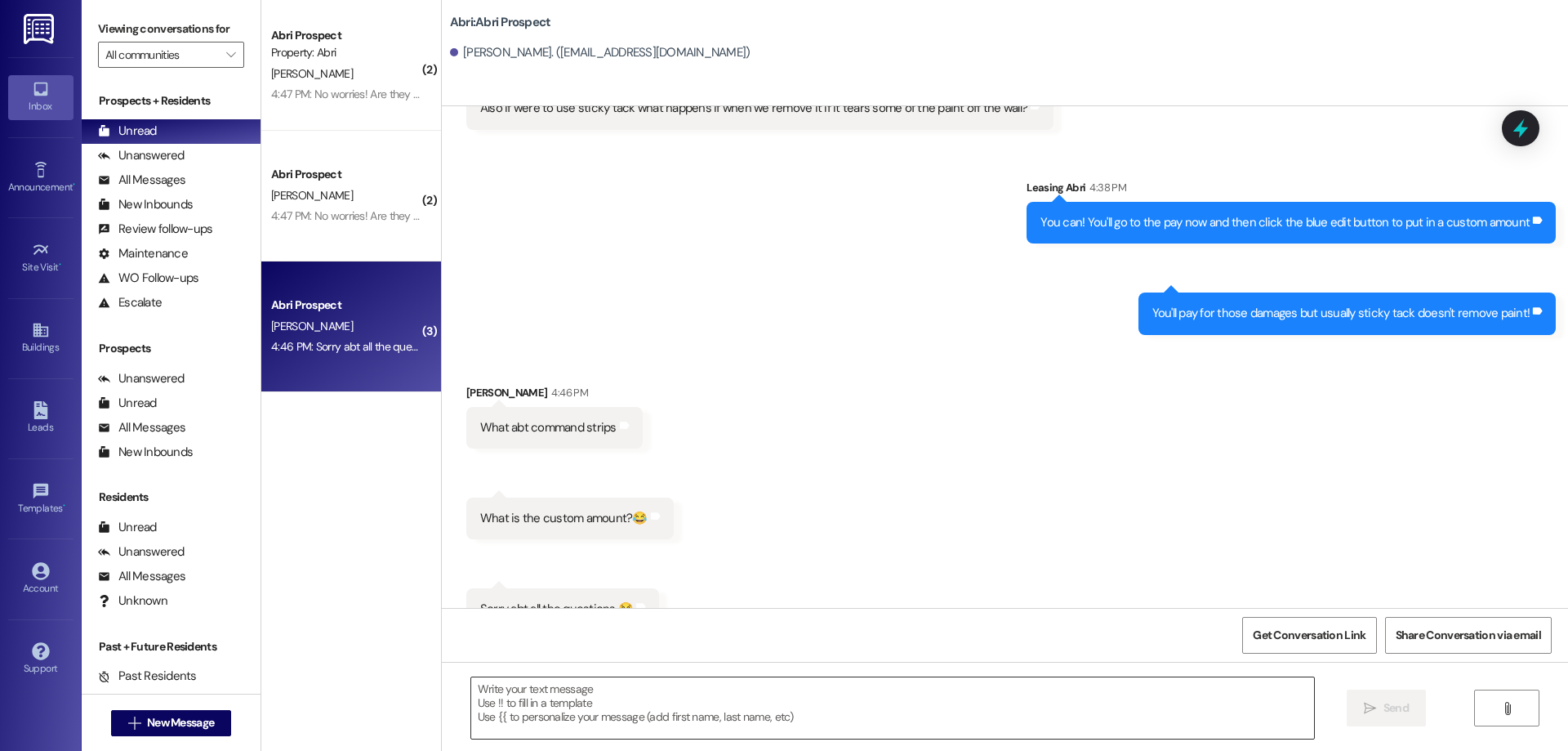
click at [724, 696] on textarea at bounding box center [893, 707] width 843 height 61
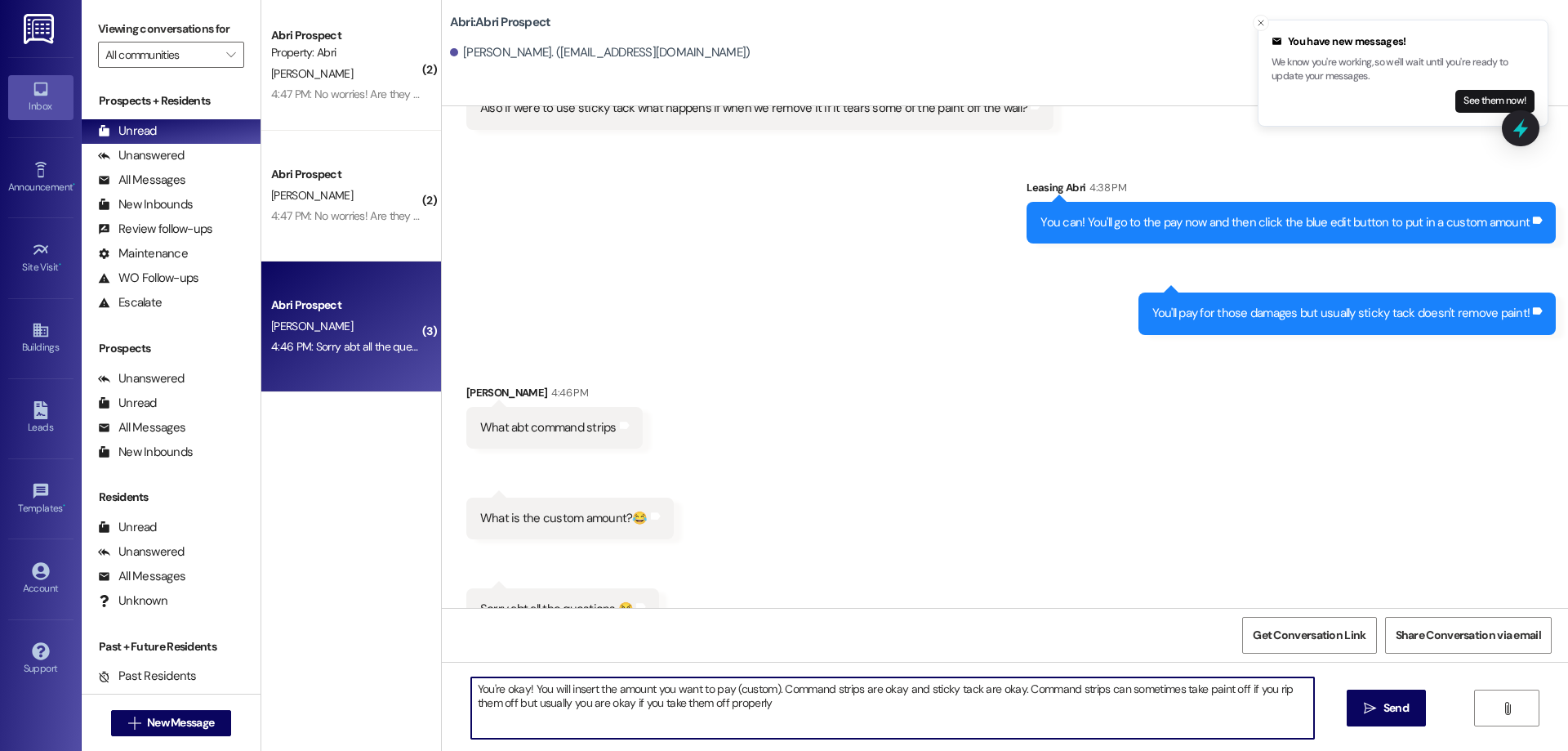
type textarea "You're okay! You will insert the amount you want to pay (custom). Command strip…"
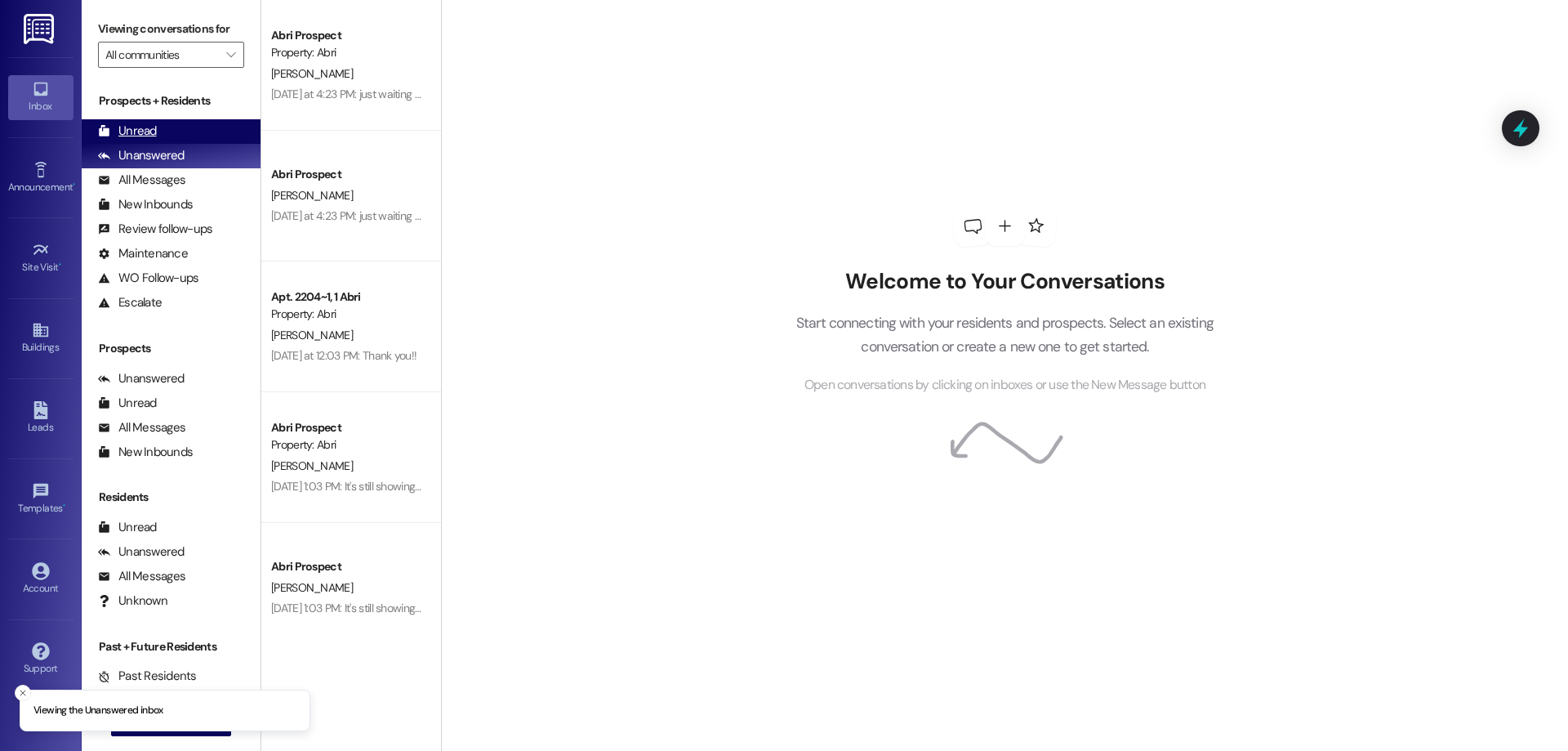
click at [227, 125] on div "Unread (0)" at bounding box center [171, 132] width 179 height 25
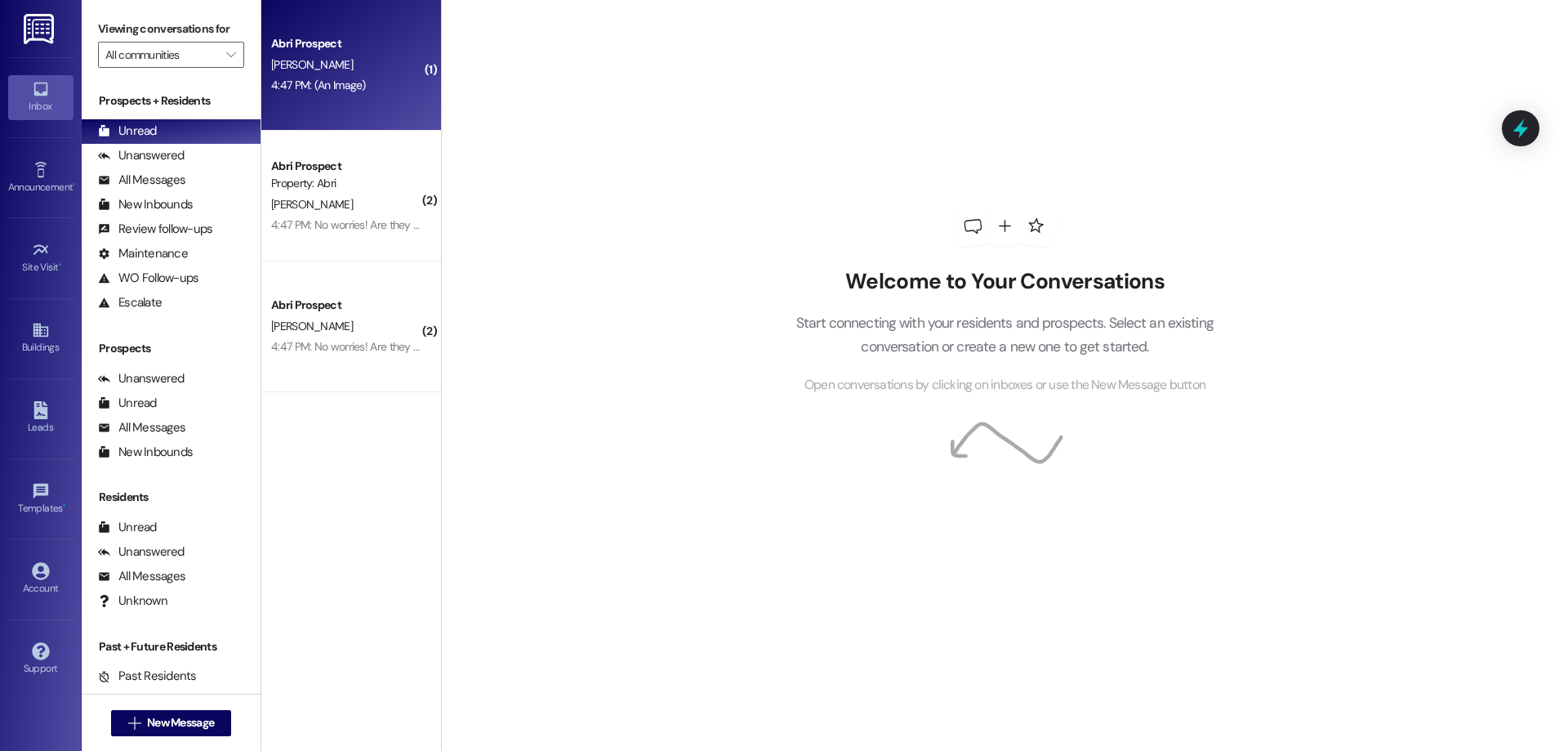
click at [322, 101] on div "Abri Prospect [PERSON_NAME] 4:47 PM: (An Image) 4:47 PM: (An Image)" at bounding box center [351, 65] width 180 height 131
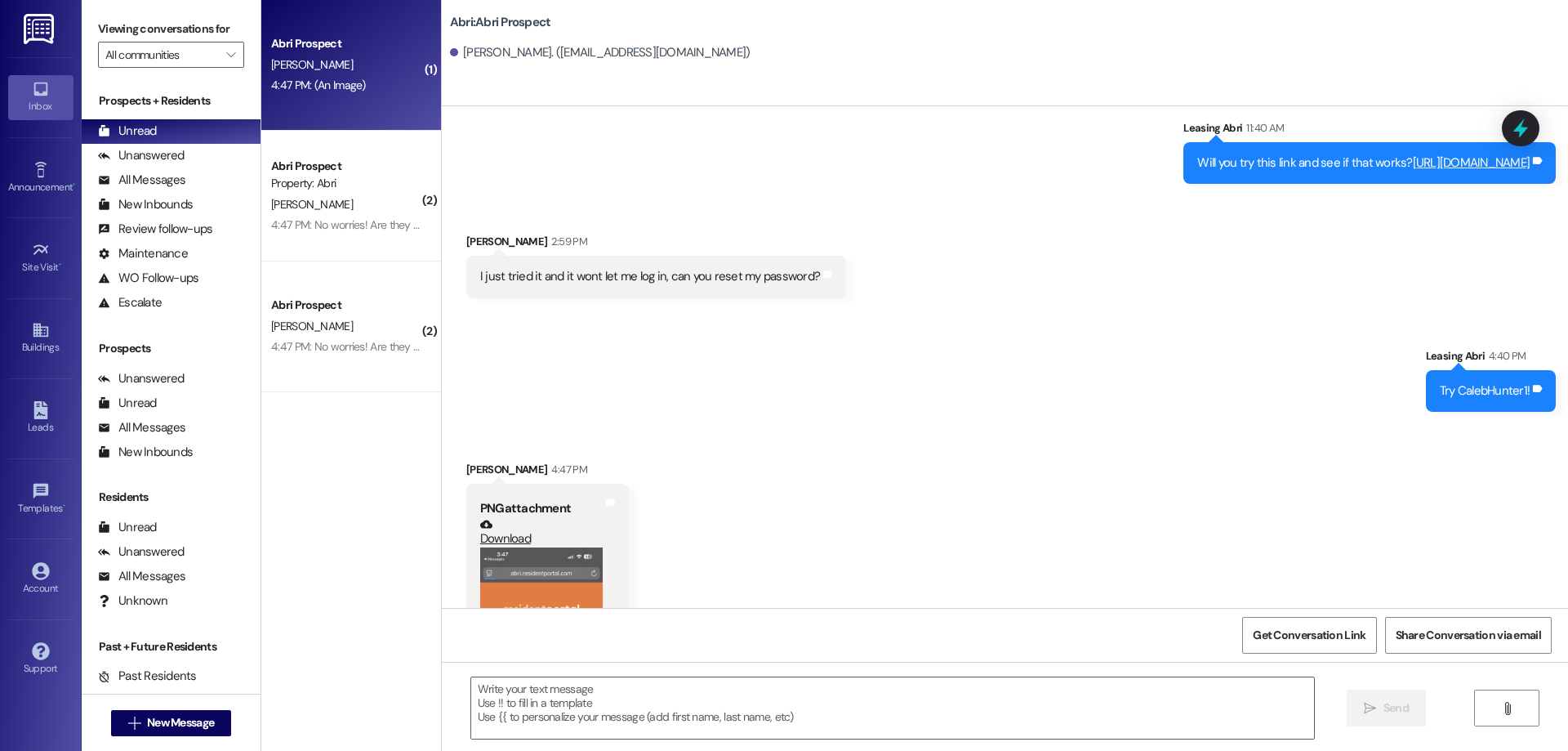
scroll to position [2424, 0]
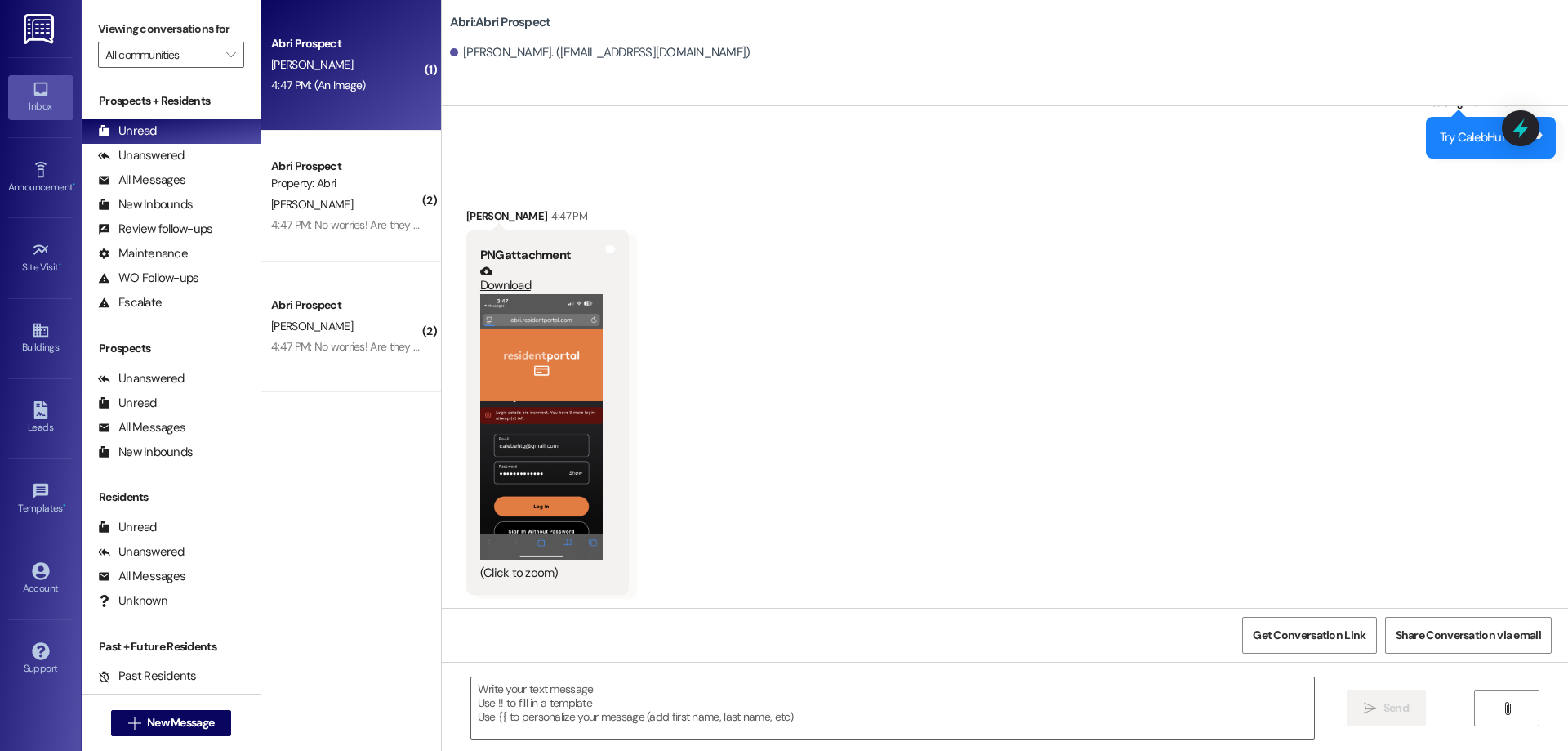
click at [564, 409] on button "Zoom image" at bounding box center [542, 427] width 123 height 265
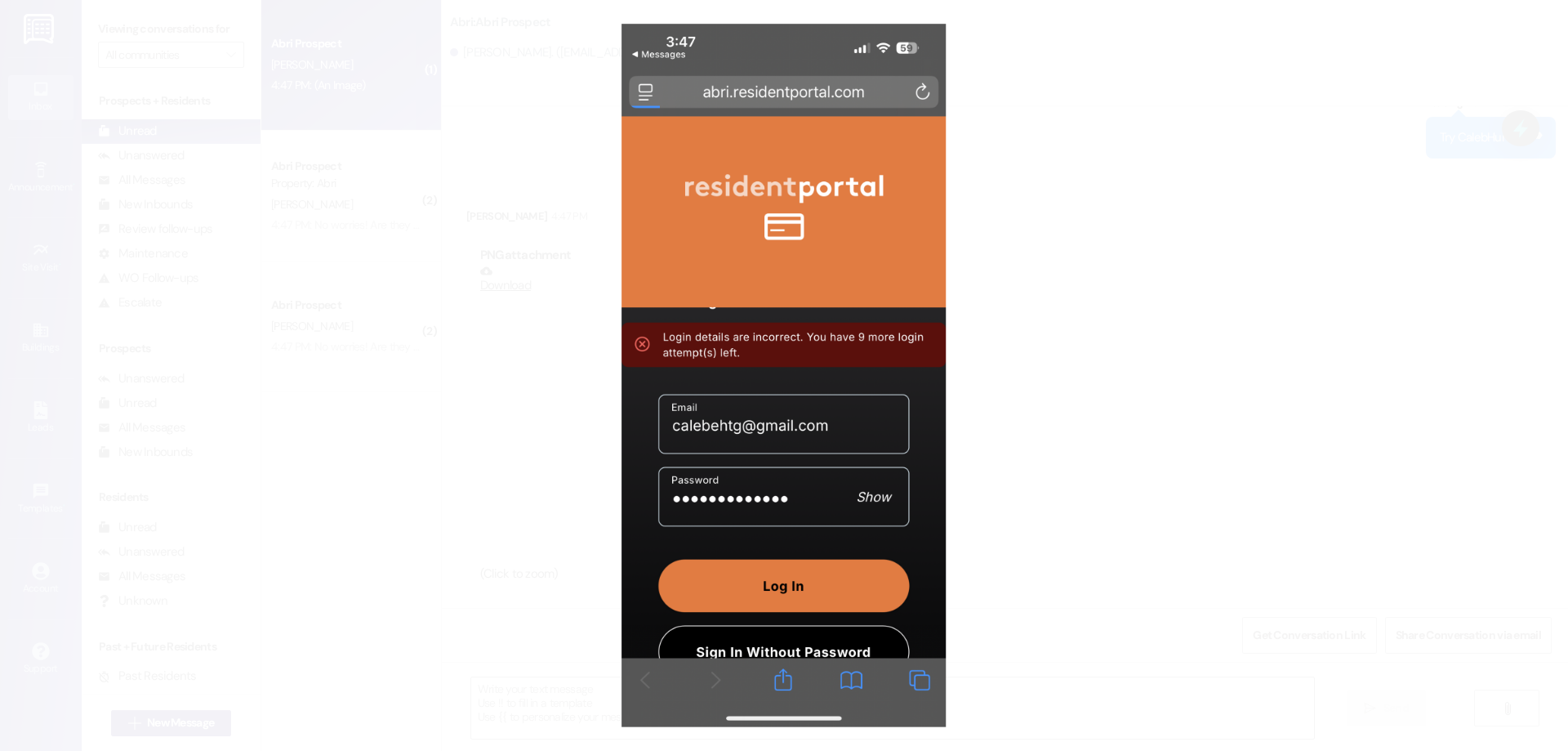
click at [1046, 553] on button "Unzoom image" at bounding box center [784, 375] width 1568 height 751
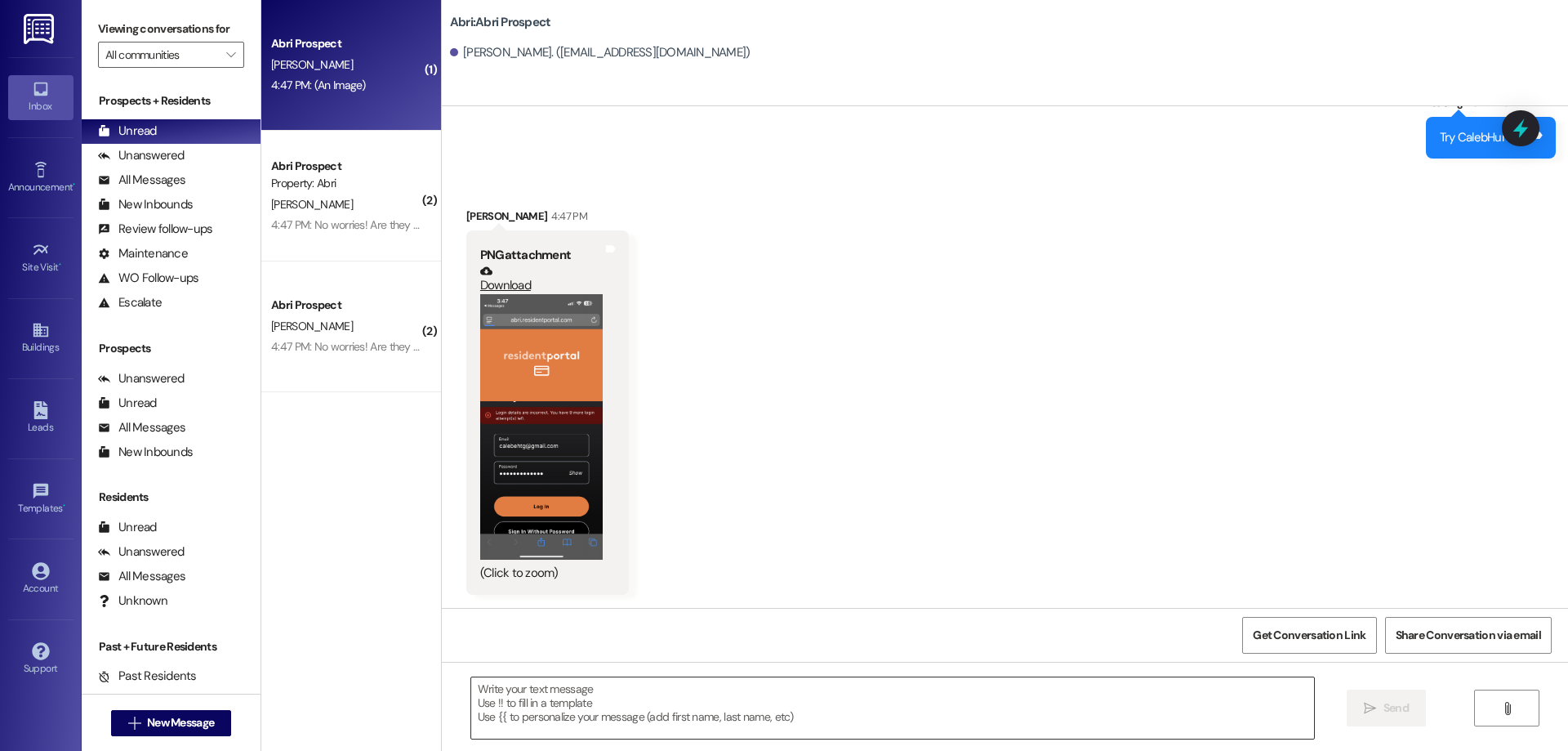
click at [824, 724] on textarea at bounding box center [893, 707] width 843 height 61
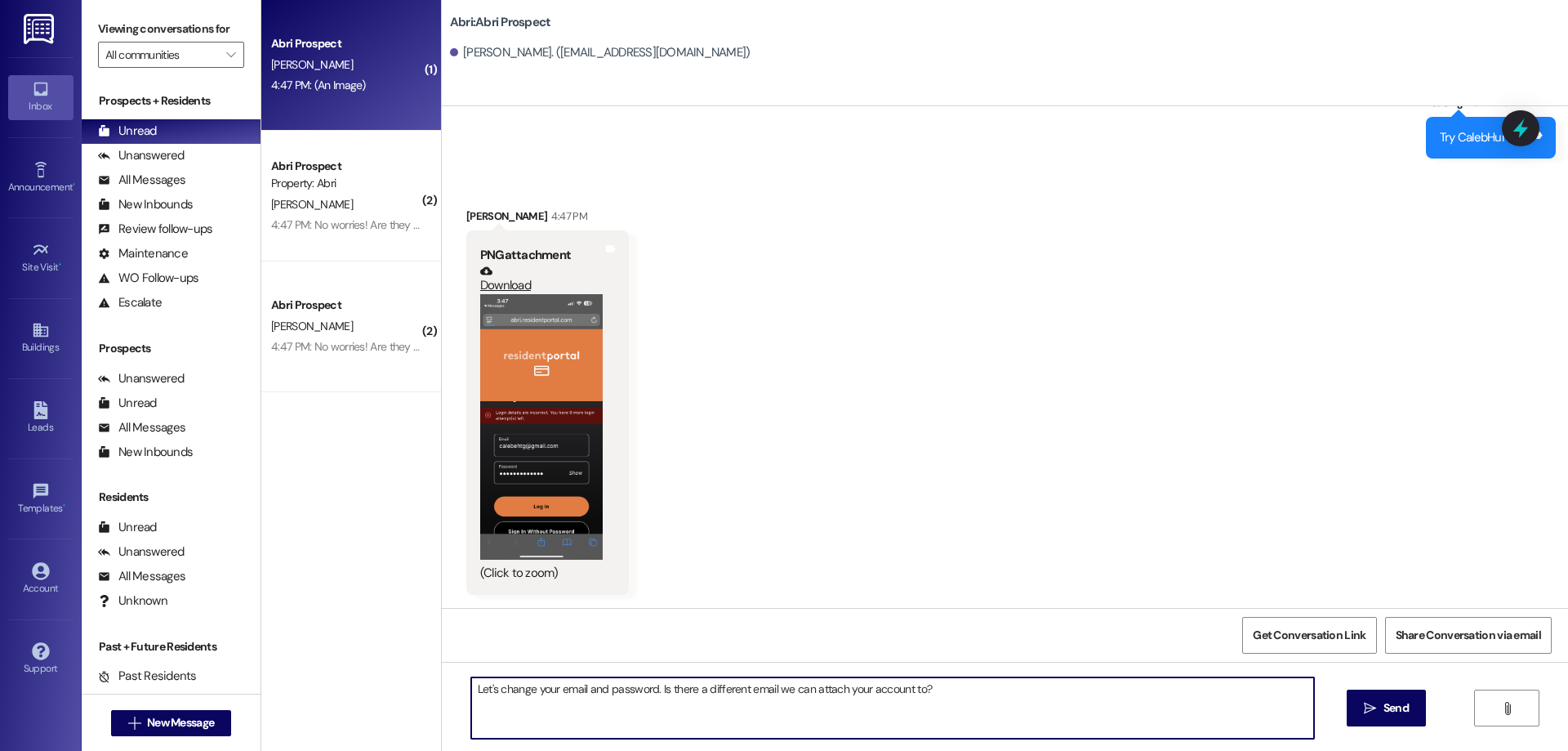
type textarea "Let's change your email and password. Is there a different email we can attach …"
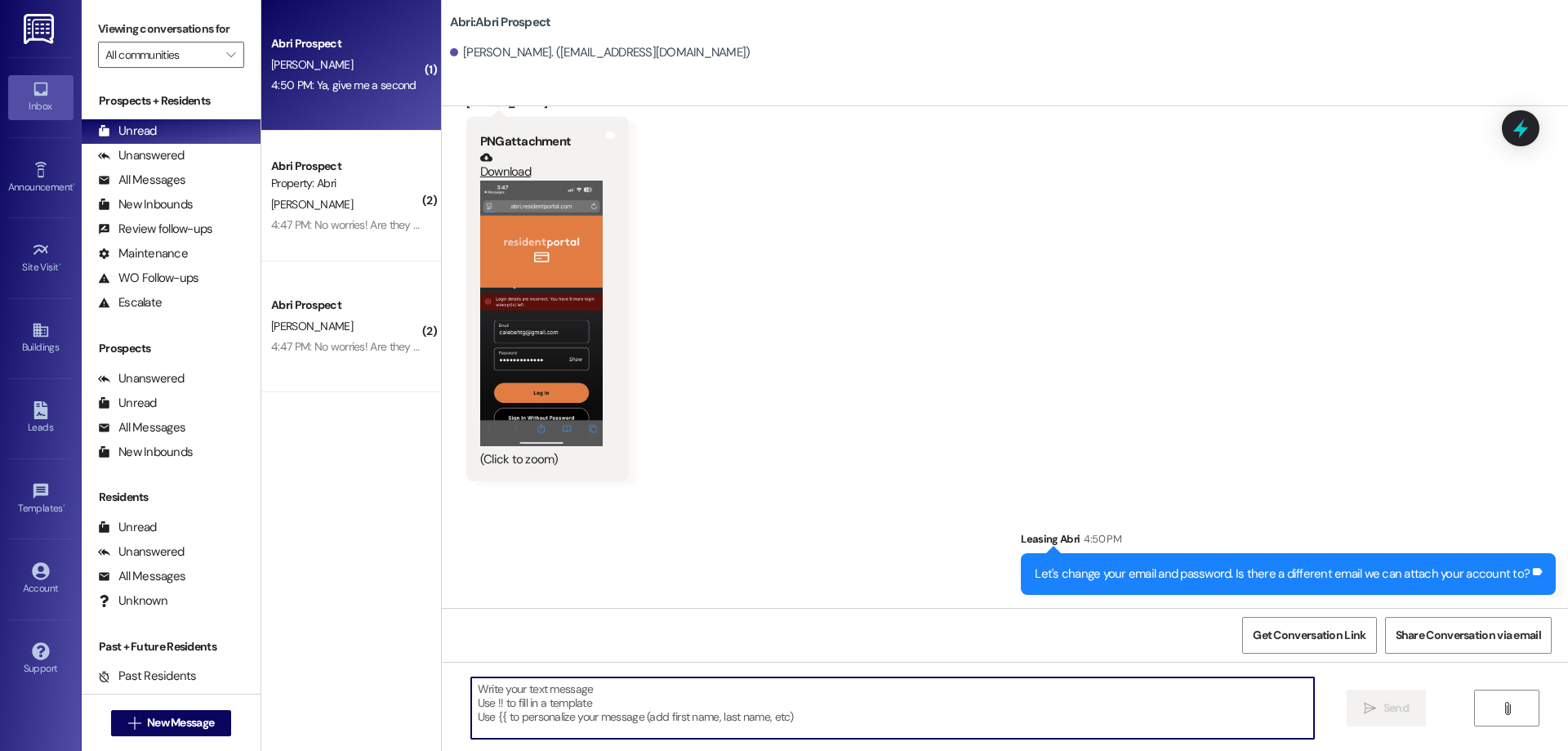
scroll to position [2650, 0]
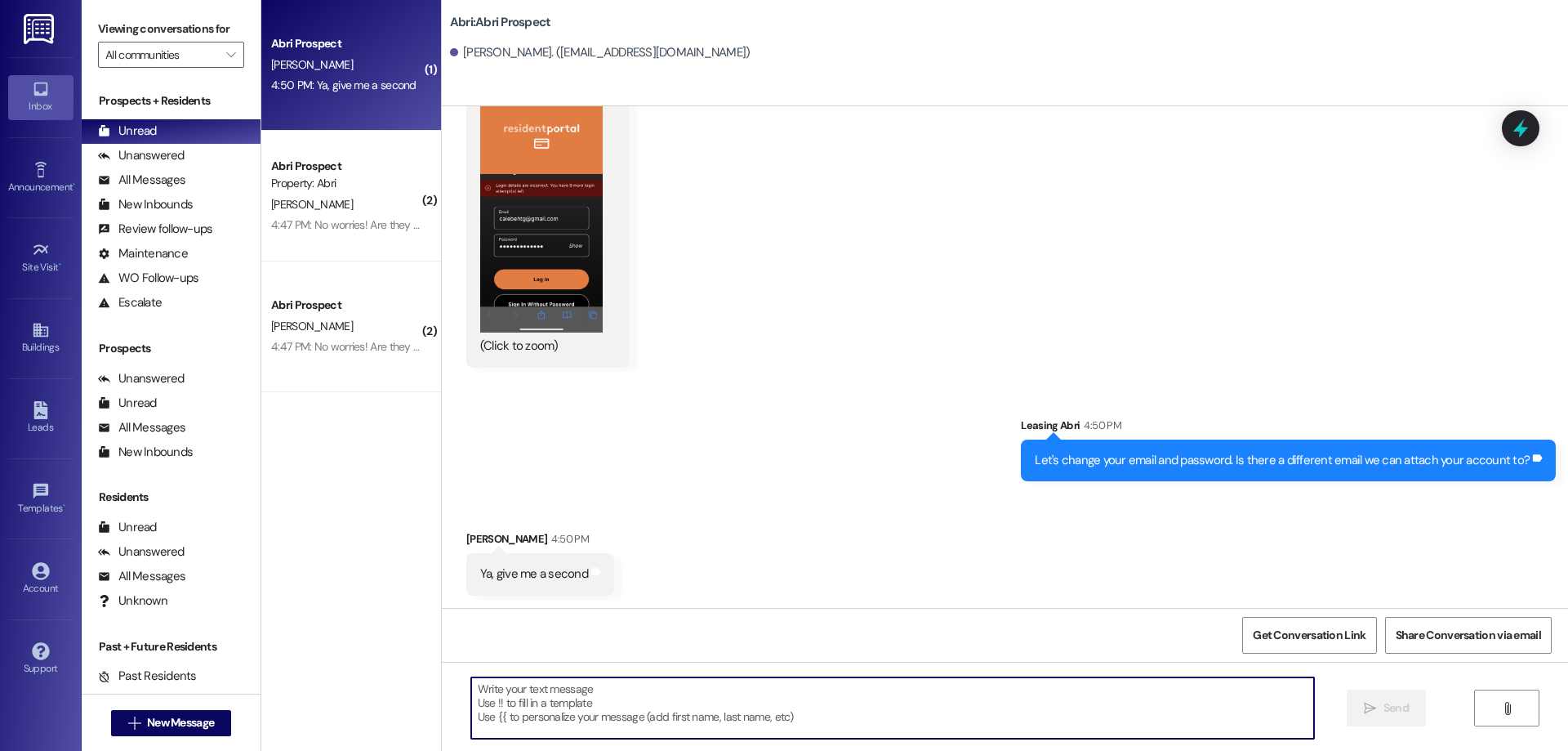
click at [634, 696] on textarea at bounding box center [893, 707] width 843 height 61
type textarea "A"
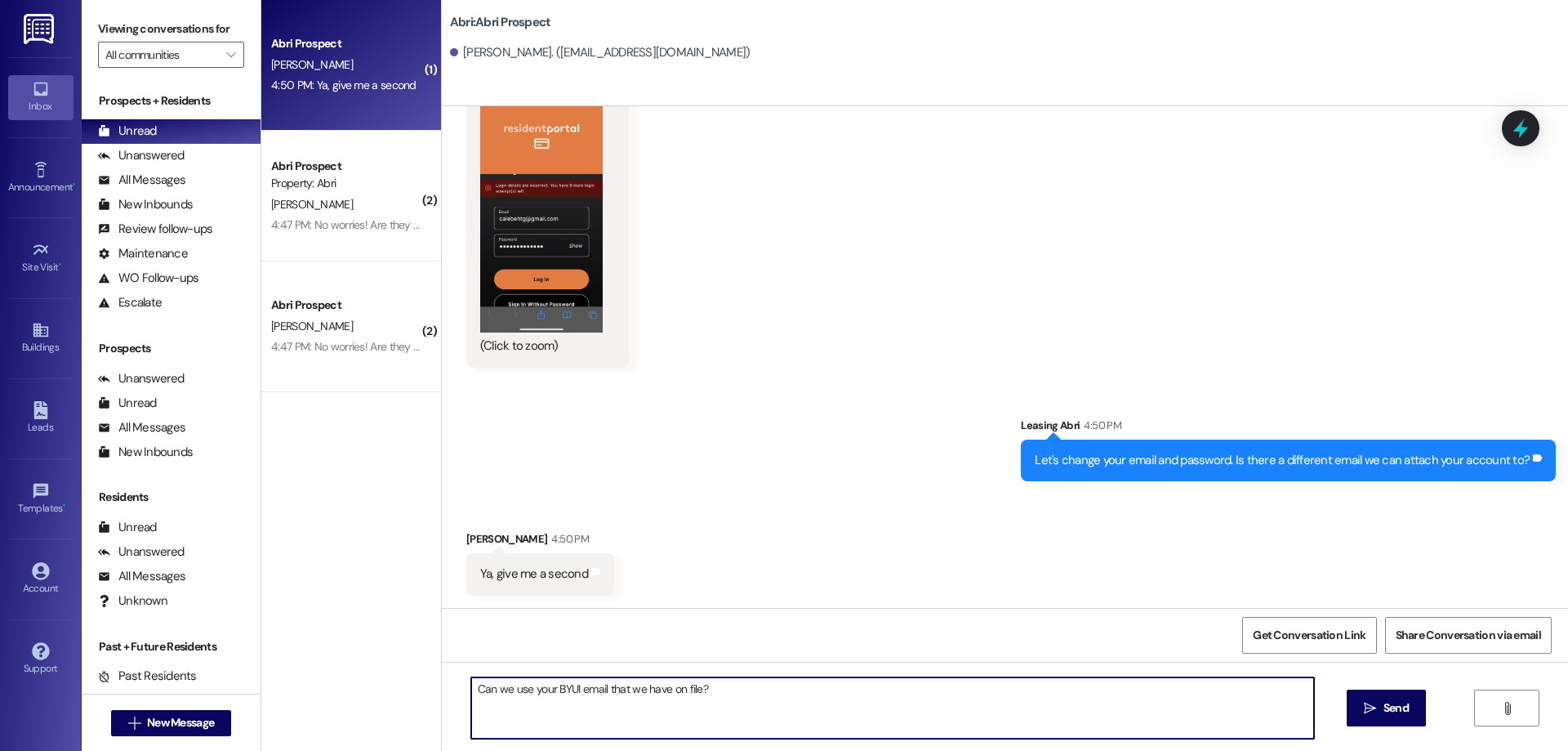
paste textarea "[EMAIL_ADDRESS][DOMAIN_NAME]"
type textarea "Can we use your BYUI email that we have on file? [EMAIL_ADDRESS][DOMAIN_NAME]?"
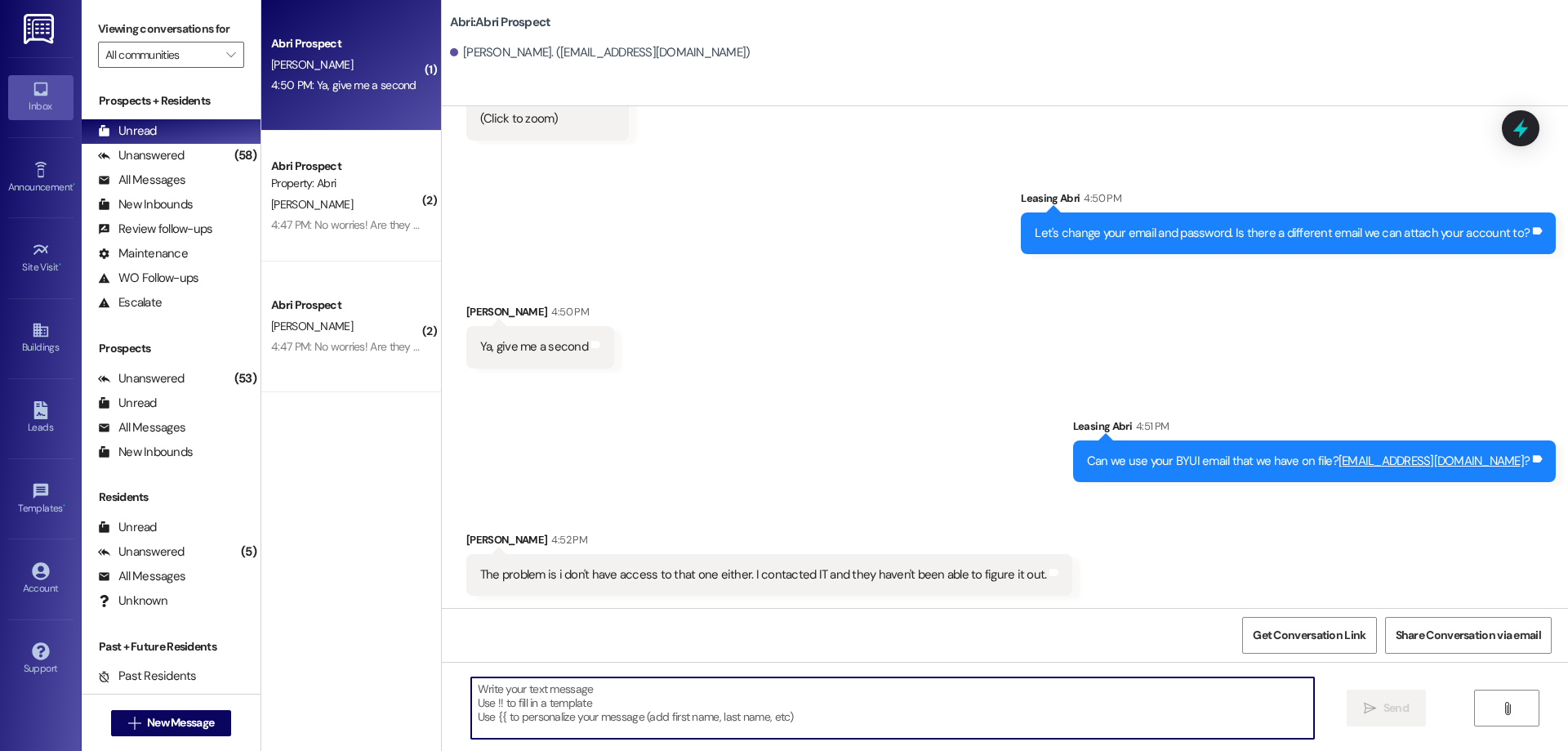
scroll to position [2878, 0]
click at [841, 698] on textarea at bounding box center [893, 707] width 843 height 61
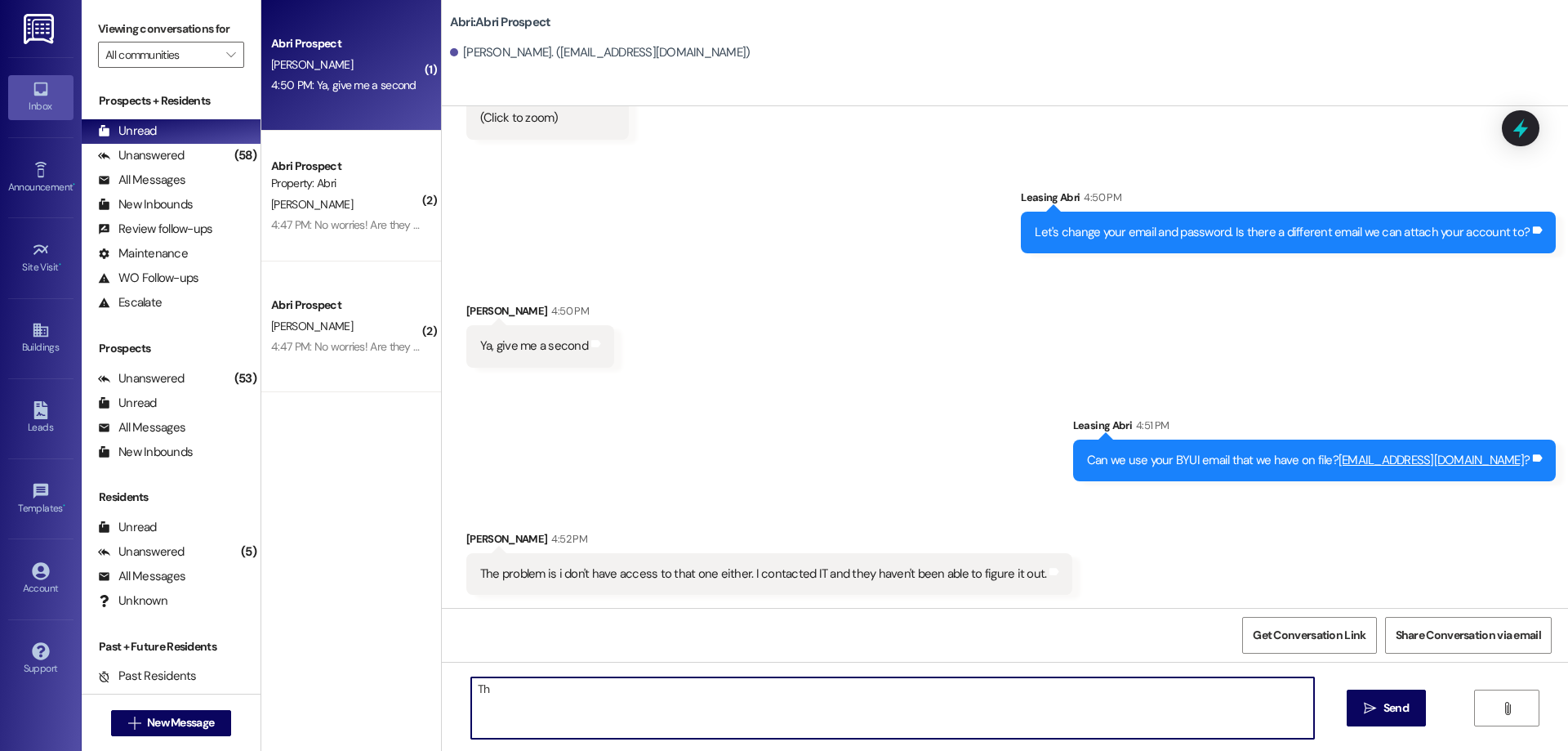
type textarea "T"
